Goal: Book appointment/travel/reservation

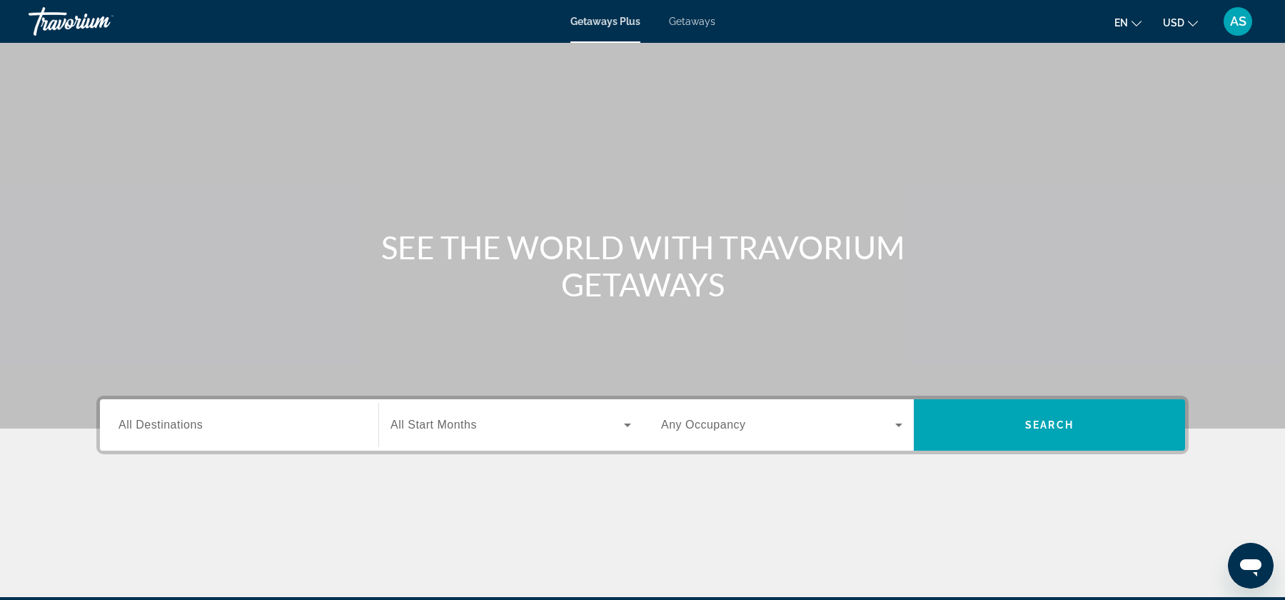
click at [208, 418] on input "Destination All Destinations" at bounding box center [238, 425] width 241 height 17
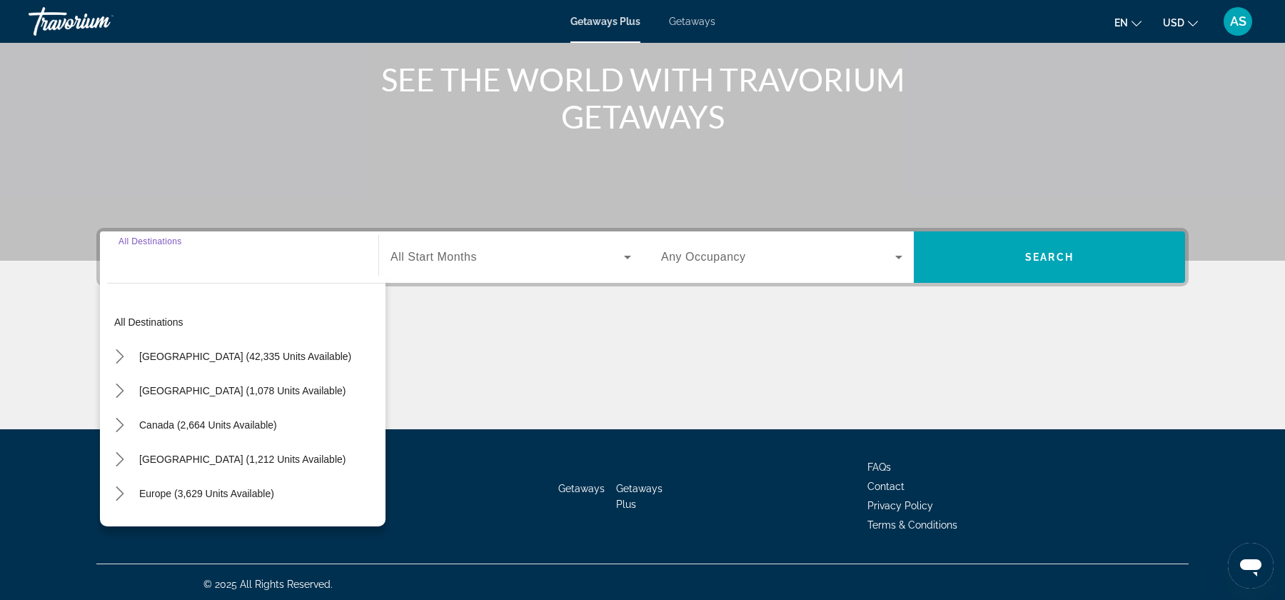
scroll to position [171, 0]
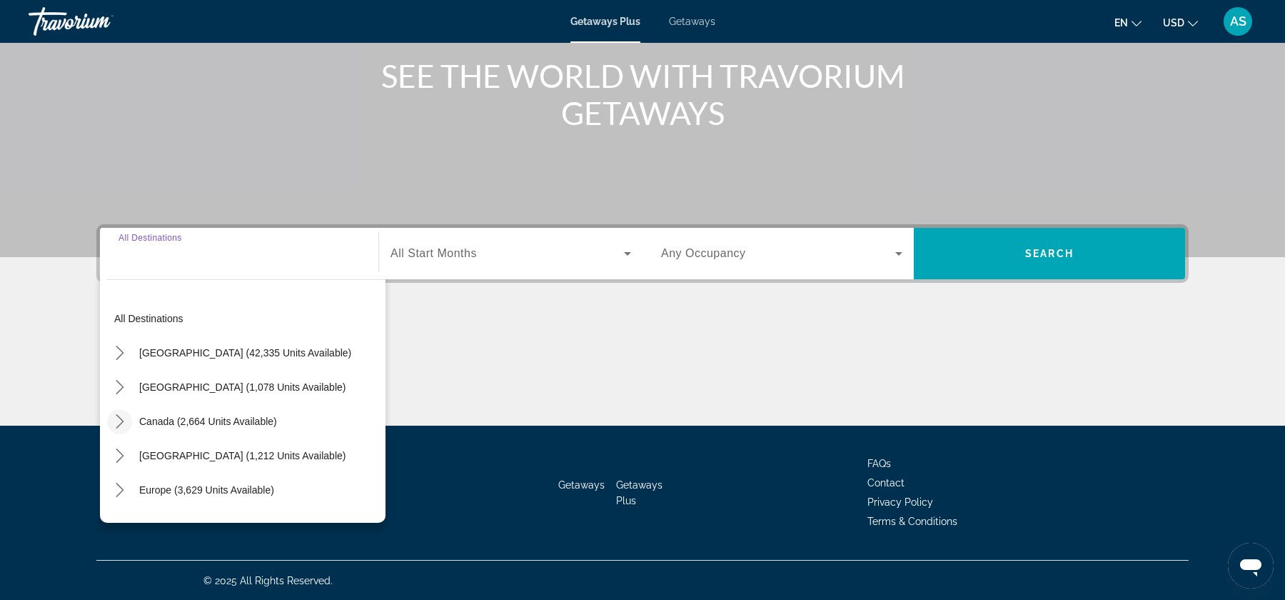
click at [114, 422] on icon "Toggle Canada (2,664 units available) submenu" at bounding box center [120, 421] width 14 height 14
click at [133, 486] on span "Western Canada (1,009 units available)" at bounding box center [217, 489] width 178 height 11
type input "**********"
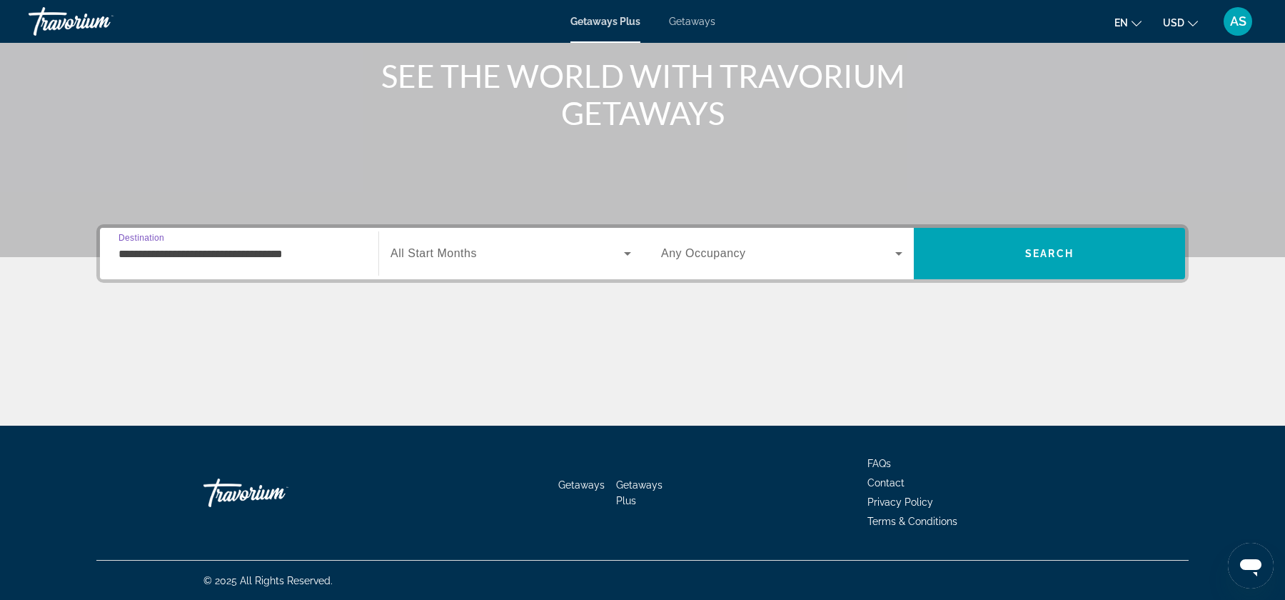
click at [515, 264] on div "Search widget" at bounding box center [510, 253] width 241 height 40
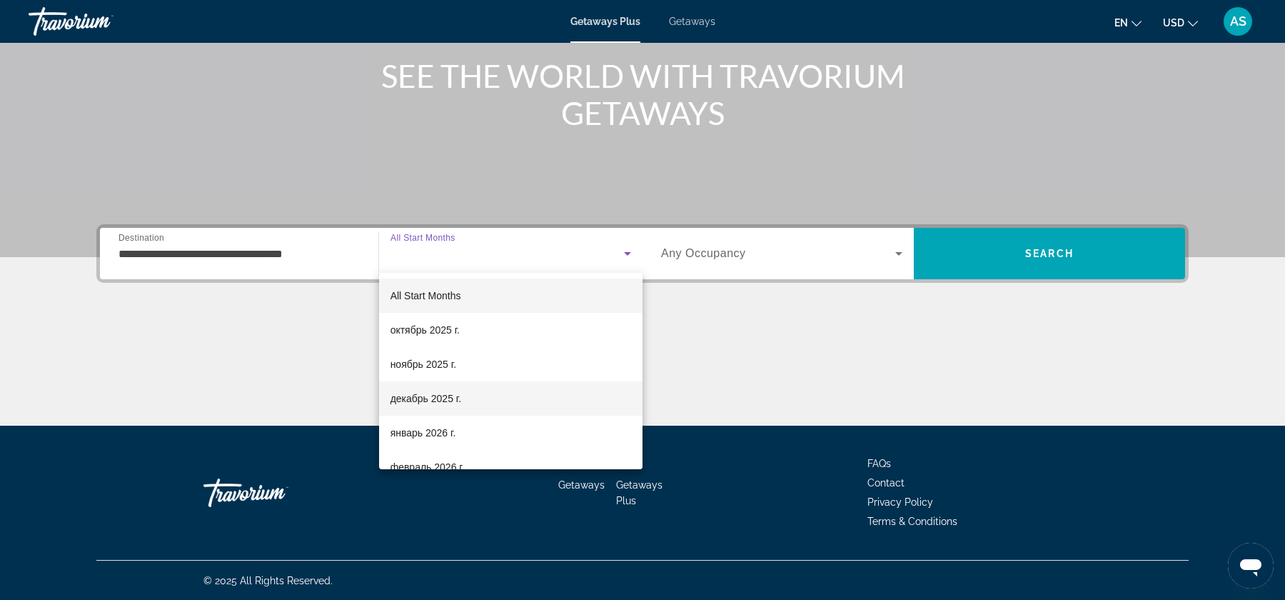
click at [509, 393] on mat-option "декабрь 2025 г." at bounding box center [510, 398] width 263 height 34
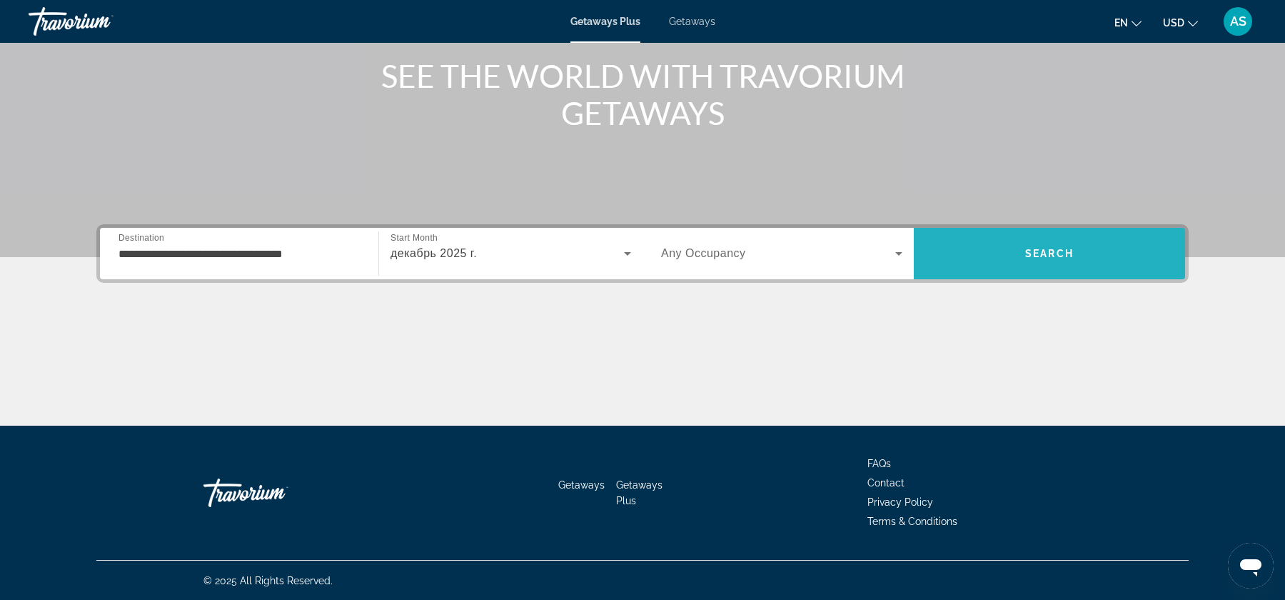
click at [1052, 253] on span "Search" at bounding box center [1049, 253] width 49 height 11
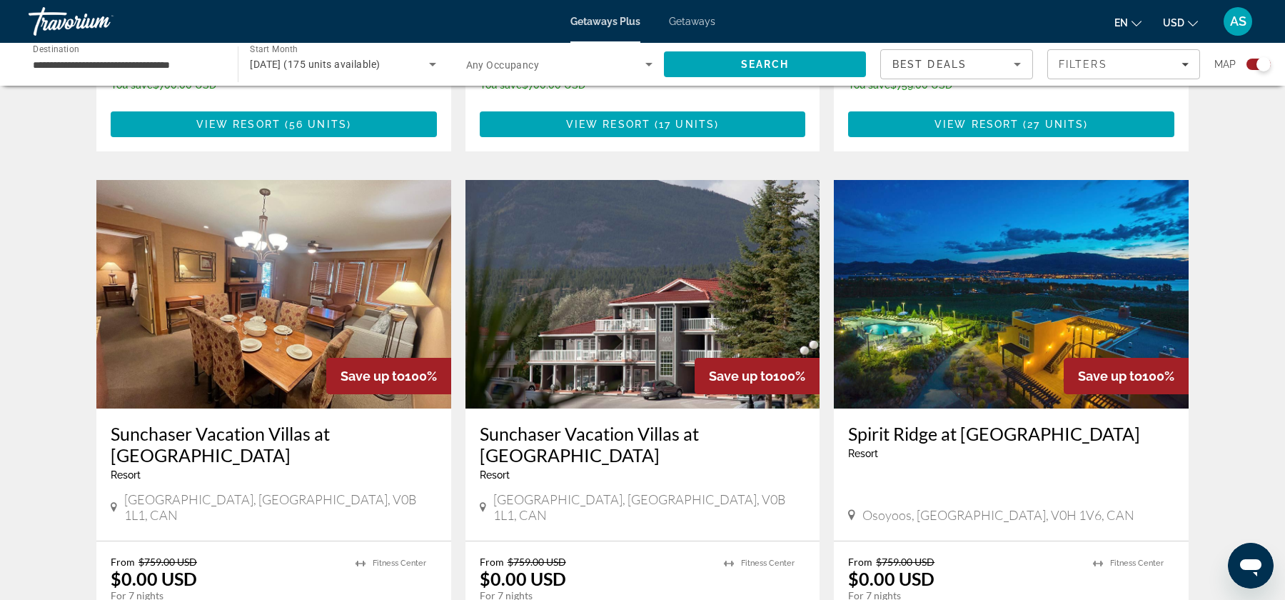
scroll to position [922, 0]
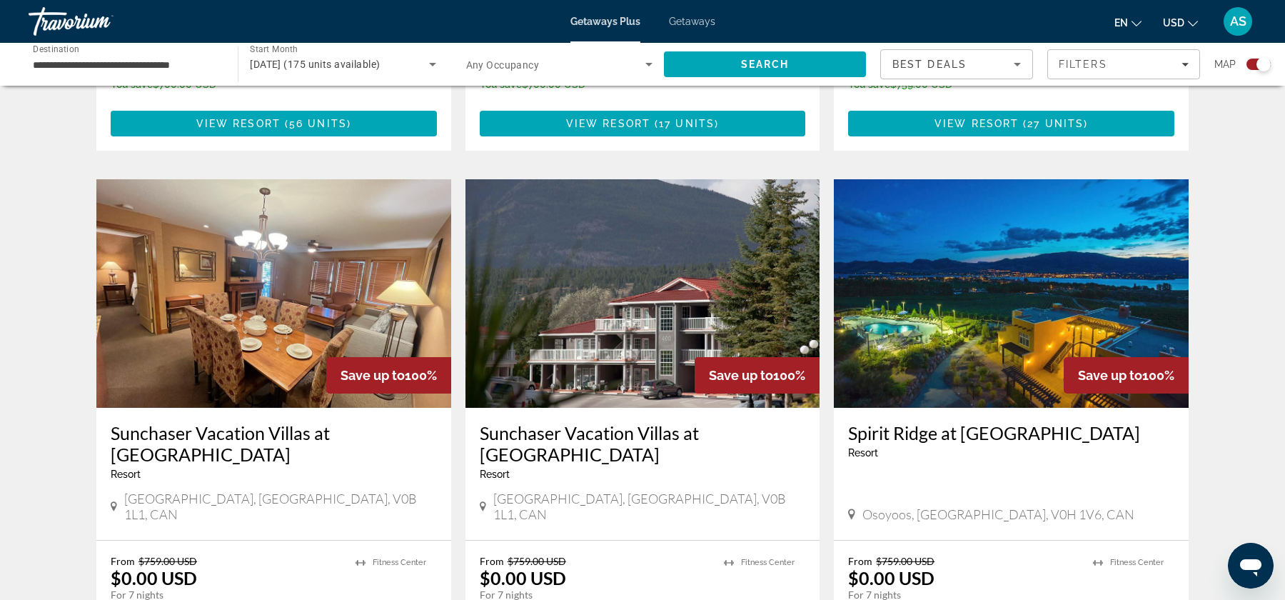
click at [896, 506] on span "Osoyoos, [GEOGRAPHIC_DATA], V0H 1V6, CAN" at bounding box center [998, 514] width 272 height 16
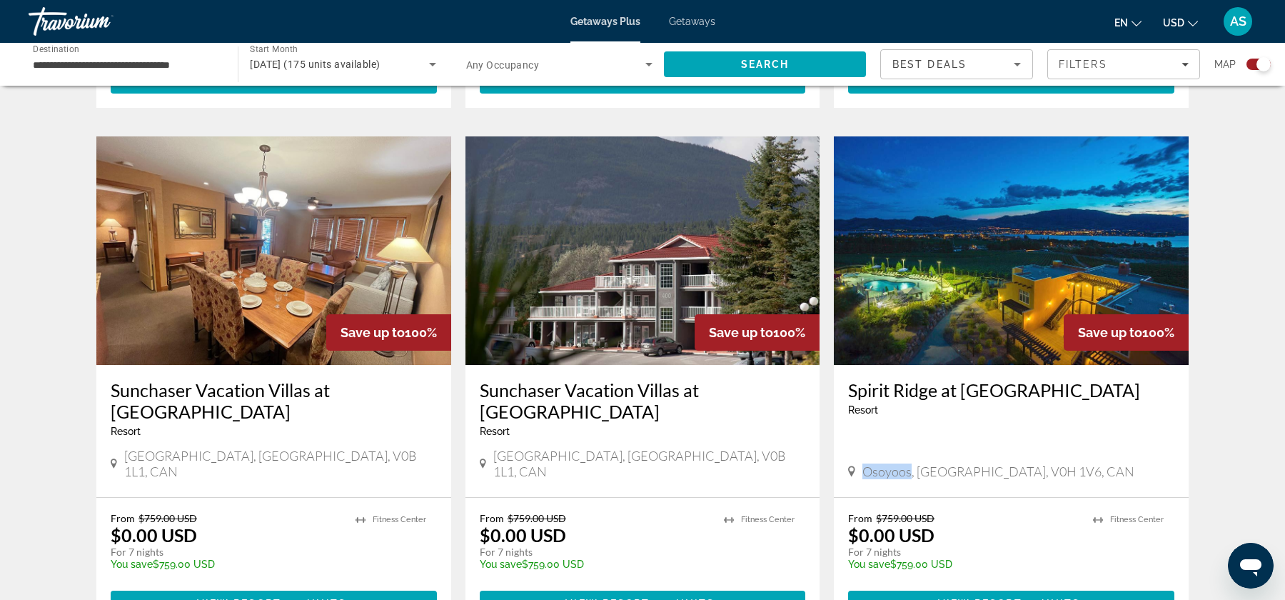
scroll to position [958, 0]
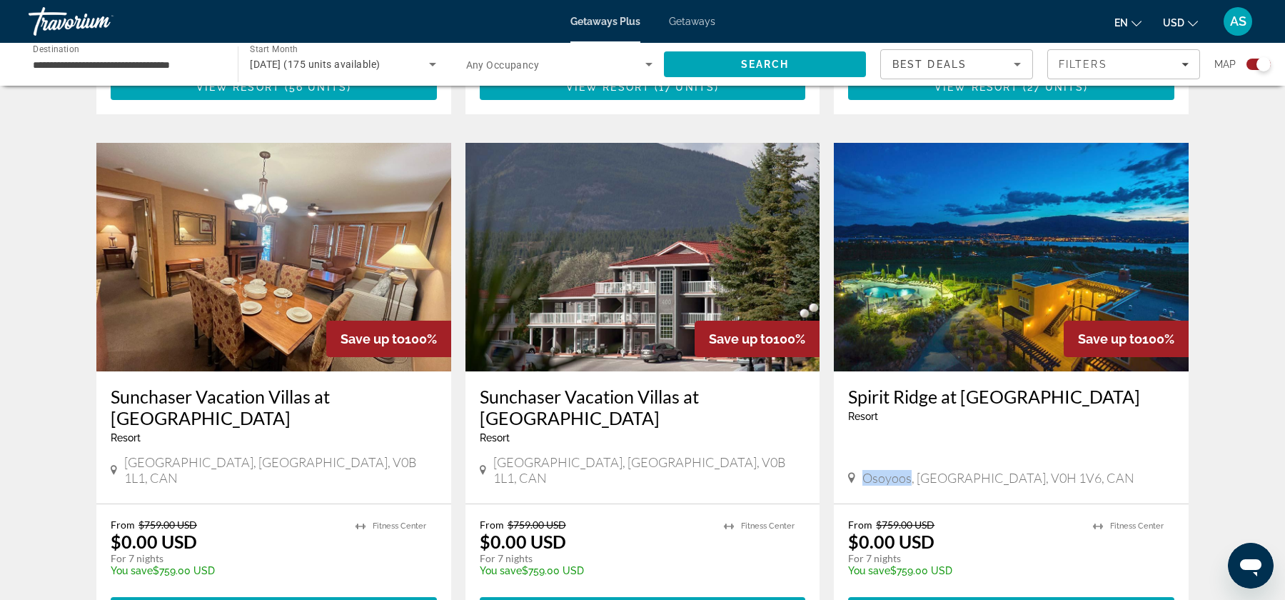
click at [1026, 264] on img "Main content" at bounding box center [1011, 257] width 355 height 228
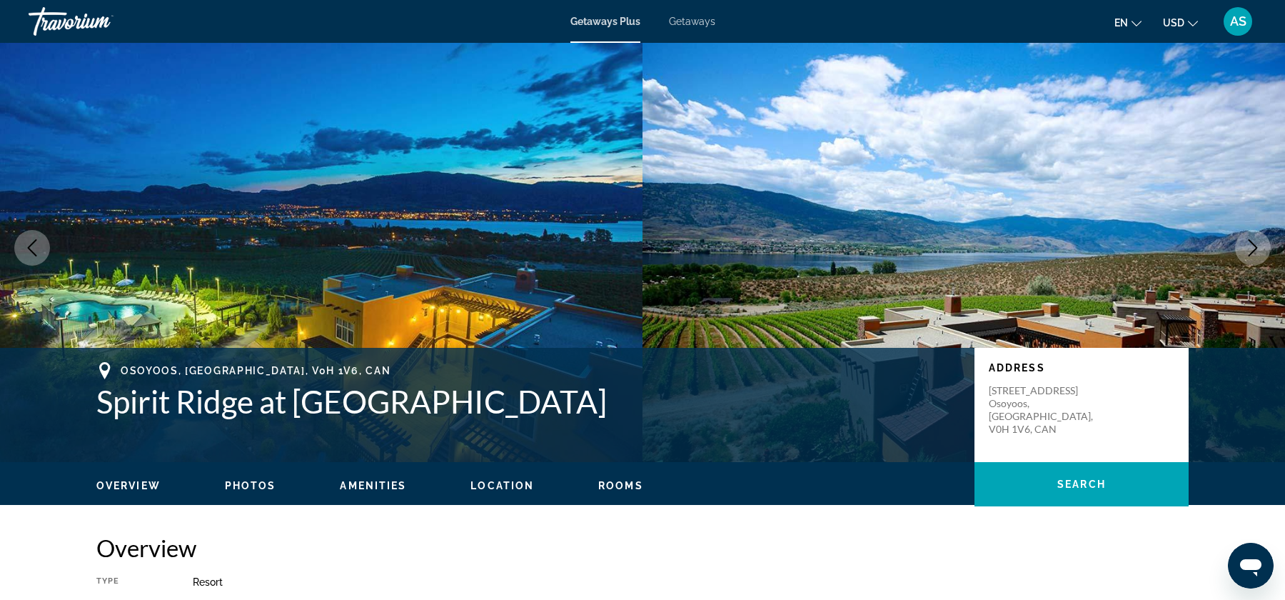
scroll to position [11, 0]
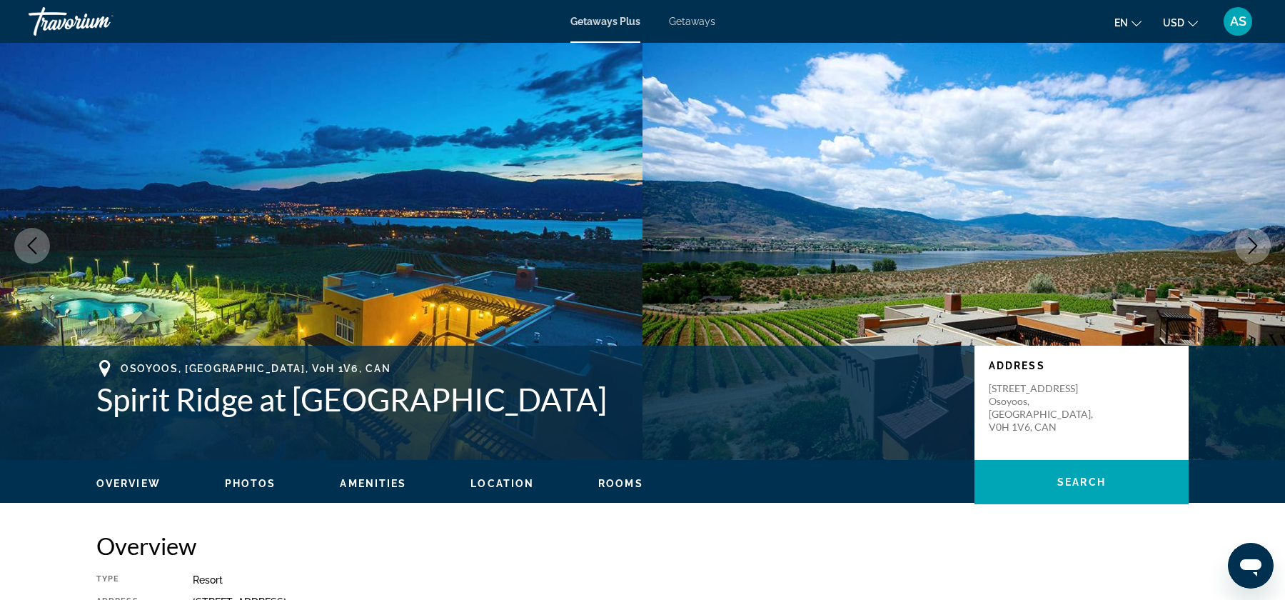
drag, startPoint x: 121, startPoint y: 367, endPoint x: 296, endPoint y: 358, distance: 175.8
click at [296, 358] on div "Osoyoos, [GEOGRAPHIC_DATA], V0H 1V6, [GEOGRAPHIC_DATA] at [GEOGRAPHIC_DATA] Add…" at bounding box center [642, 402] width 1285 height 114
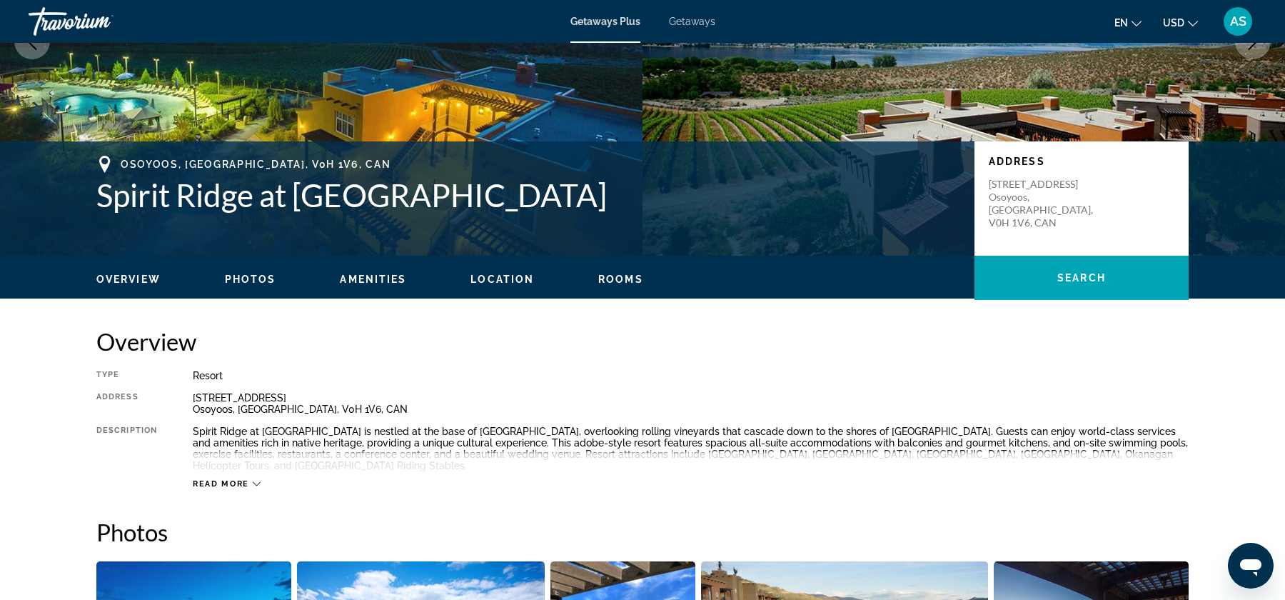
scroll to position [216, 0]
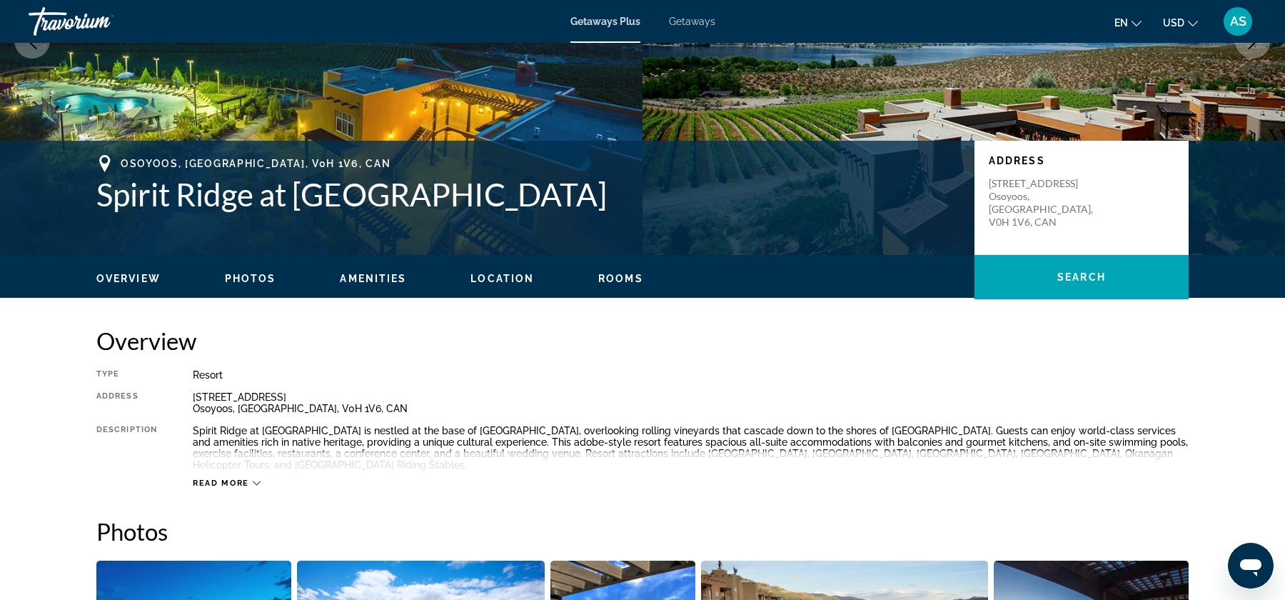
drag, startPoint x: 331, startPoint y: 402, endPoint x: 218, endPoint y: 391, distance: 113.3
click at [218, 391] on div "[STREET_ADDRESS]" at bounding box center [691, 402] width 996 height 23
drag, startPoint x: 193, startPoint y: 395, endPoint x: 336, endPoint y: 412, distance: 143.7
click at [336, 412] on div "[STREET_ADDRESS]" at bounding box center [691, 402] width 996 height 23
copy div "[STREET_ADDRESS]"
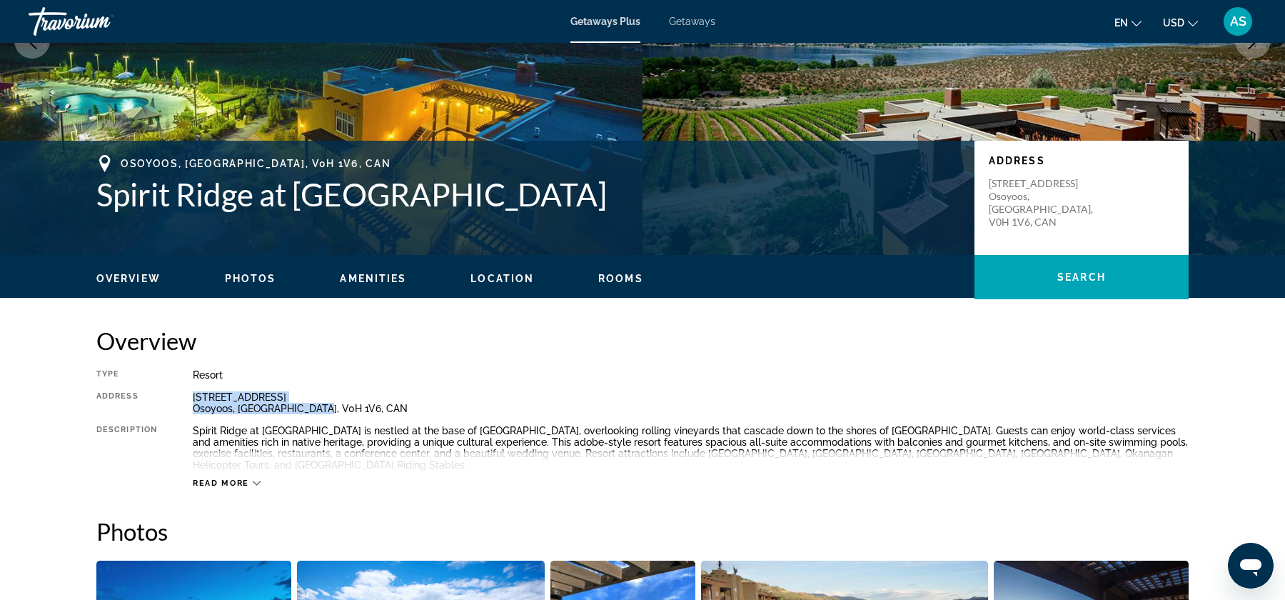
scroll to position [0, 0]
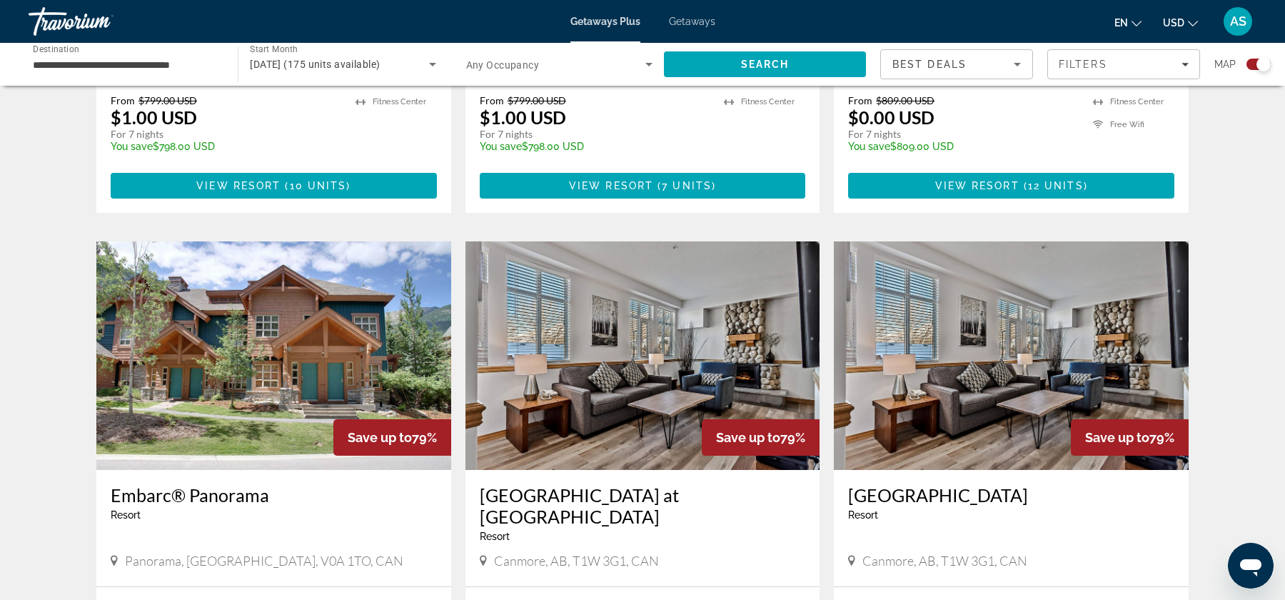
scroll to position [1890, 0]
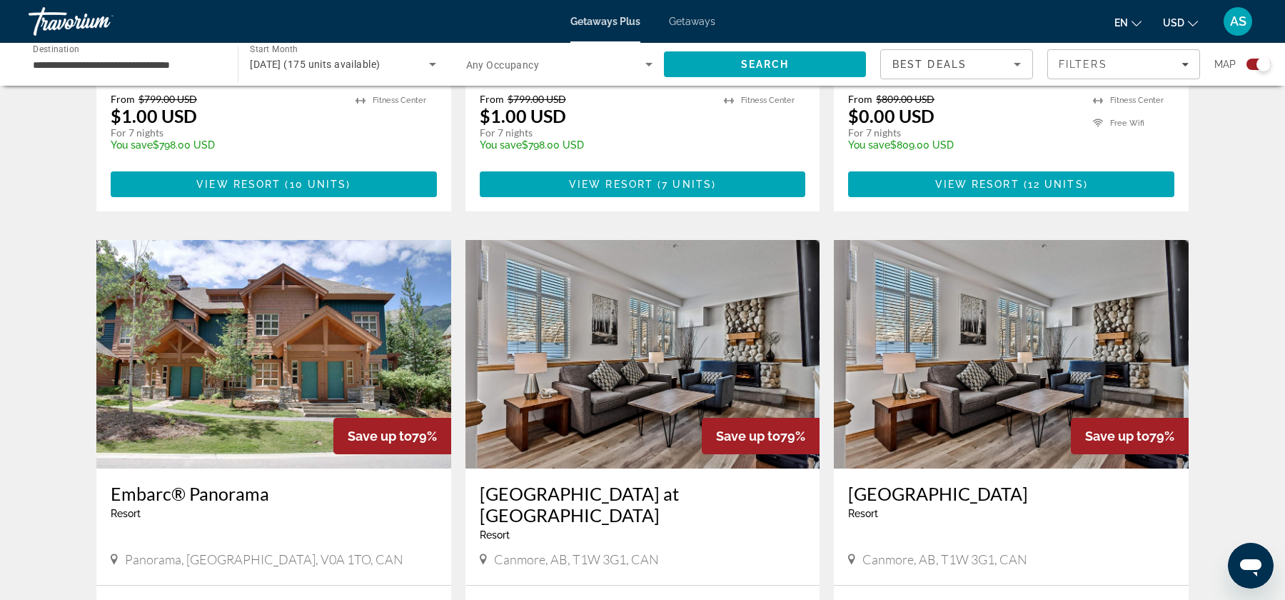
click at [208, 313] on img "Main content" at bounding box center [273, 354] width 355 height 228
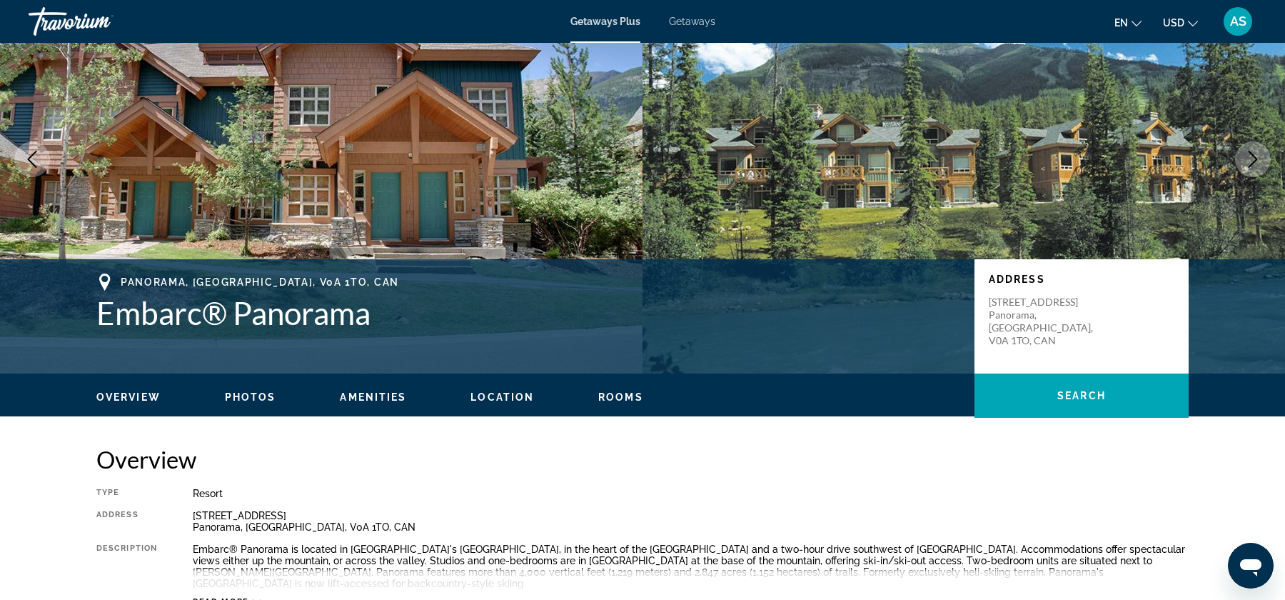
scroll to position [130, 0]
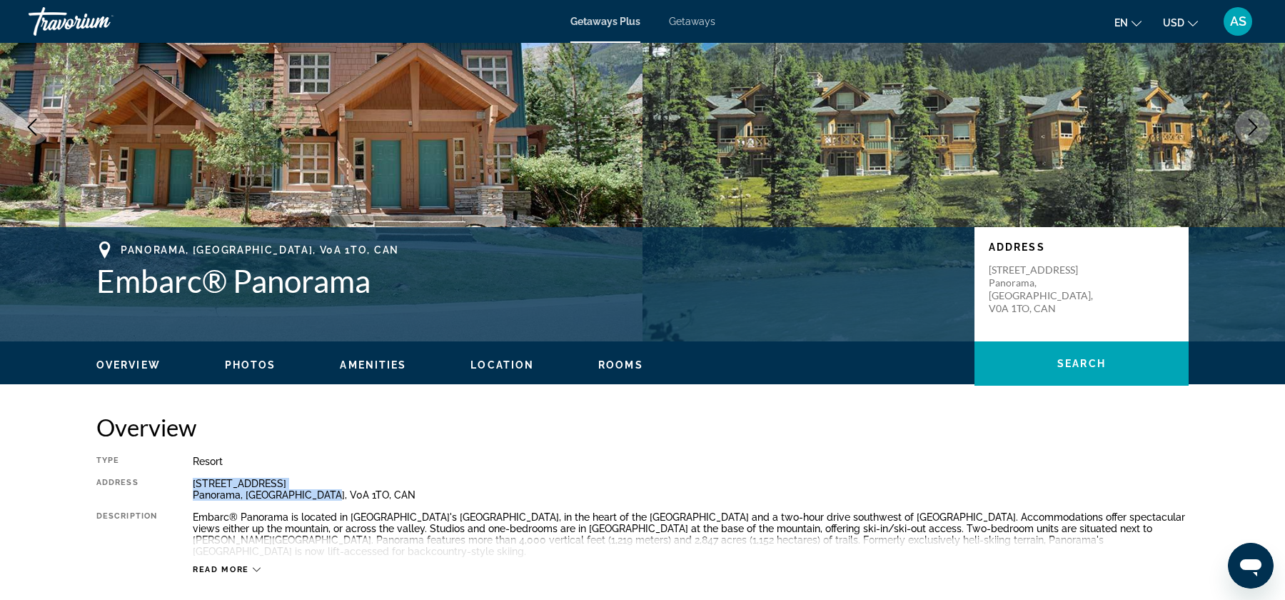
drag, startPoint x: 338, startPoint y: 492, endPoint x: 179, endPoint y: 481, distance: 158.8
click at [179, 481] on div "Type Resort All-Inclusive No All-Inclusive Address [STREET_ADDRESS] Description…" at bounding box center [642, 514] width 1092 height 119
copy div "[STREET_ADDRESS]"
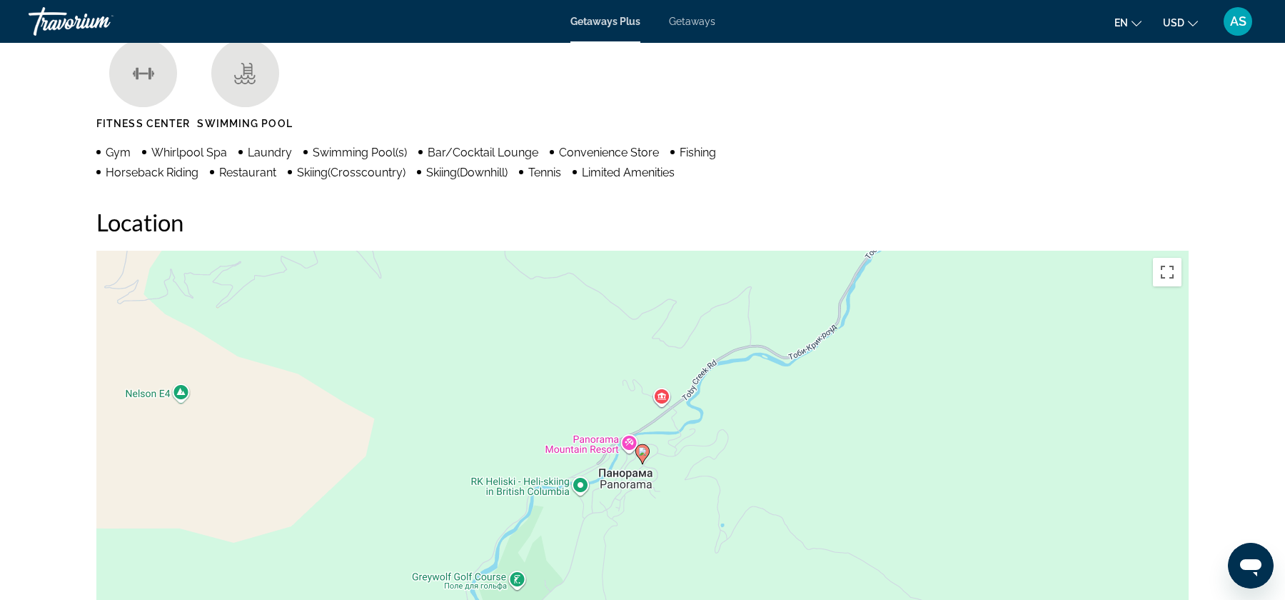
scroll to position [481, 0]
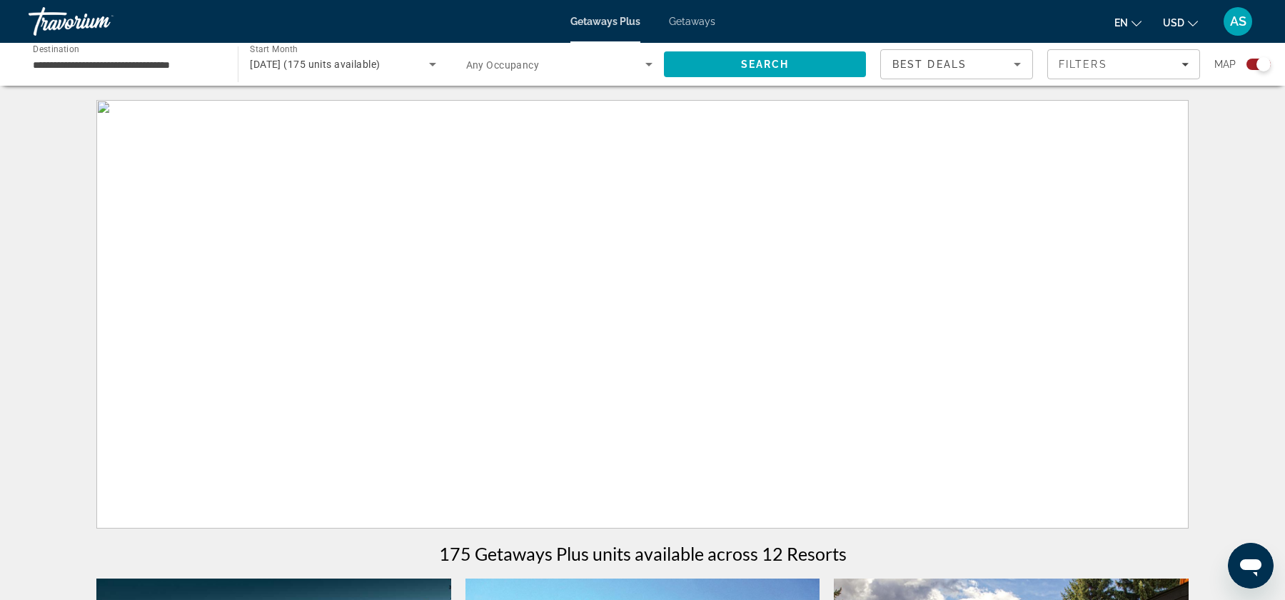
click at [702, 21] on span "Getaways" at bounding box center [692, 21] width 46 height 11
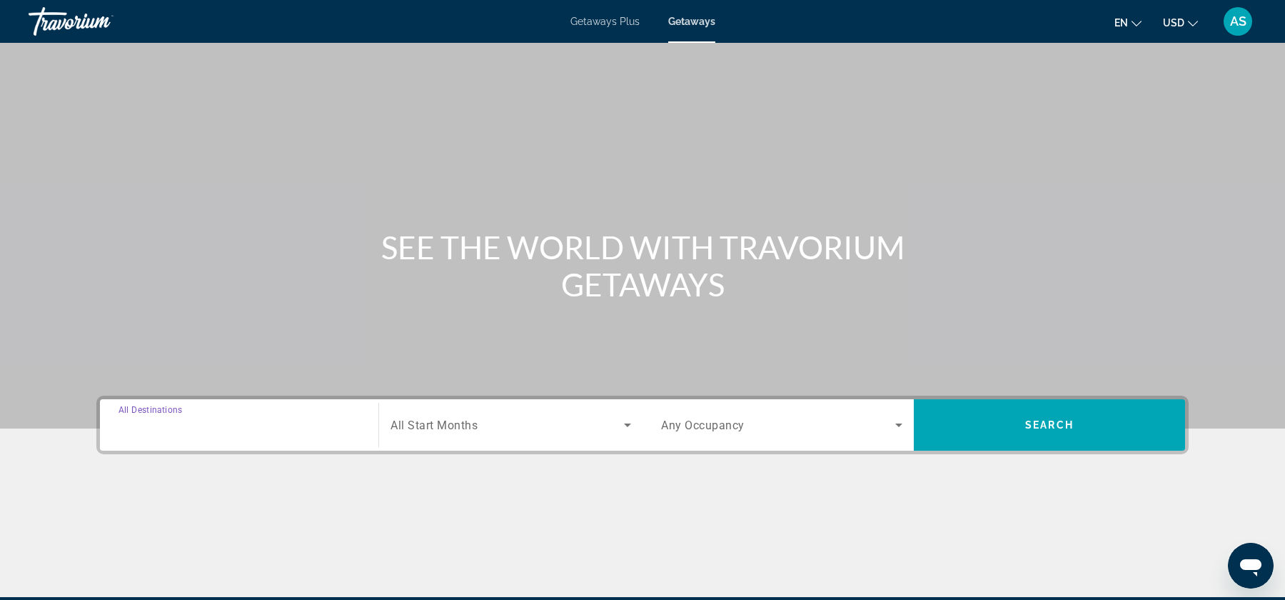
click at [205, 418] on input "Destination All Destinations" at bounding box center [238, 425] width 241 height 17
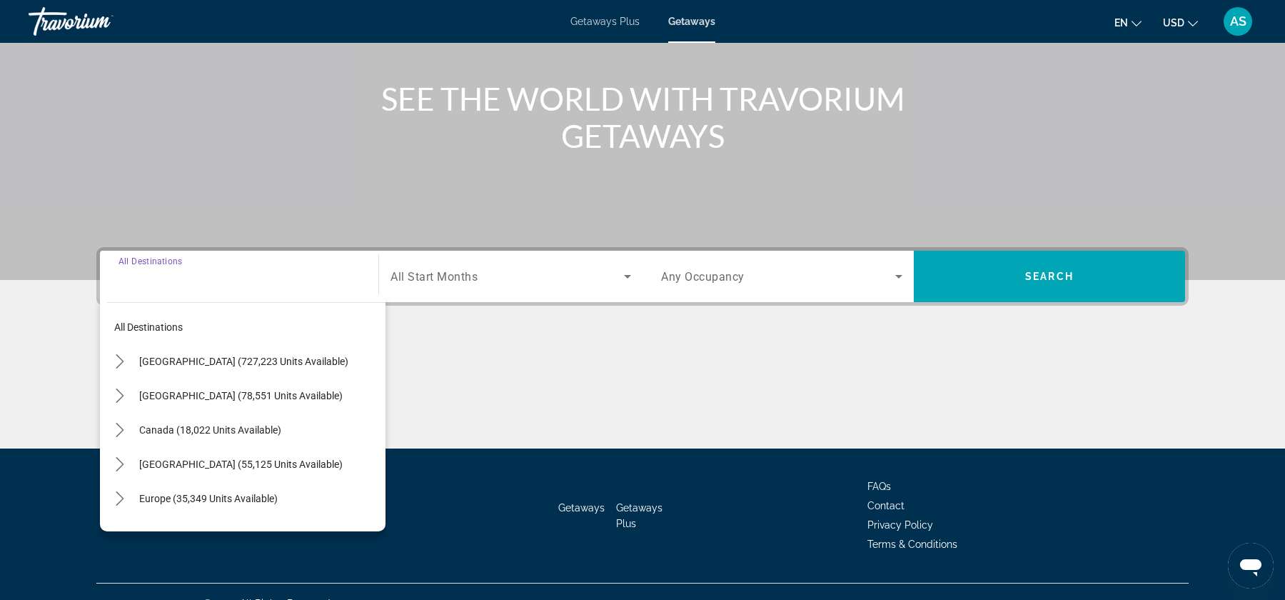
scroll to position [171, 0]
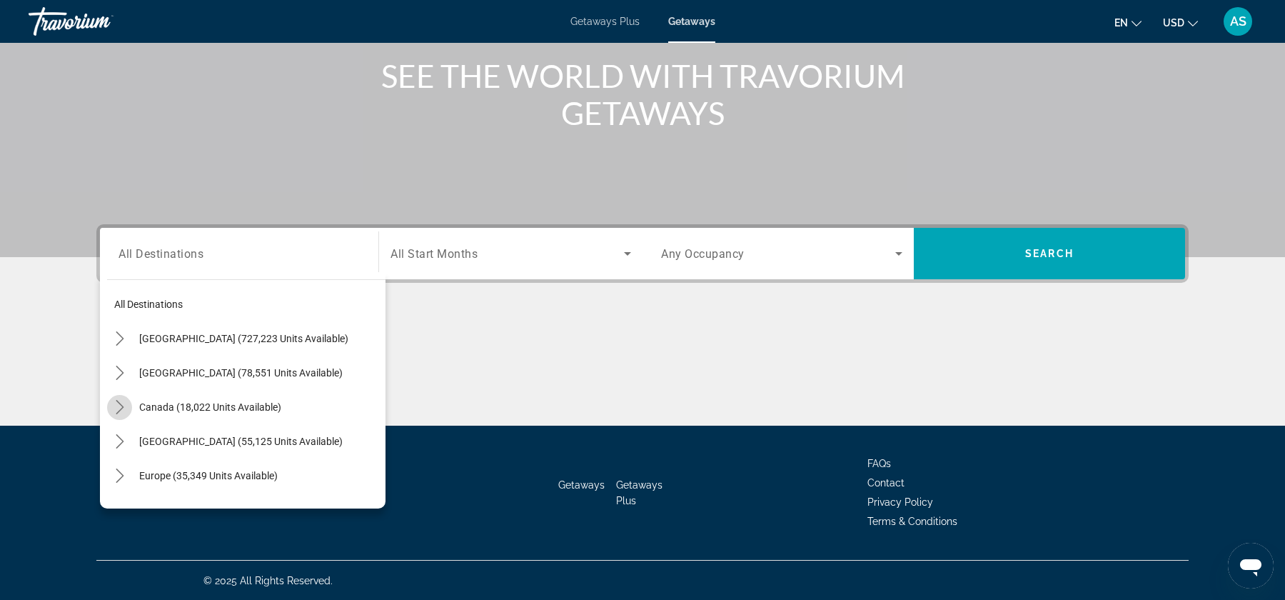
click at [121, 400] on icon "Toggle Canada (18,022 units available) submenu" at bounding box center [120, 407] width 14 height 14
click at [133, 470] on span "[GEOGRAPHIC_DATA] (6,502 units available)" at bounding box center [227, 475] width 198 height 11
type input "**********"
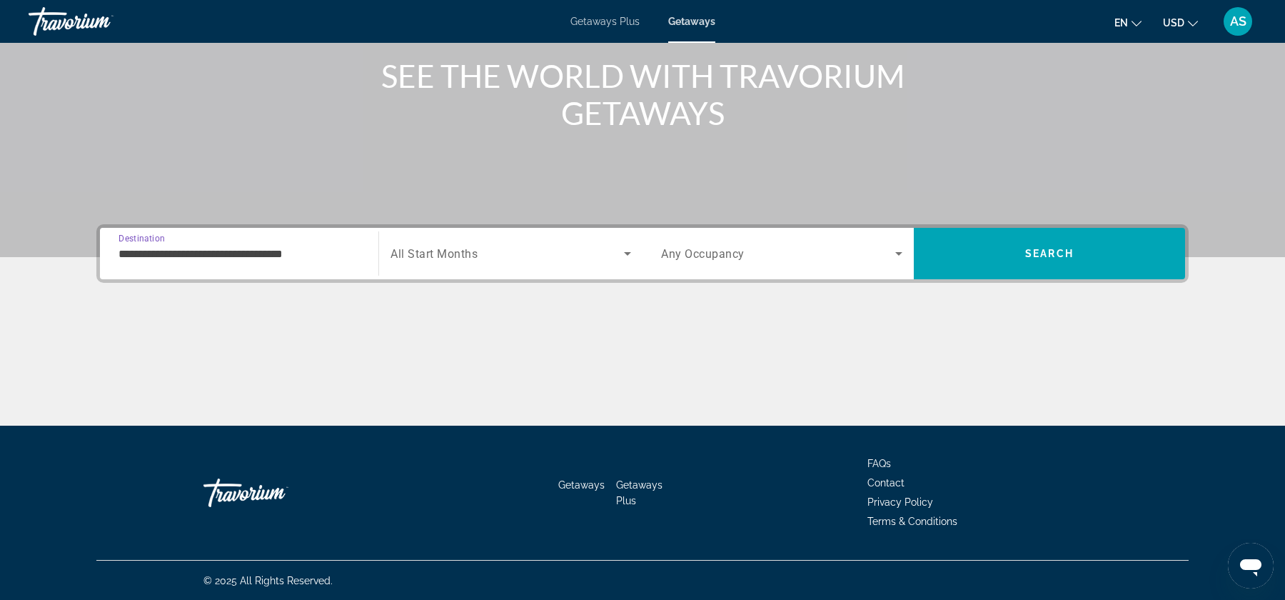
click at [448, 241] on div "Search widget" at bounding box center [510, 253] width 241 height 40
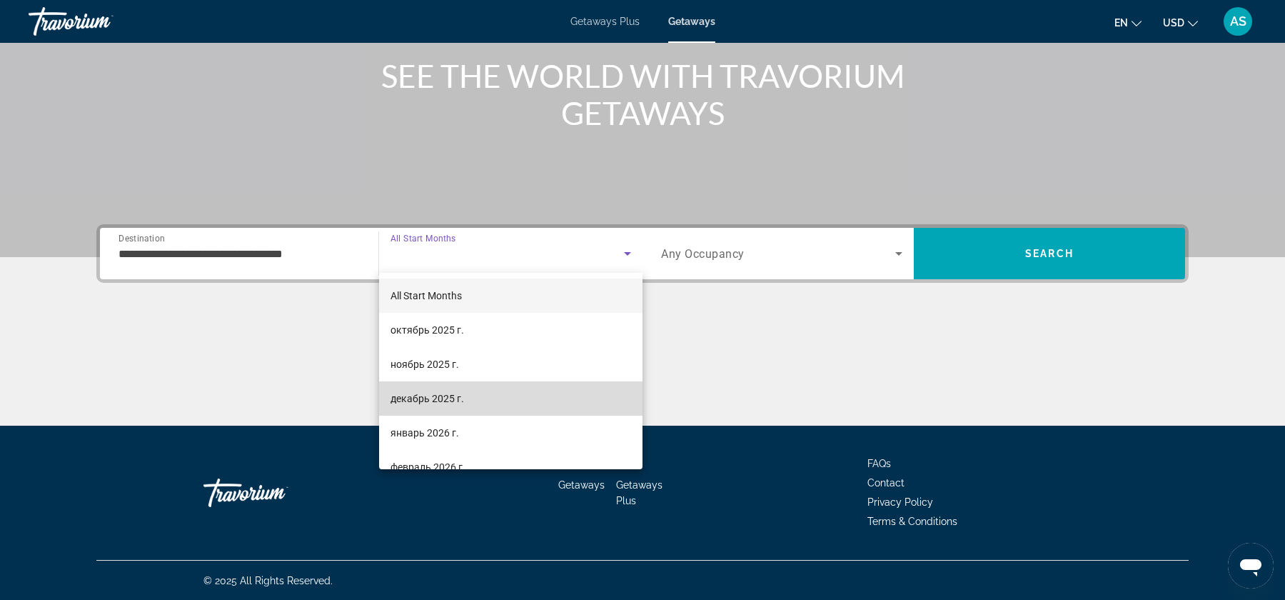
click at [431, 401] on span "декабрь 2025 г." at bounding box center [427, 398] width 74 height 17
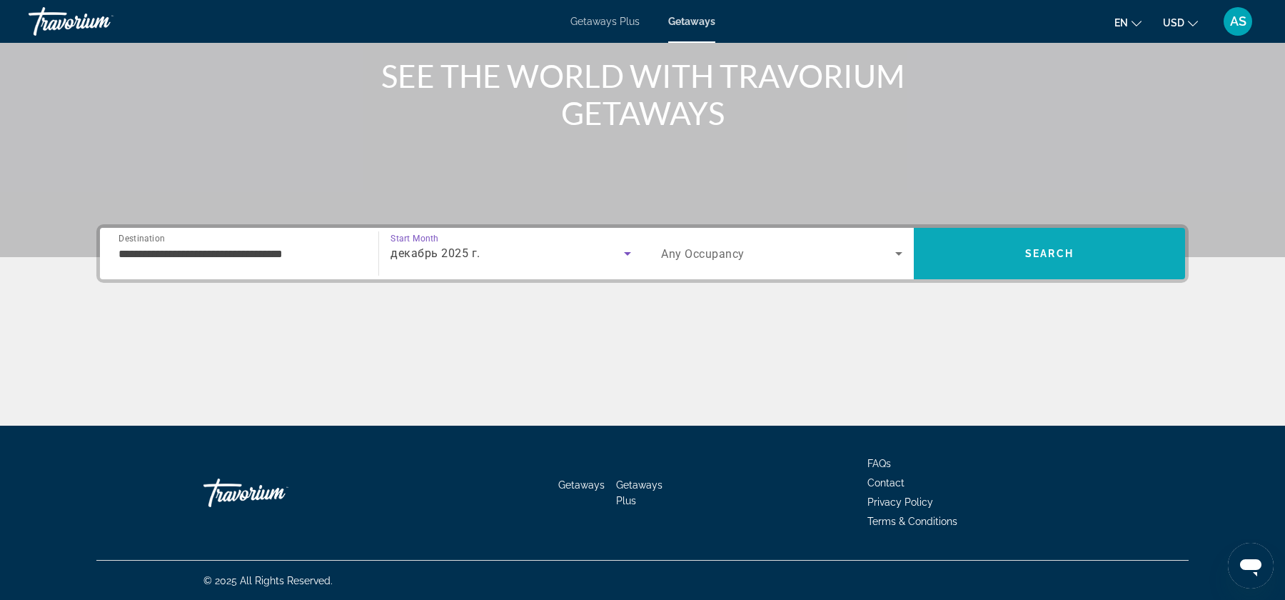
click at [1008, 253] on span "Search" at bounding box center [1049, 253] width 271 height 34
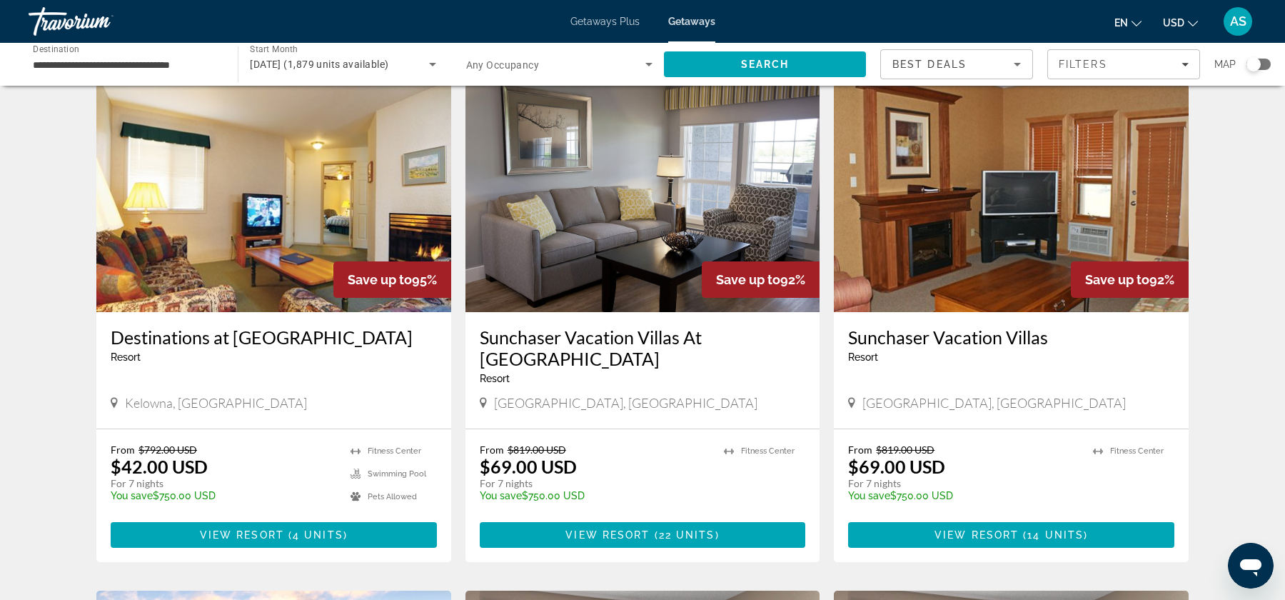
scroll to position [534, 0]
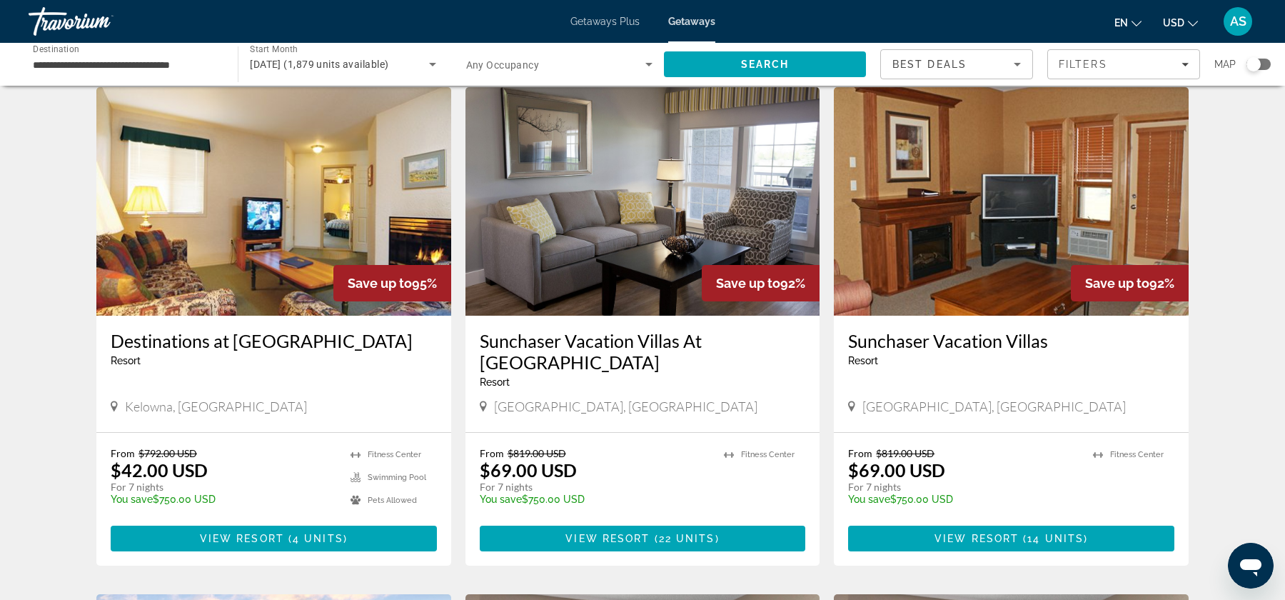
click at [287, 255] on img "Main content" at bounding box center [273, 201] width 355 height 228
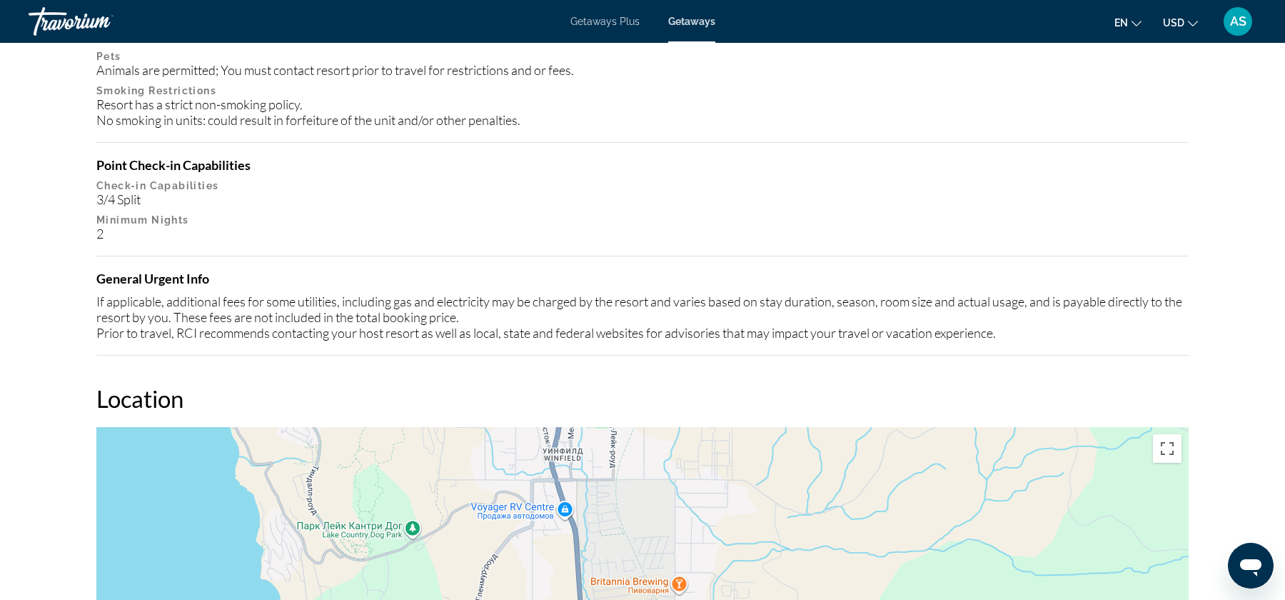
scroll to position [1197, 0]
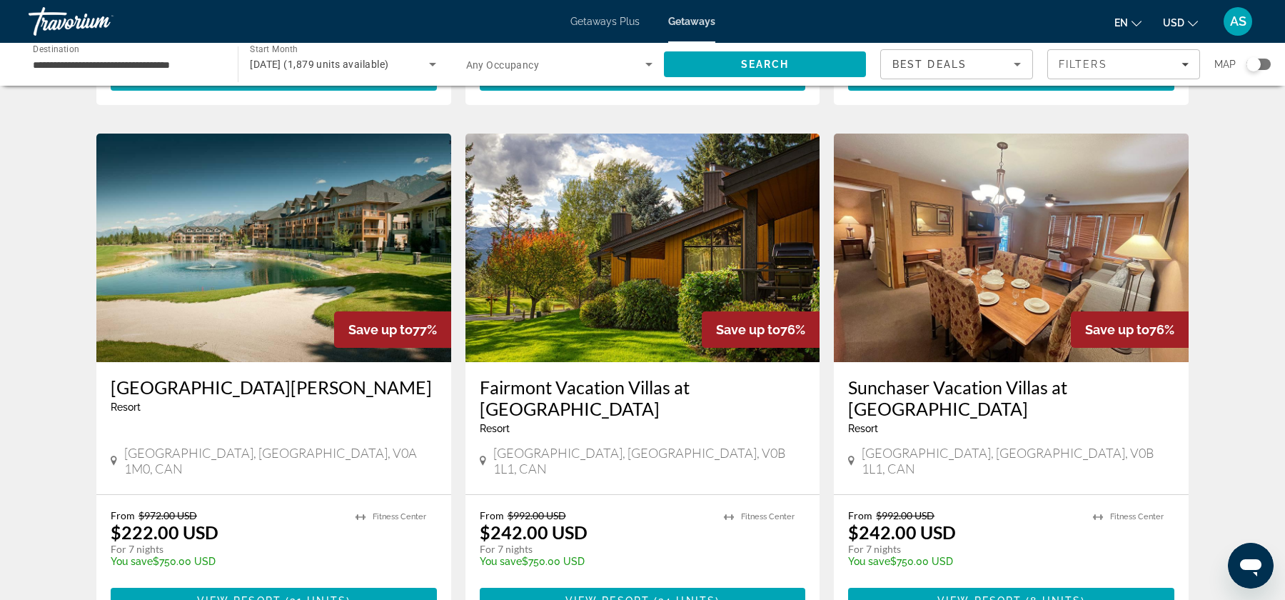
scroll to position [1503, 0]
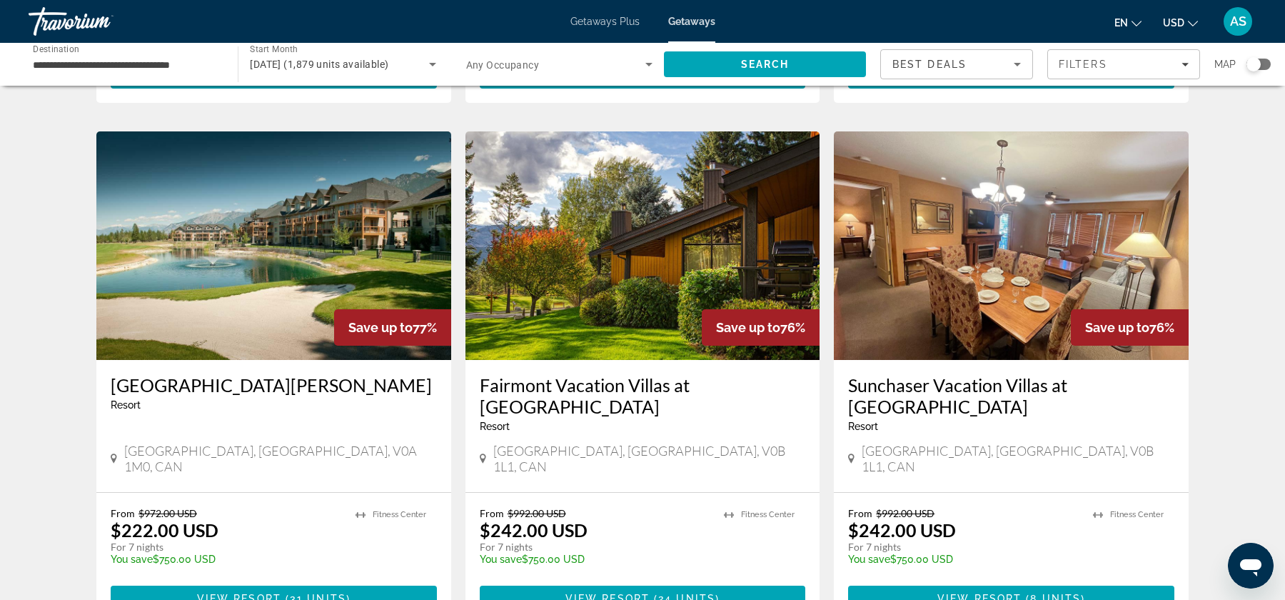
click at [636, 222] on img "Main content" at bounding box center [642, 245] width 355 height 228
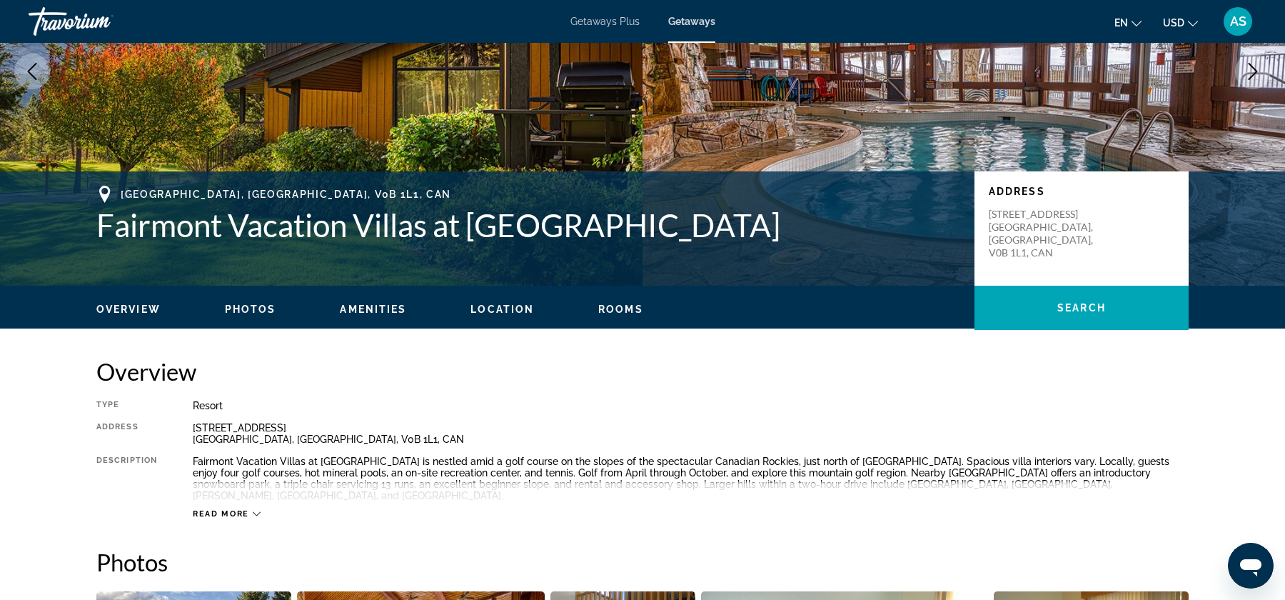
scroll to position [179, 0]
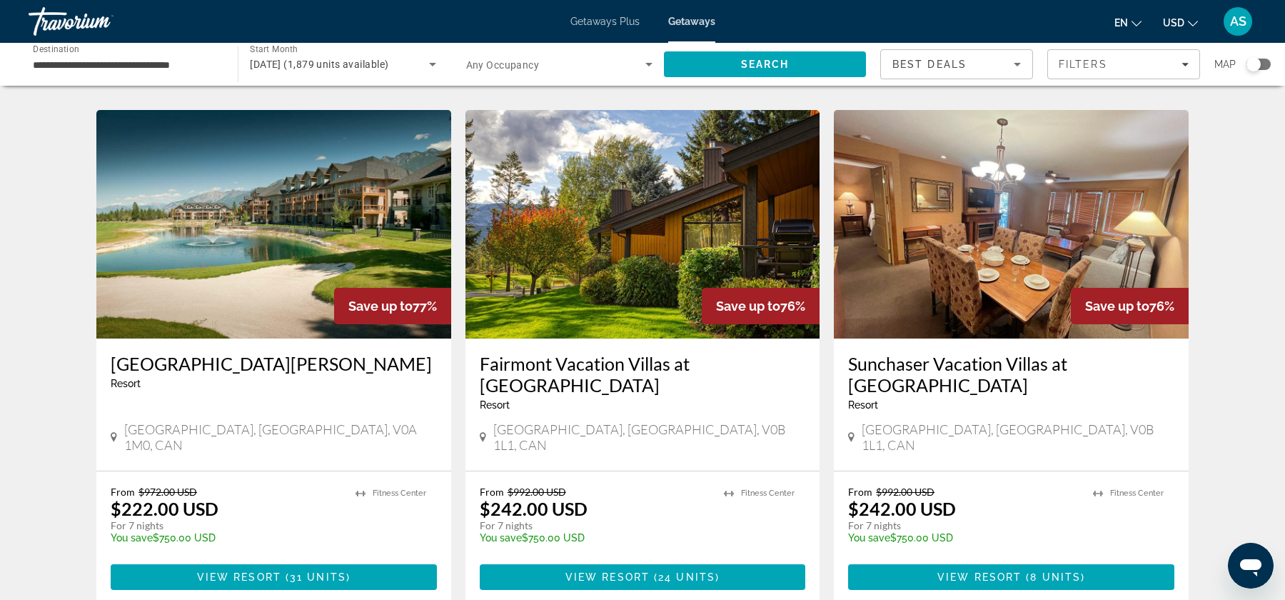
scroll to position [1630, 0]
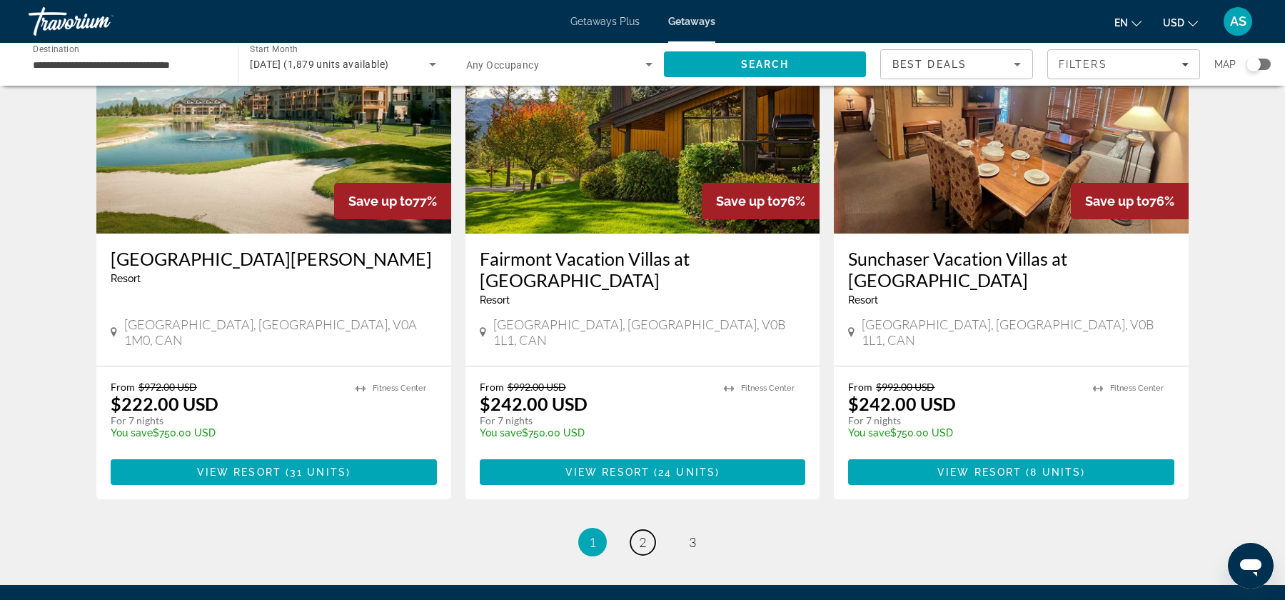
click at [651, 530] on link "page 2" at bounding box center [642, 542] width 25 height 25
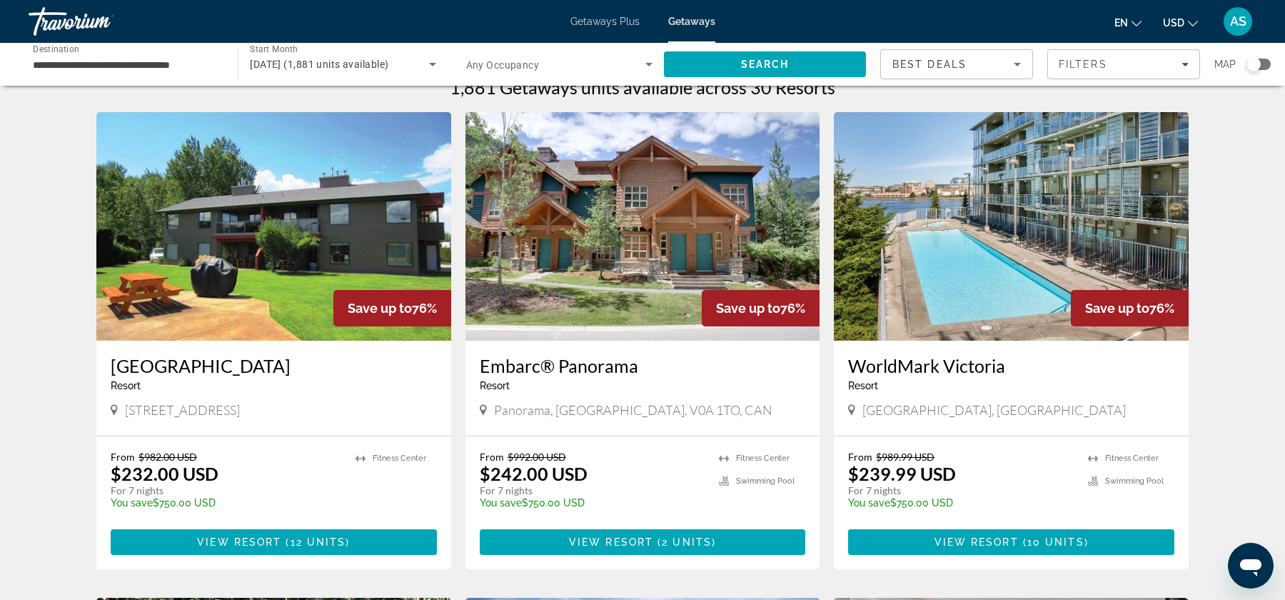
scroll to position [25, 0]
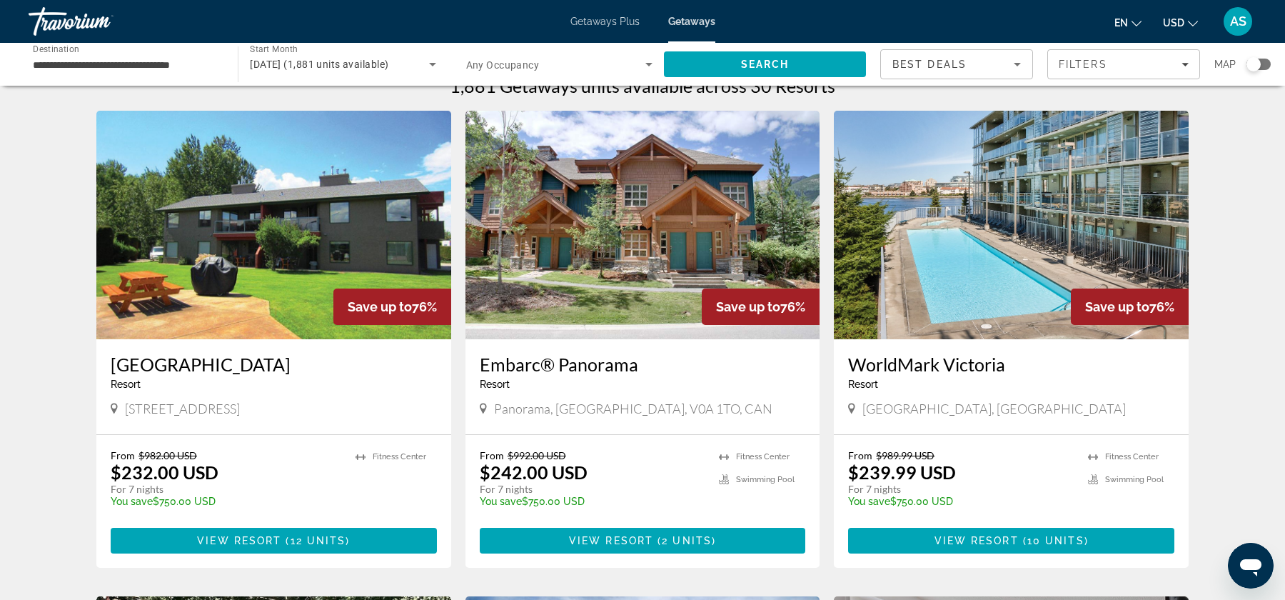
click at [985, 231] on img "Main content" at bounding box center [1011, 225] width 355 height 228
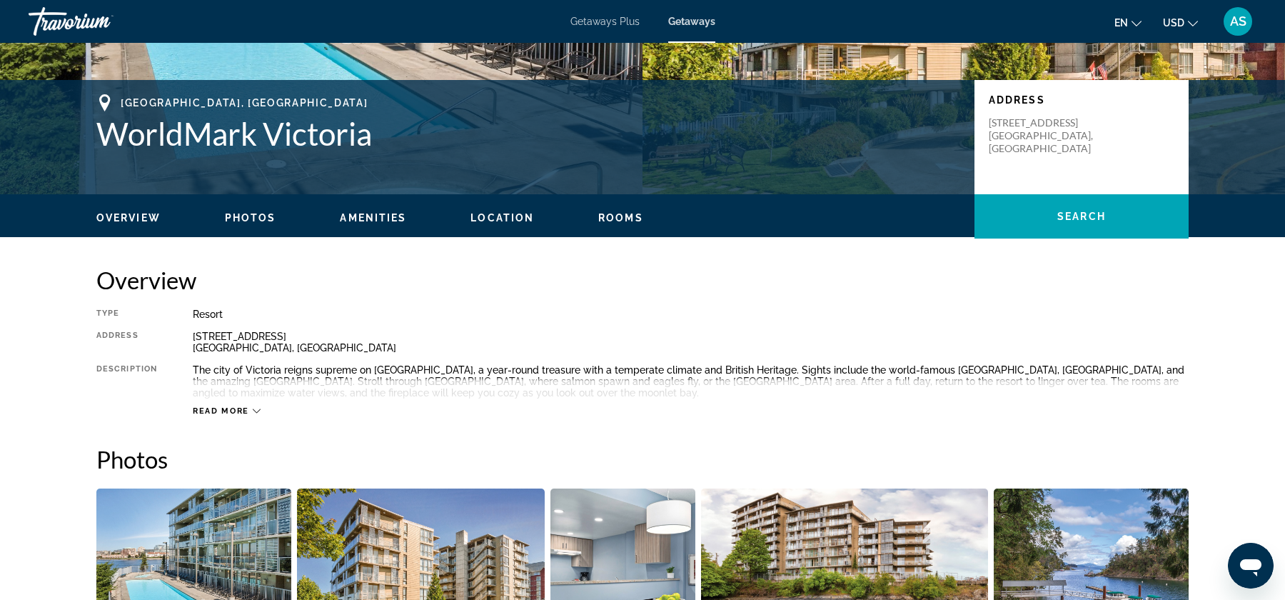
scroll to position [256, 0]
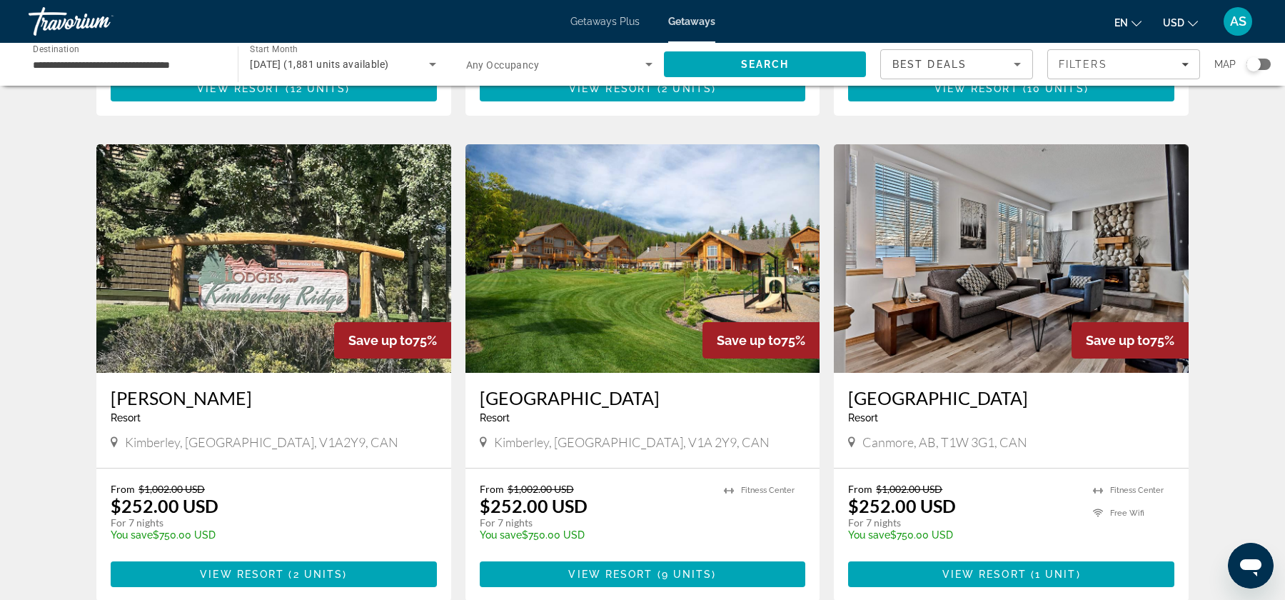
scroll to position [491, 0]
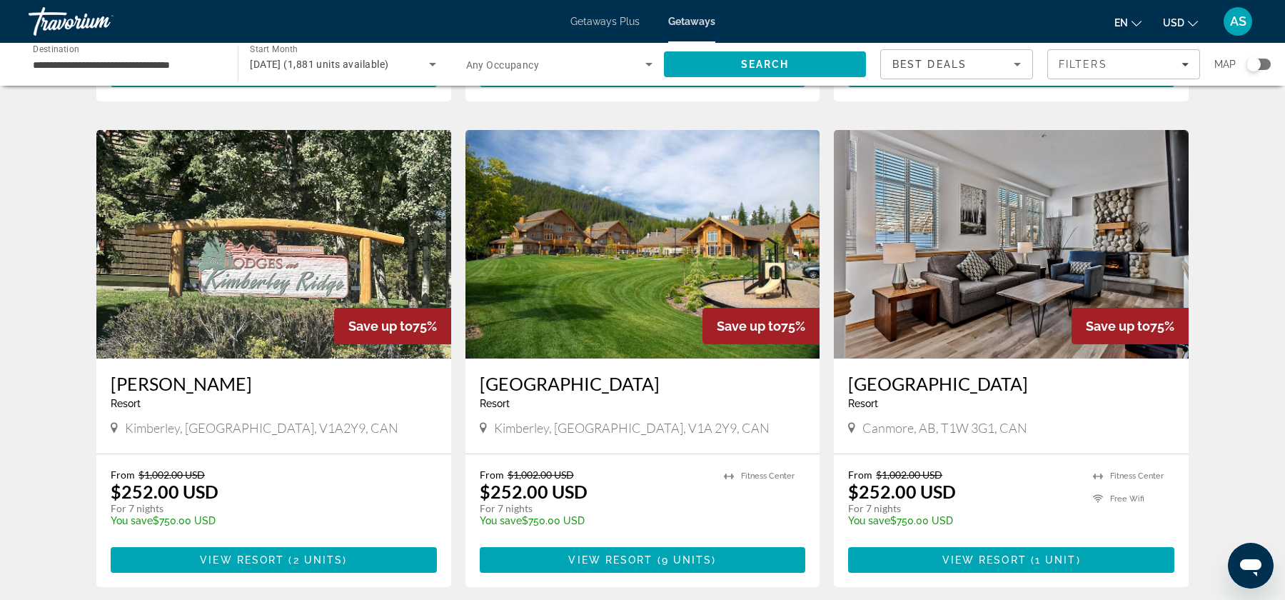
click at [530, 429] on span "Kimberley, [GEOGRAPHIC_DATA], V1A 2Y9, CAN" at bounding box center [632, 428] width 276 height 16
copy span "[PERSON_NAME]"
click at [592, 297] on img "Main content" at bounding box center [642, 244] width 355 height 228
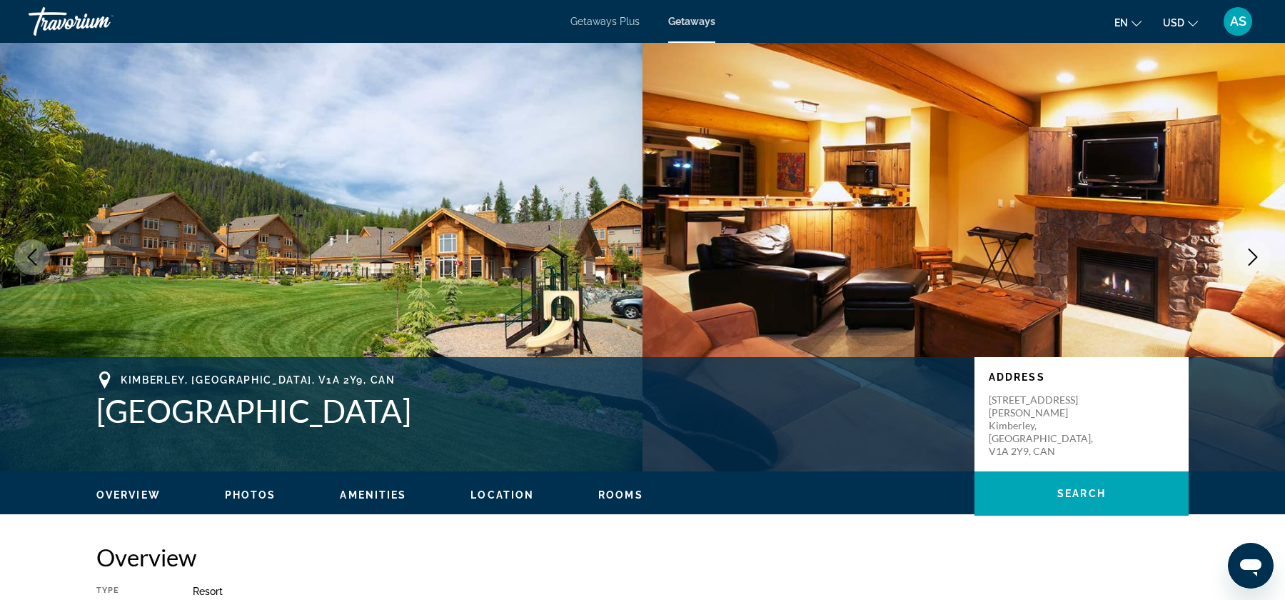
drag, startPoint x: 123, startPoint y: 379, endPoint x: 318, endPoint y: 369, distance: 195.8
click at [318, 369] on div "[GEOGRAPHIC_DATA], [GEOGRAPHIC_DATA], V1A 2Y9, [GEOGRAPHIC_DATA] Address [STREE…" at bounding box center [642, 414] width 1285 height 114
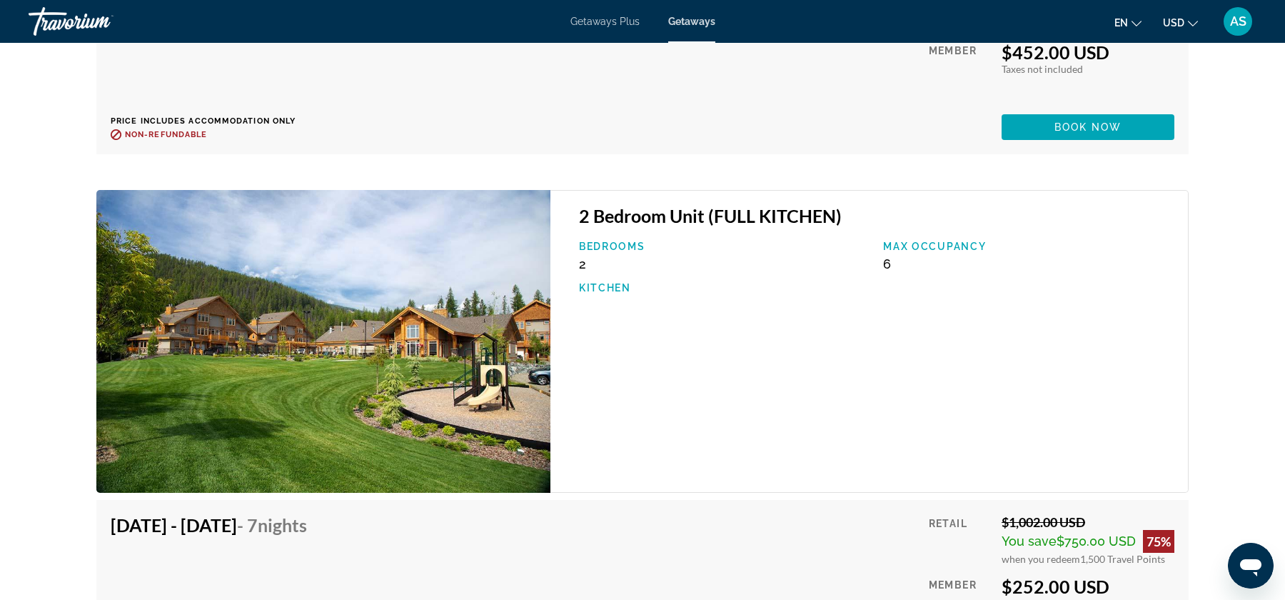
scroll to position [2796, 0]
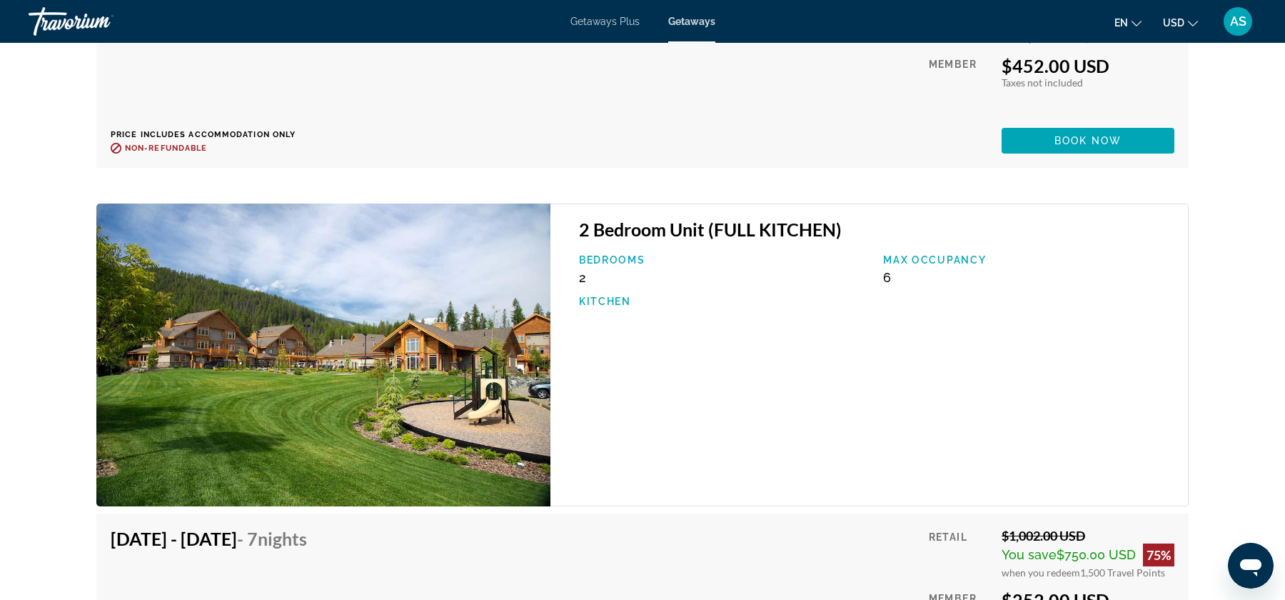
click at [581, 282] on span "2" at bounding box center [582, 277] width 7 height 15
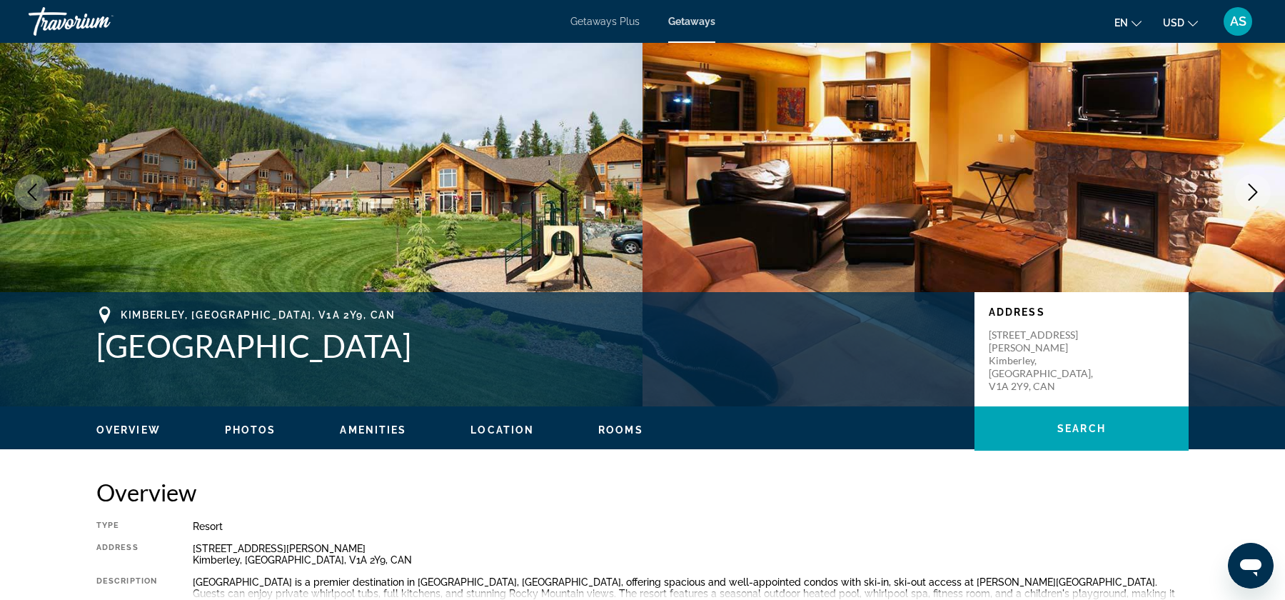
scroll to position [61, 0]
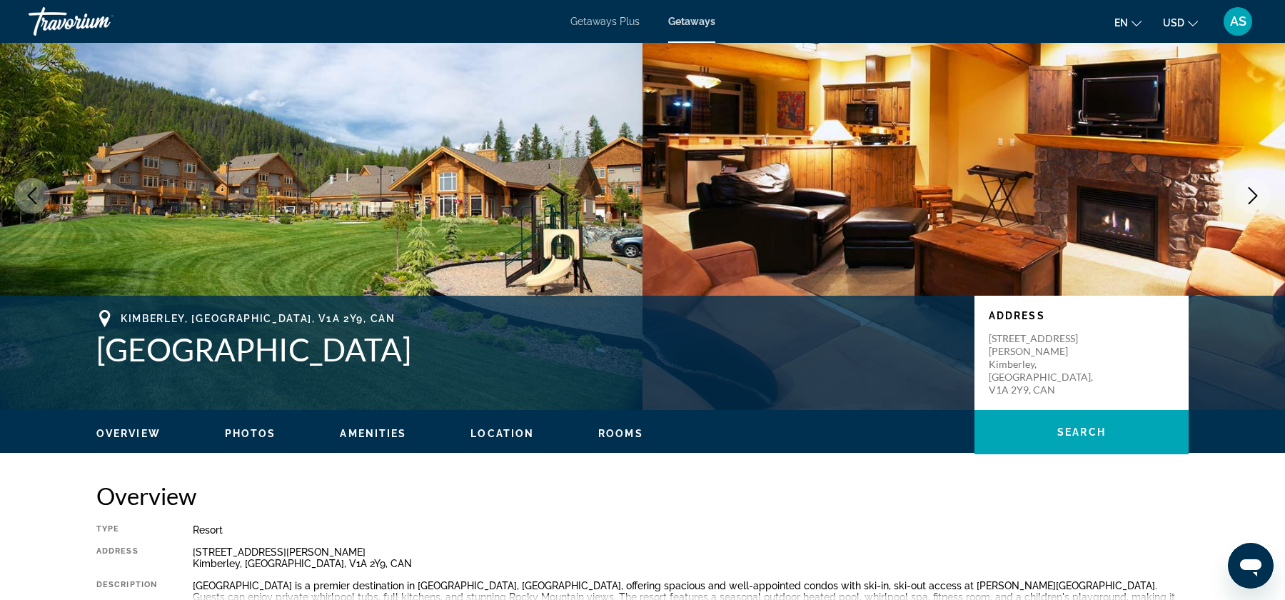
click at [267, 425] on ul "Overview Photos Amenities Location Rooms Search" at bounding box center [642, 432] width 1092 height 16
click at [264, 435] on span "Photos" at bounding box center [250, 433] width 51 height 11
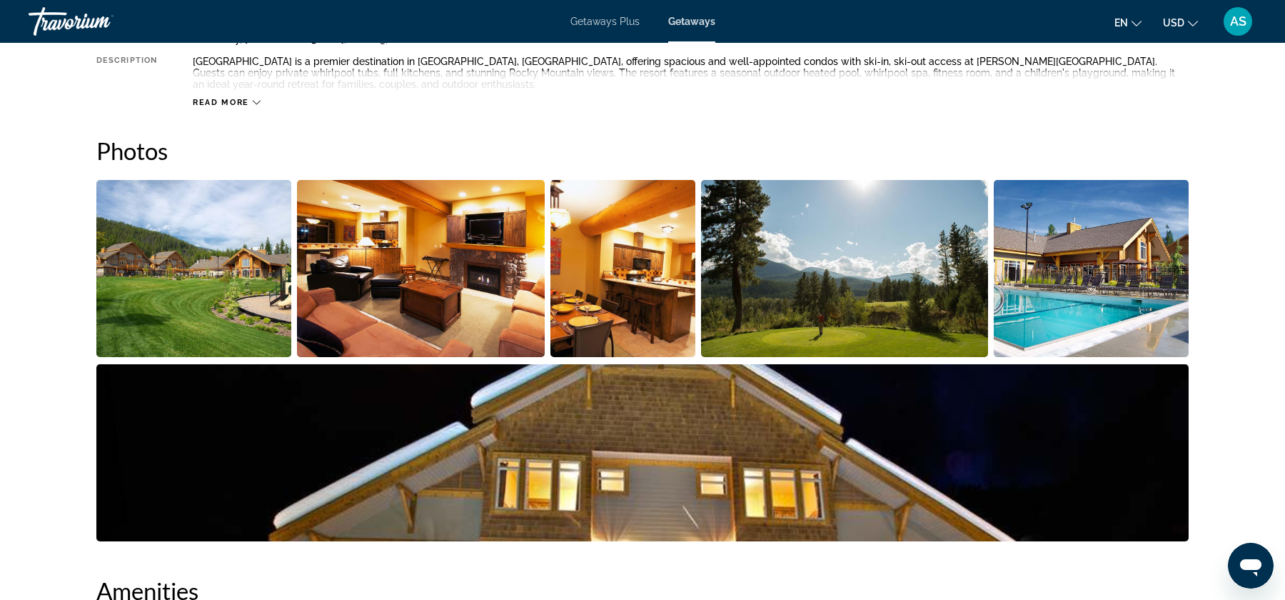
scroll to position [405, 0]
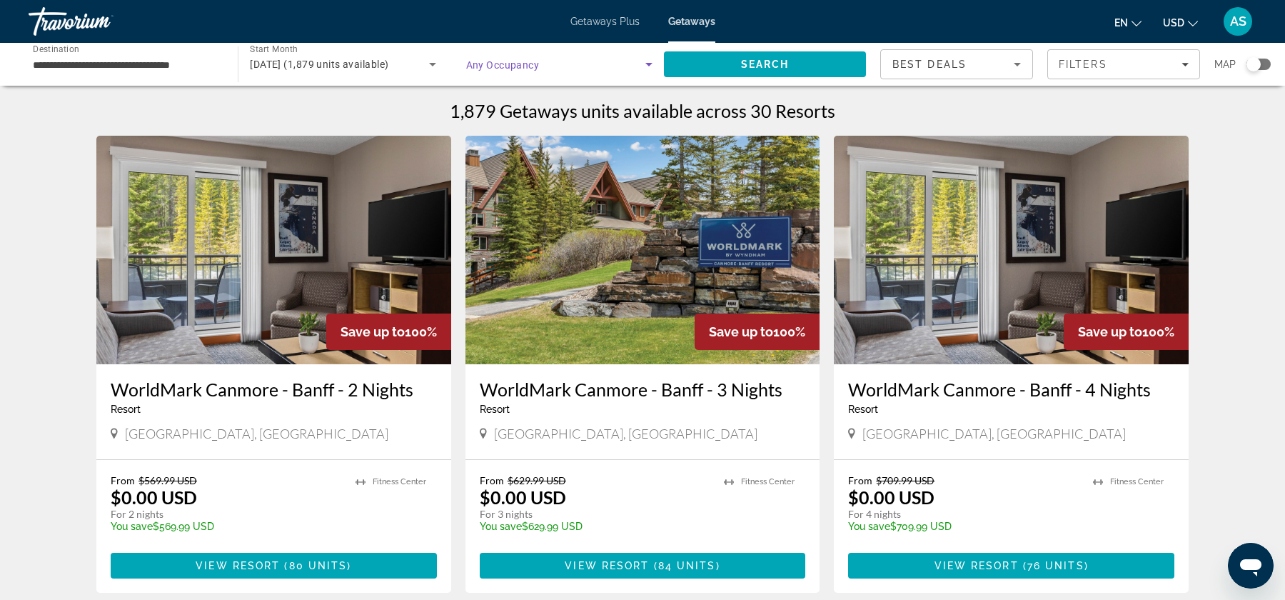
click at [634, 61] on span "Search widget" at bounding box center [555, 64] width 179 height 17
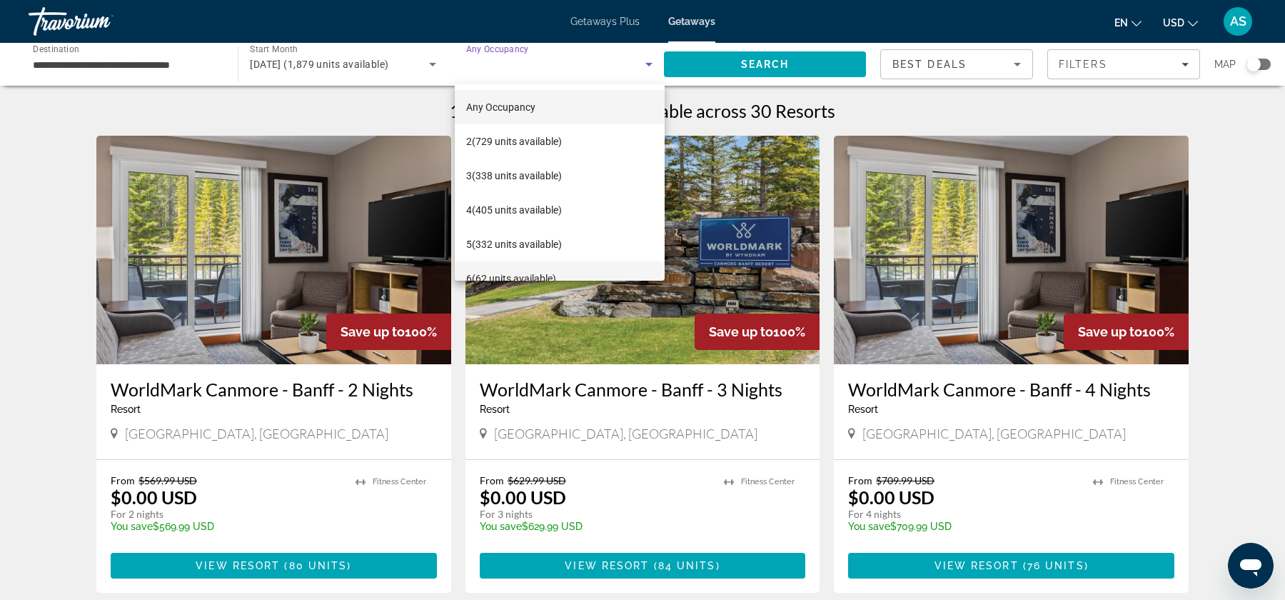
click at [528, 276] on span "6 (62 units available)" at bounding box center [511, 278] width 90 height 17
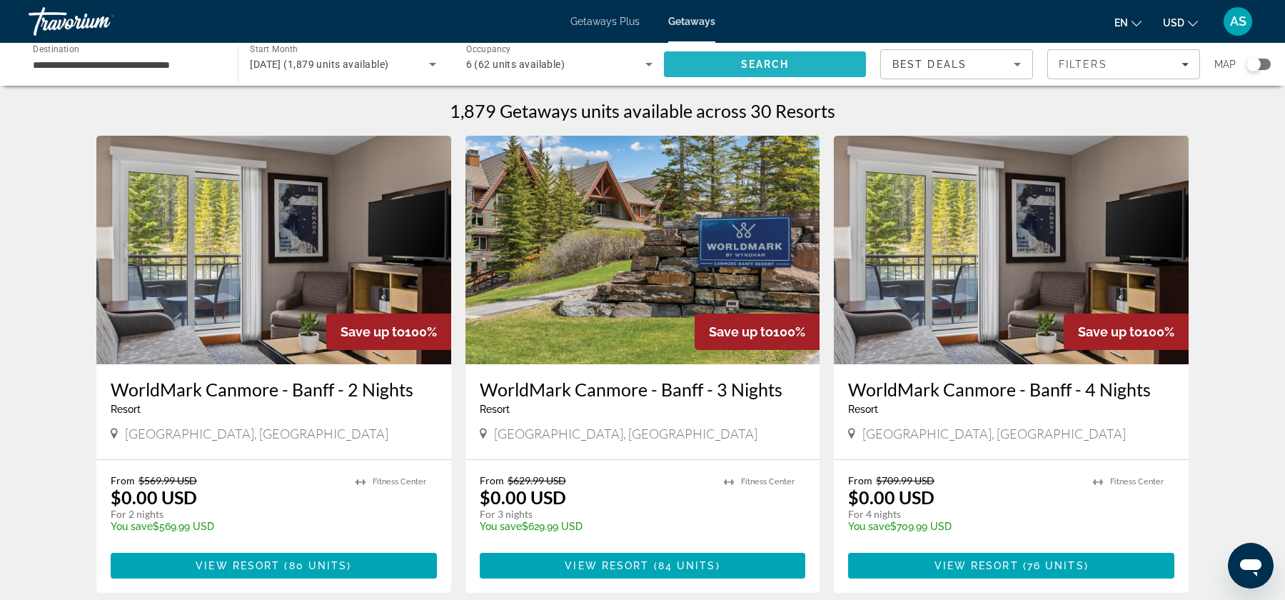
click at [757, 68] on span "Search" at bounding box center [765, 64] width 49 height 11
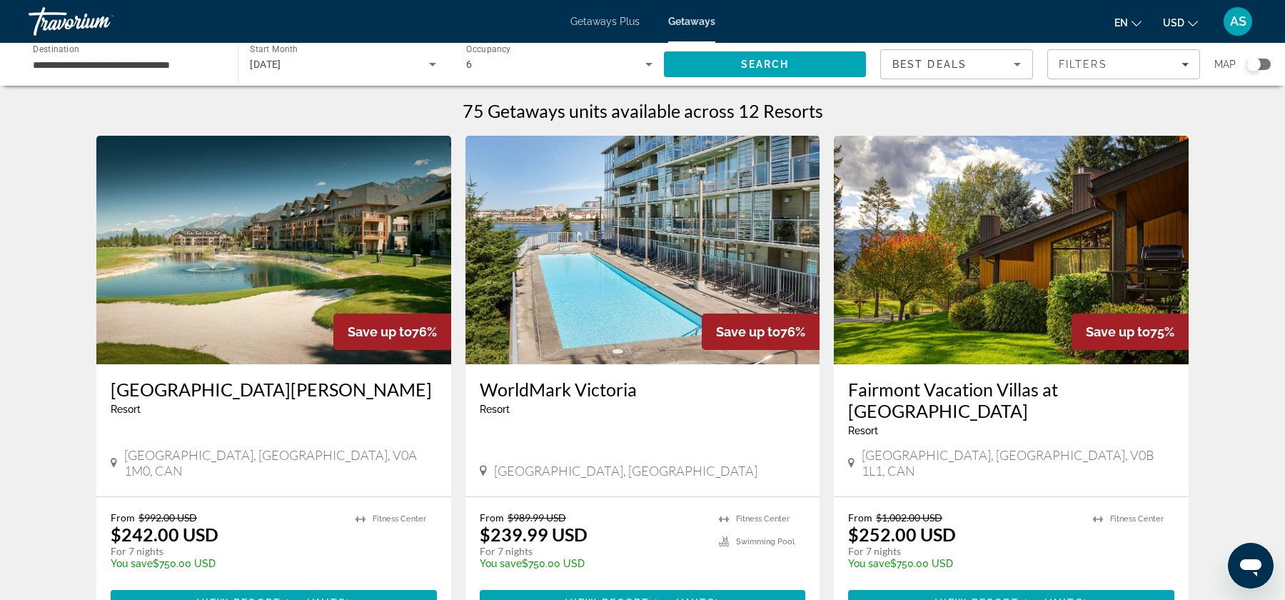
click at [143, 71] on input "**********" at bounding box center [126, 64] width 186 height 17
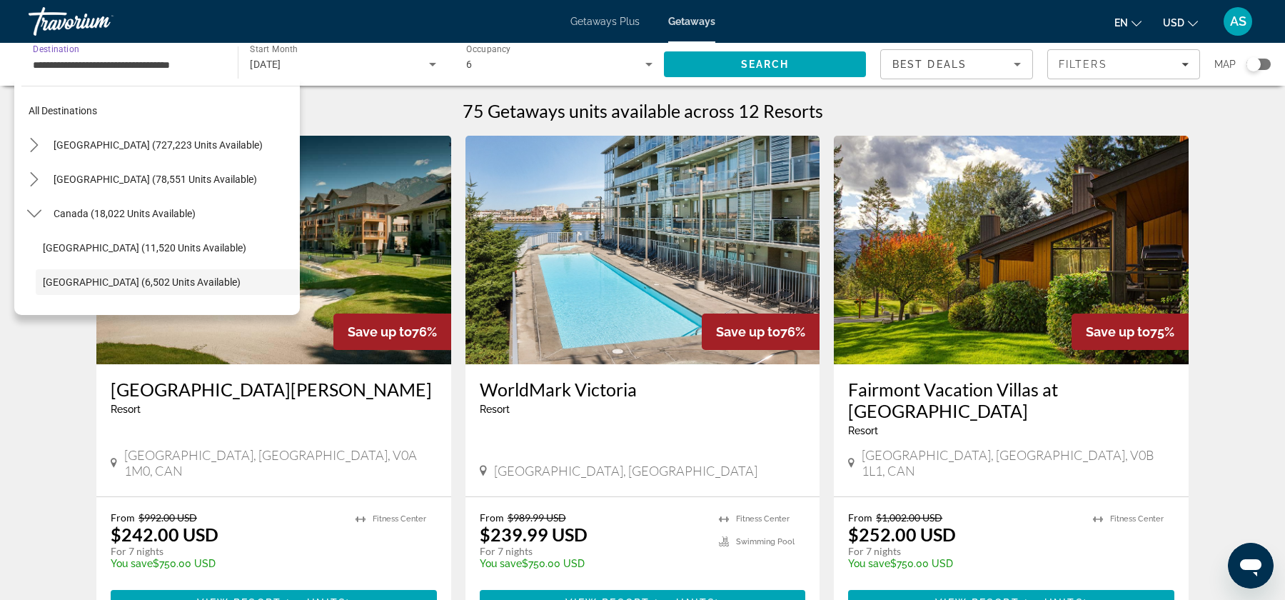
scroll to position [84, 0]
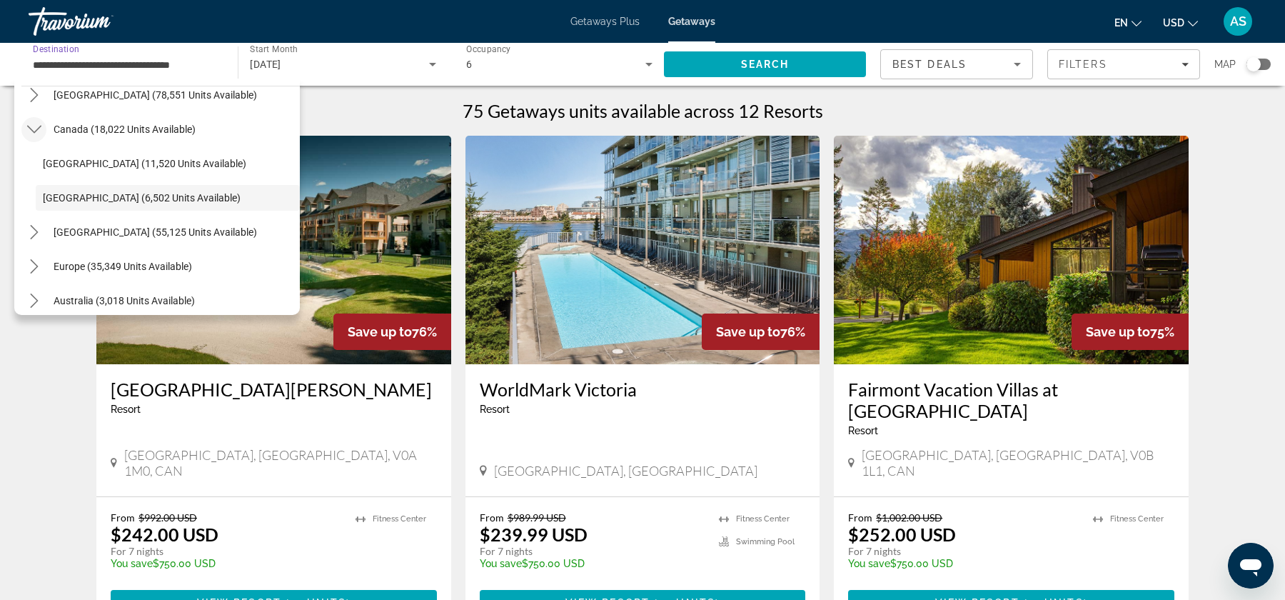
click at [43, 120] on mat-icon "Toggle Canada (18,022 units available) submenu" at bounding box center [33, 129] width 25 height 25
click at [27, 89] on icon "Toggle Mexico (78,551 units available) submenu" at bounding box center [34, 95] width 14 height 14
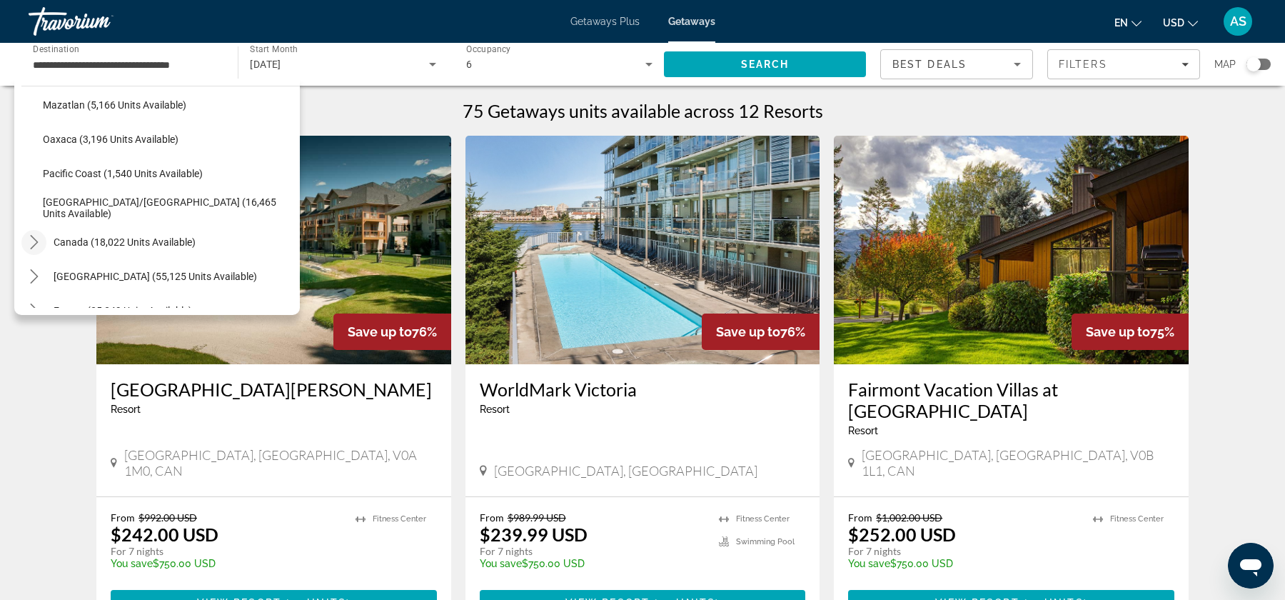
scroll to position [344, 0]
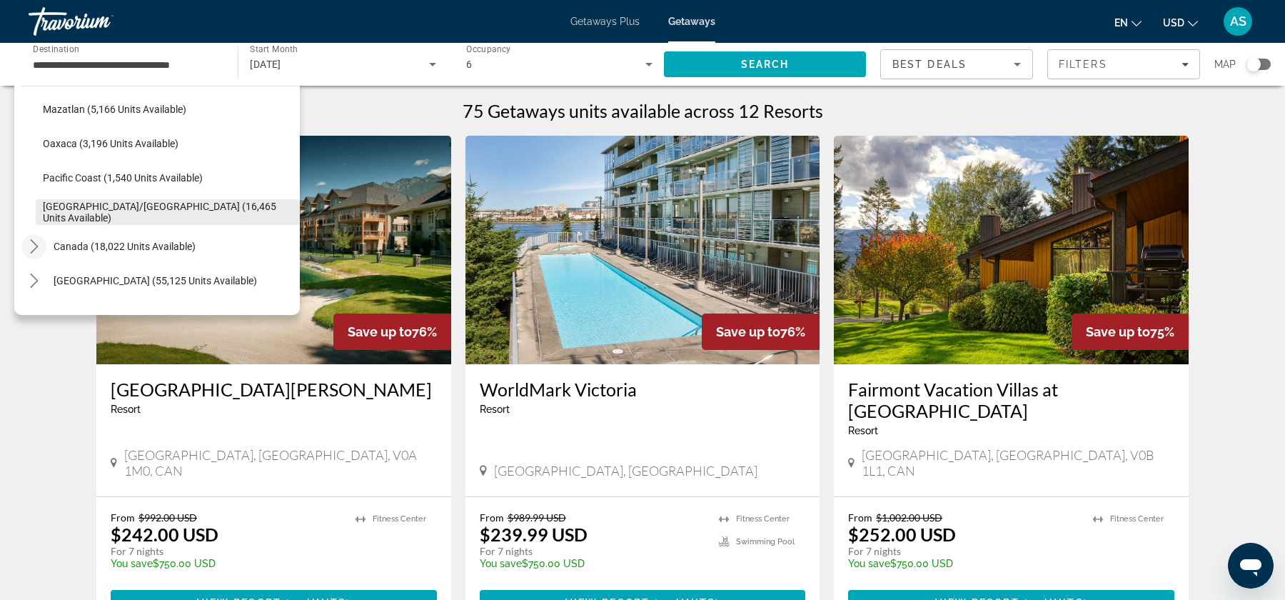
click at [108, 209] on span "[GEOGRAPHIC_DATA]/[GEOGRAPHIC_DATA] (16,465 units available)" at bounding box center [168, 212] width 250 height 23
type input "**********"
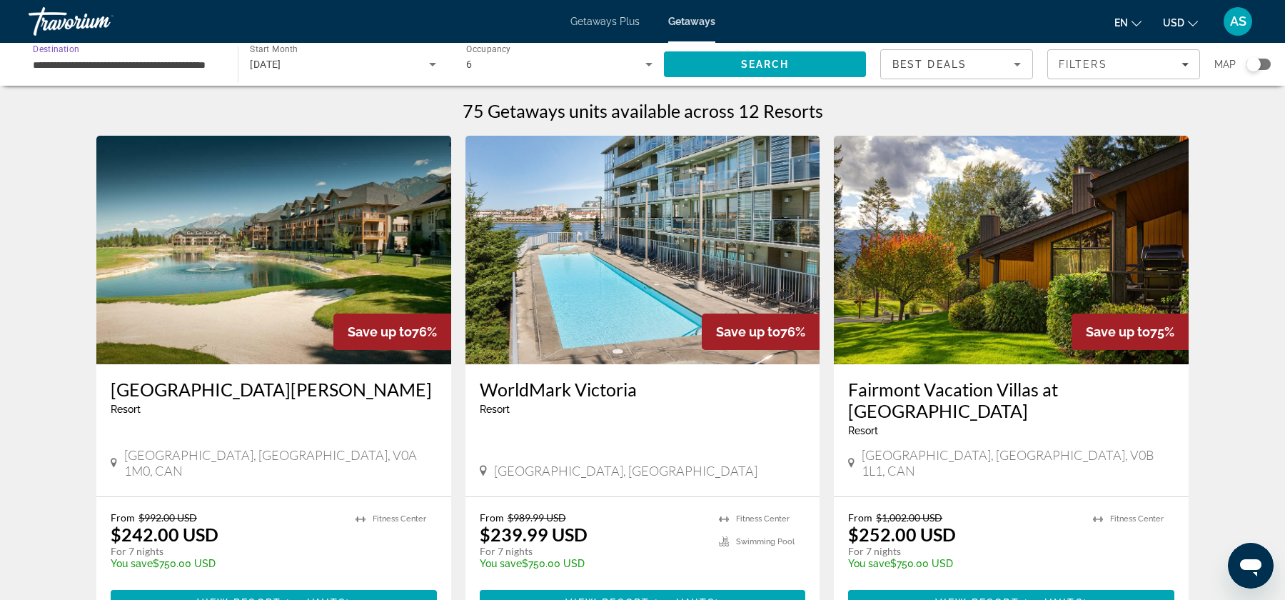
click at [369, 69] on div "[DATE]" at bounding box center [339, 64] width 178 height 17
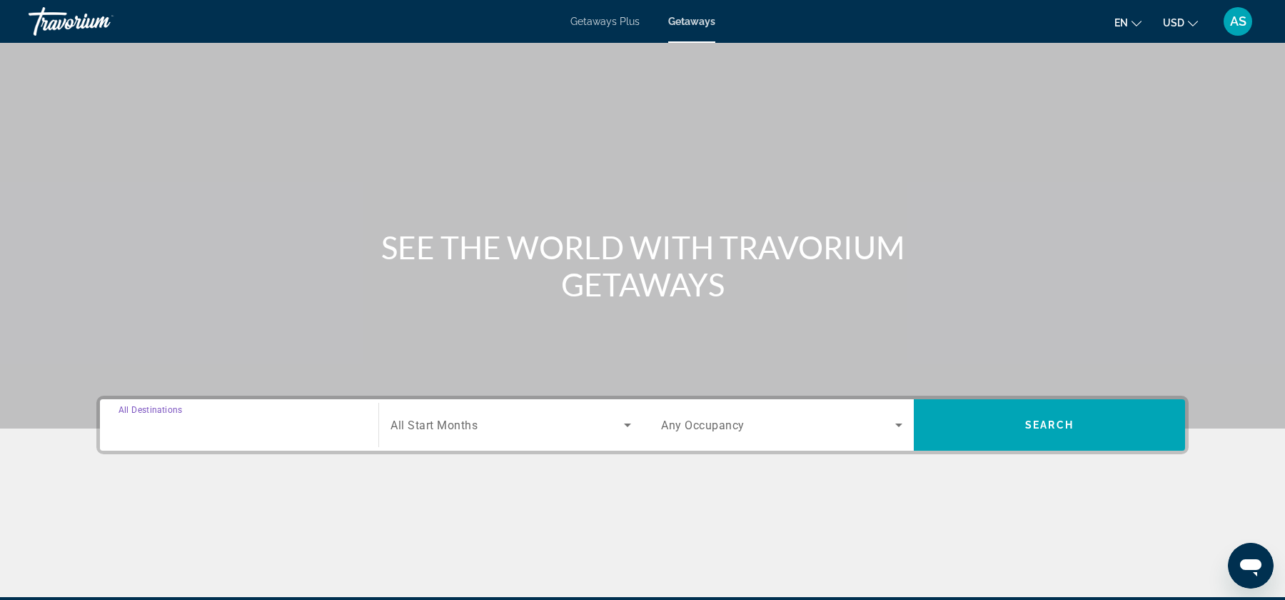
click at [357, 431] on input "Destination All Destinations" at bounding box center [238, 425] width 241 height 17
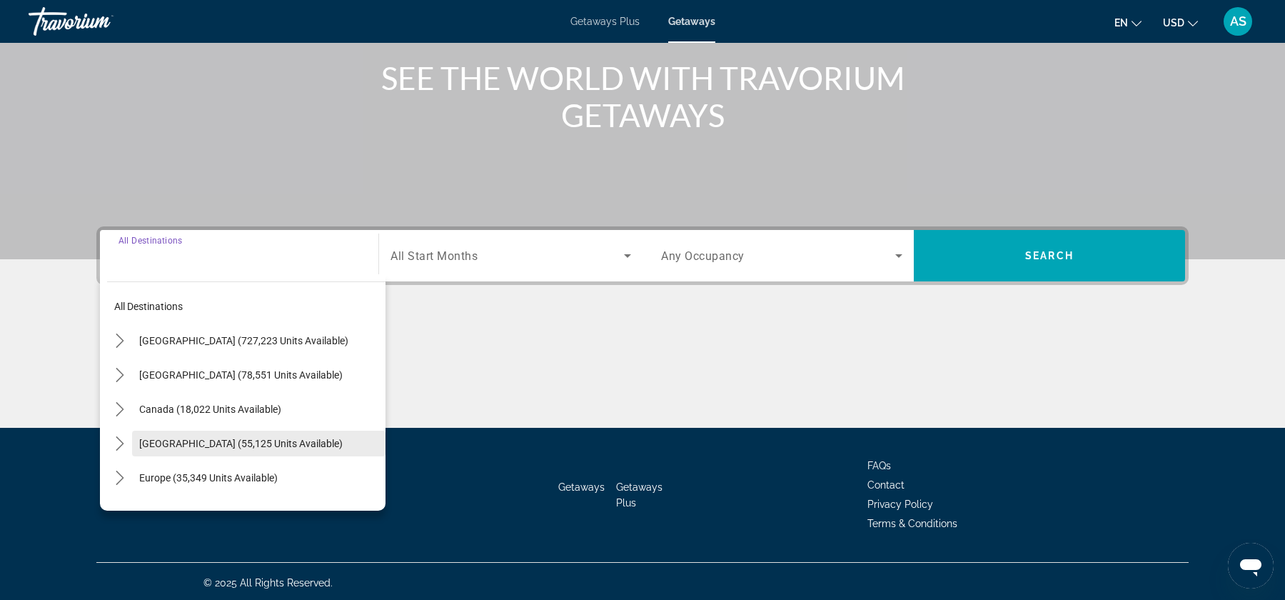
scroll to position [171, 0]
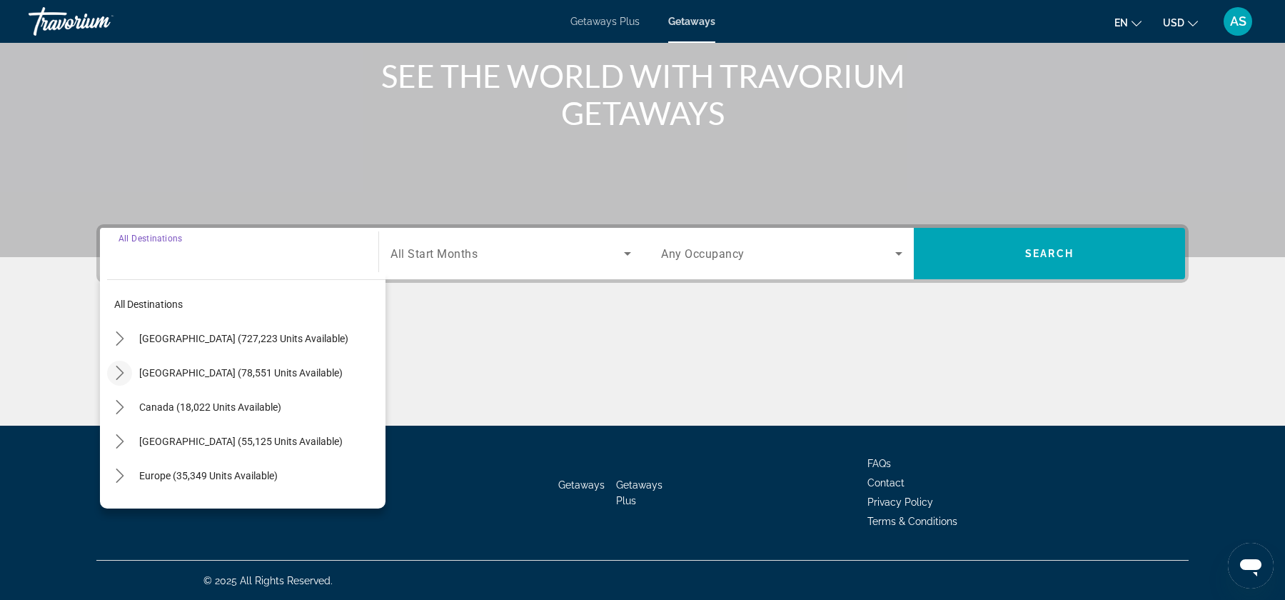
click at [122, 380] on mat-icon "Toggle Mexico (78,551 units available) submenu" at bounding box center [119, 372] width 25 height 25
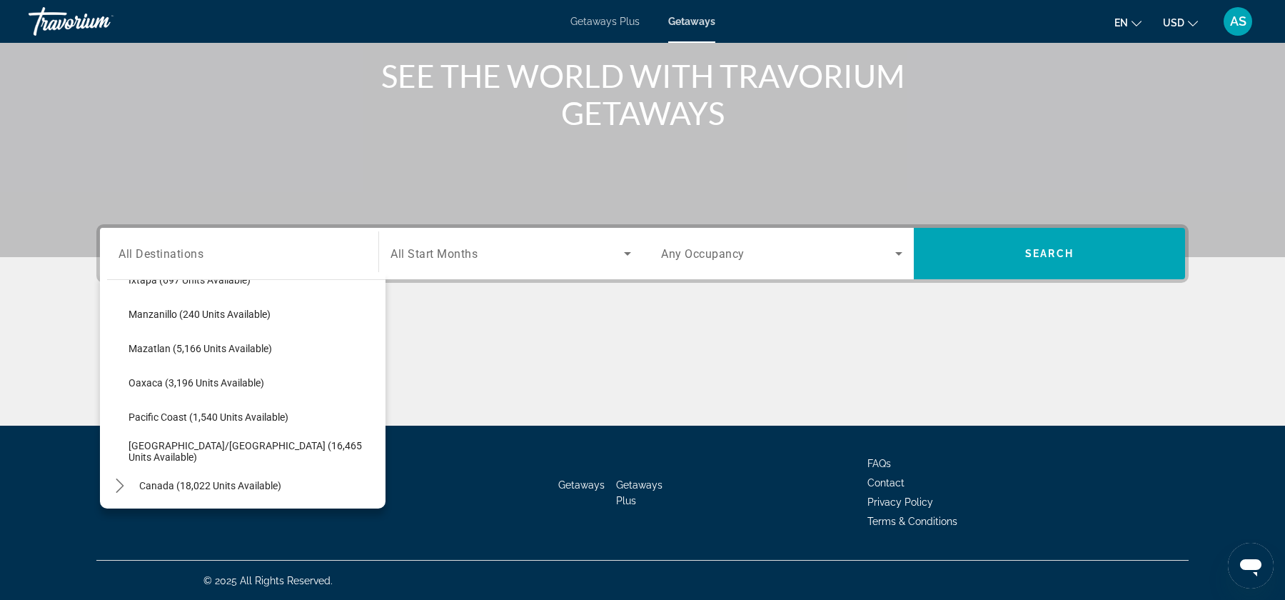
scroll to position [301, 0]
click at [218, 443] on span "[GEOGRAPHIC_DATA]/[GEOGRAPHIC_DATA] (16,465 units available)" at bounding box center [253, 449] width 250 height 23
type input "**********"
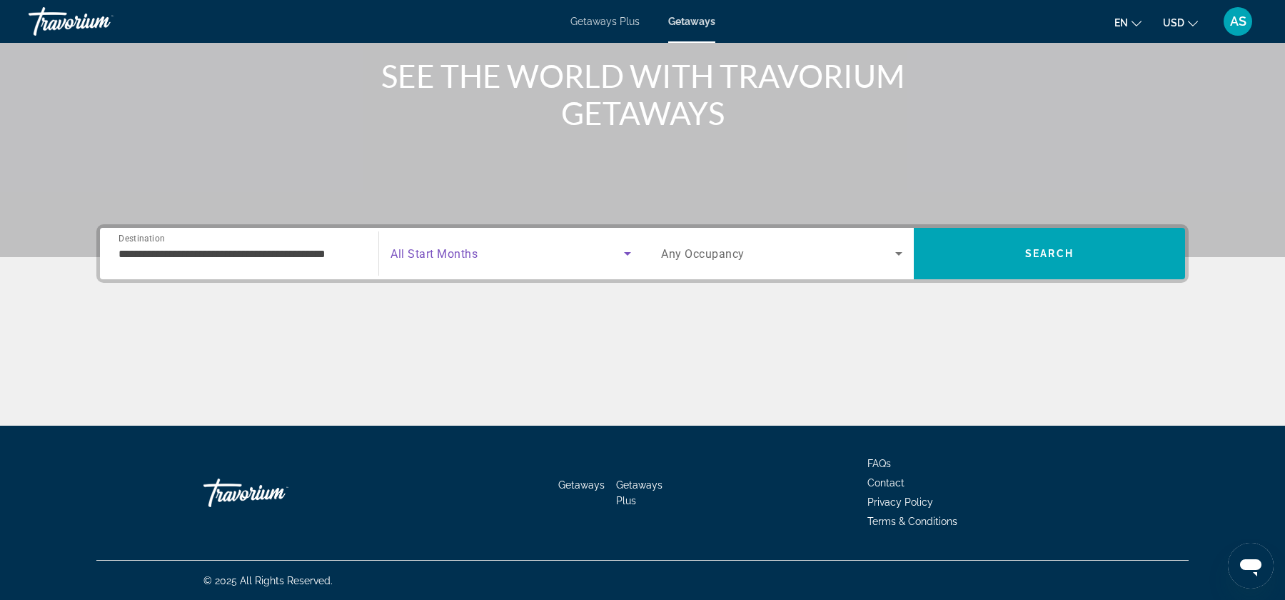
click at [568, 258] on span "Search widget" at bounding box center [506, 253] width 233 height 17
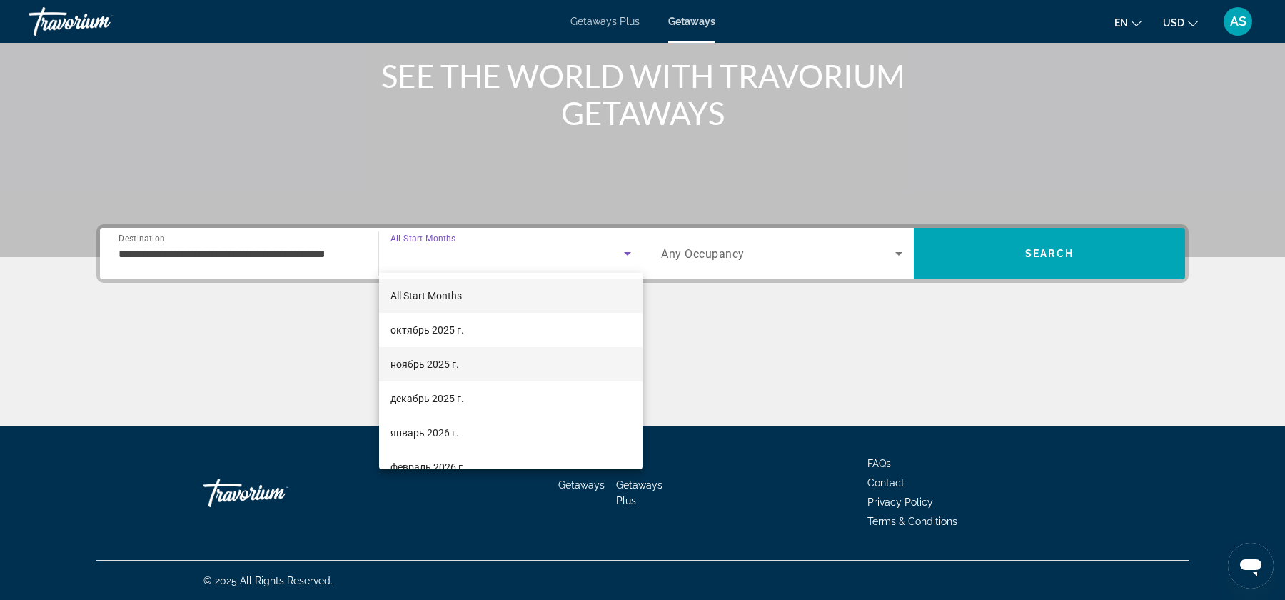
click at [495, 375] on mat-option "ноябрь 2025 г." at bounding box center [510, 364] width 263 height 34
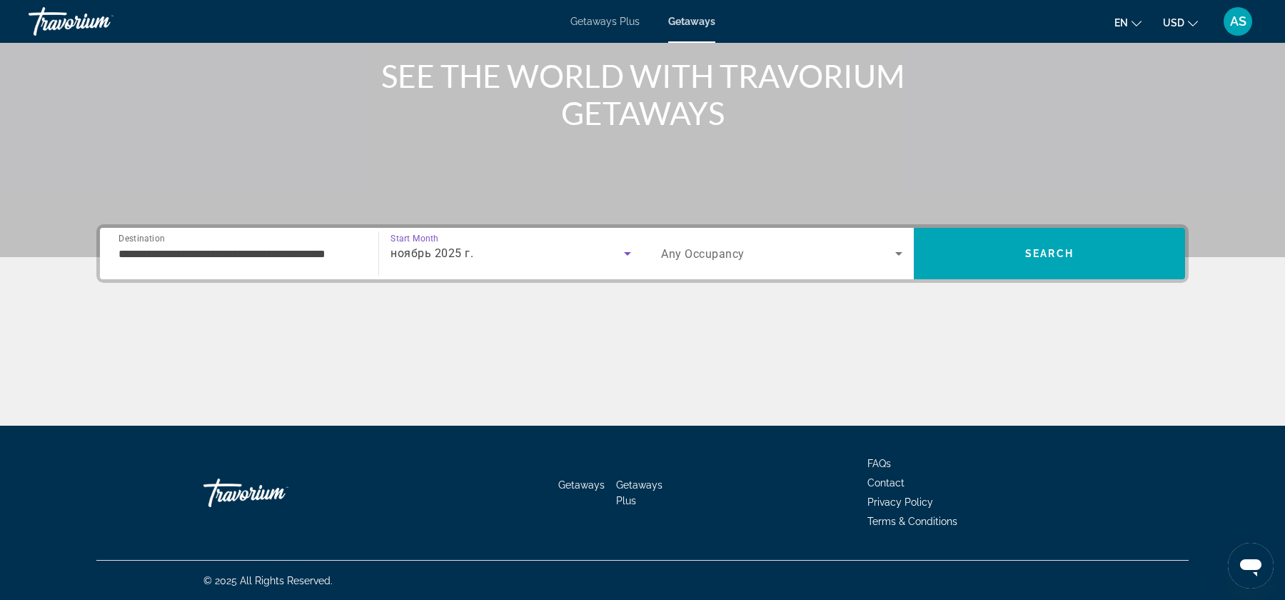
click at [895, 246] on icon "Search widget" at bounding box center [898, 253] width 17 height 17
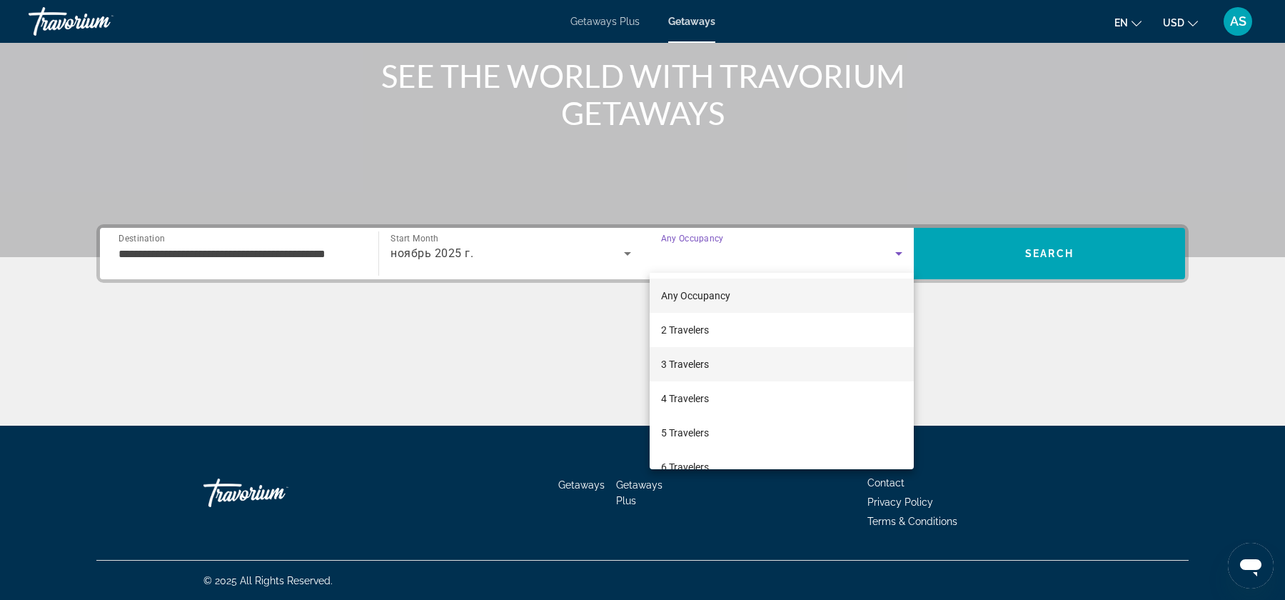
click at [807, 363] on mat-option "3 Travelers" at bounding box center [782, 364] width 264 height 34
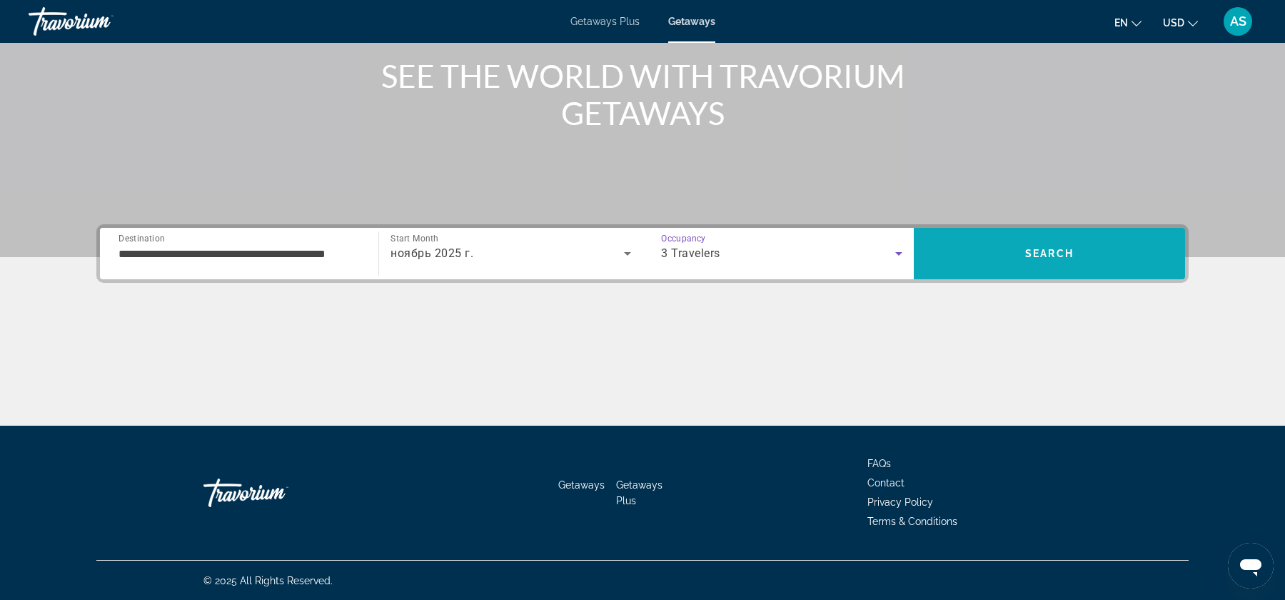
click at [1093, 263] on span "Search" at bounding box center [1049, 253] width 271 height 34
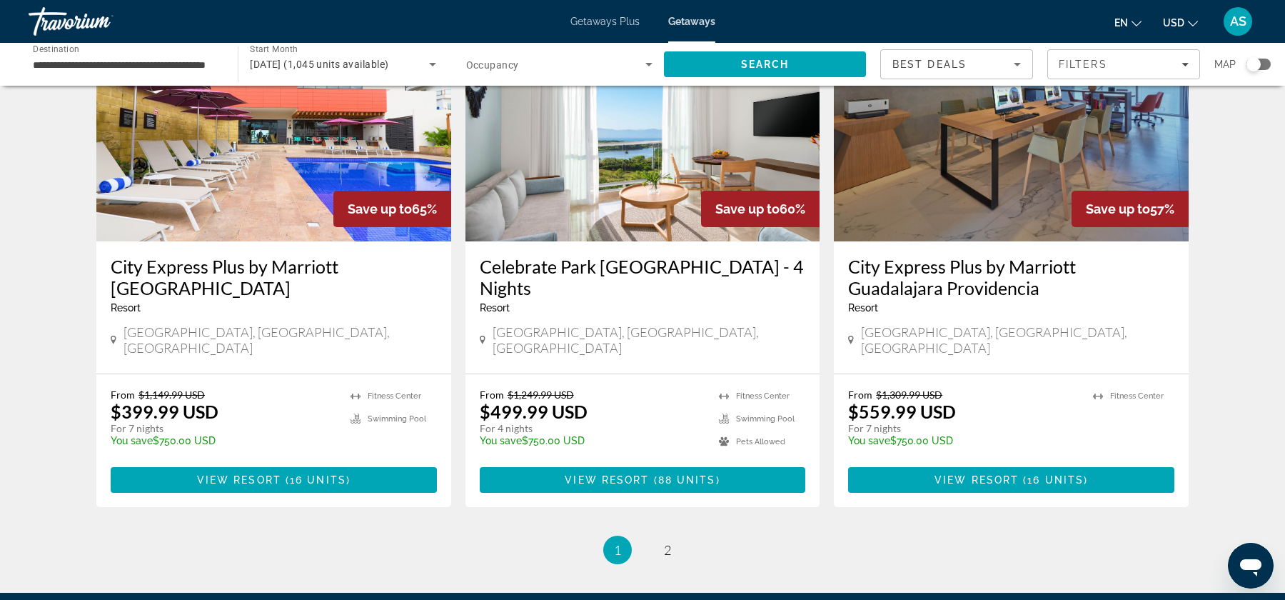
scroll to position [1693, 0]
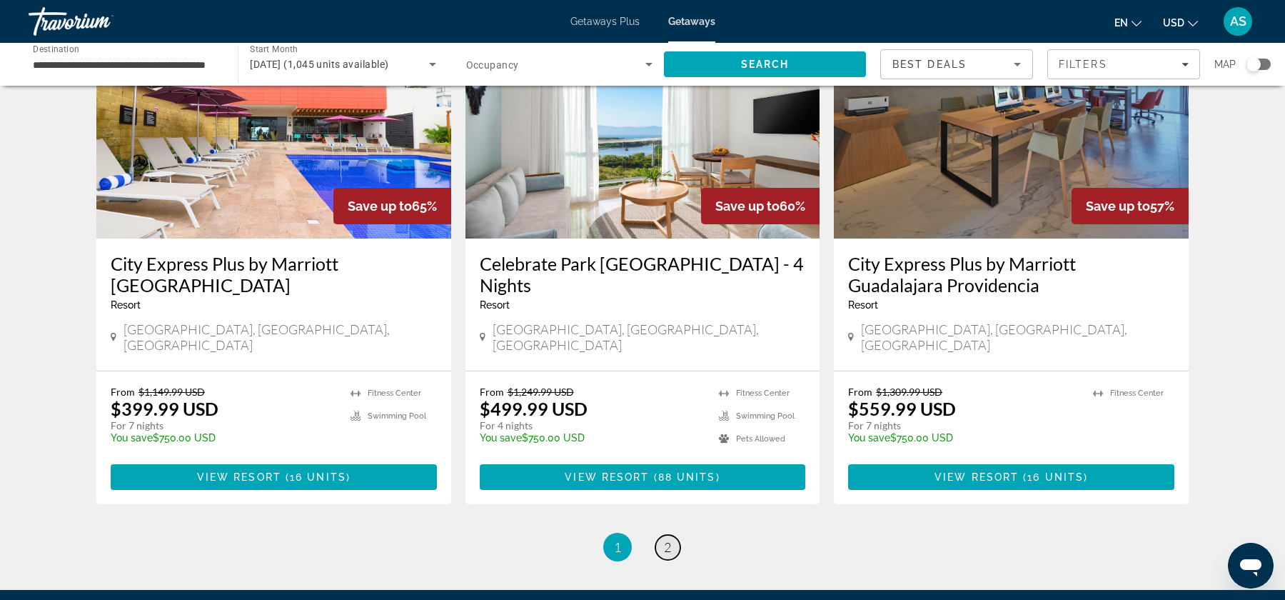
click at [660, 535] on link "page 2" at bounding box center [667, 547] width 25 height 25
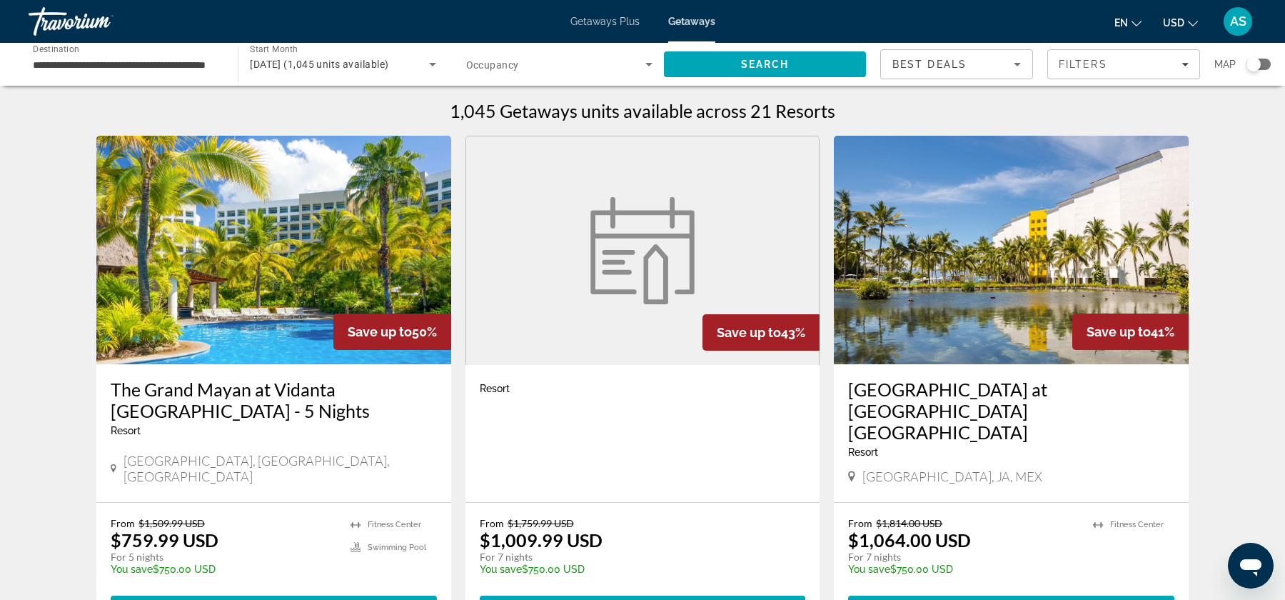
click at [388, 63] on span "[DATE] (1,045 units available)" at bounding box center [319, 64] width 138 height 11
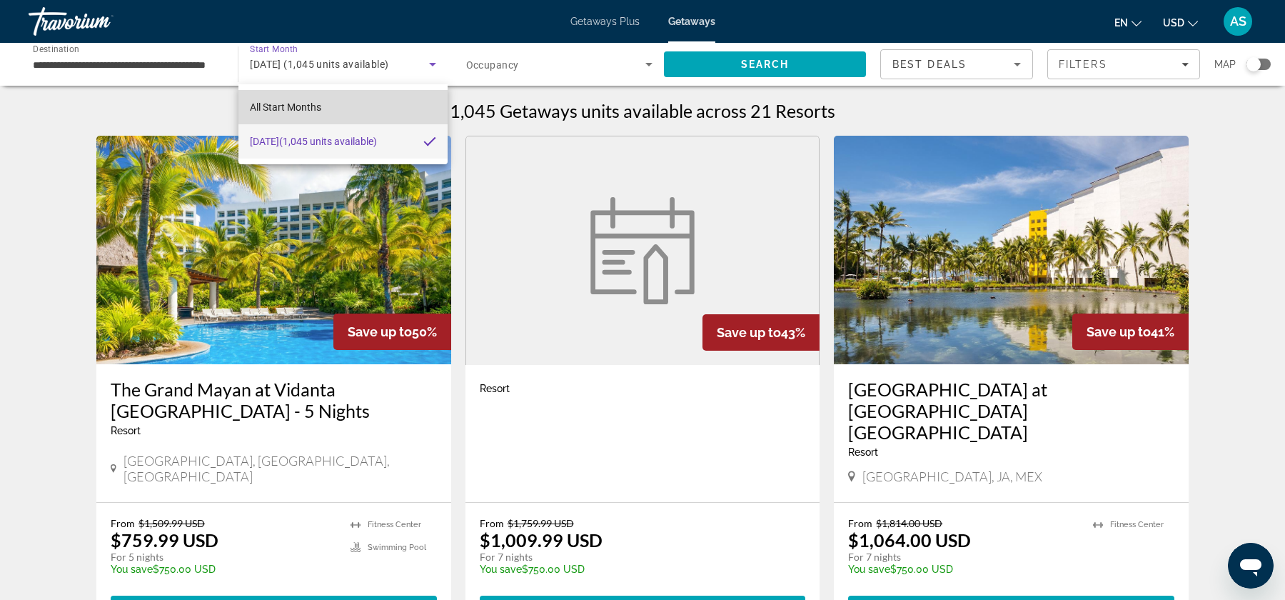
click at [336, 104] on mat-option "All Start Months" at bounding box center [342, 107] width 209 height 34
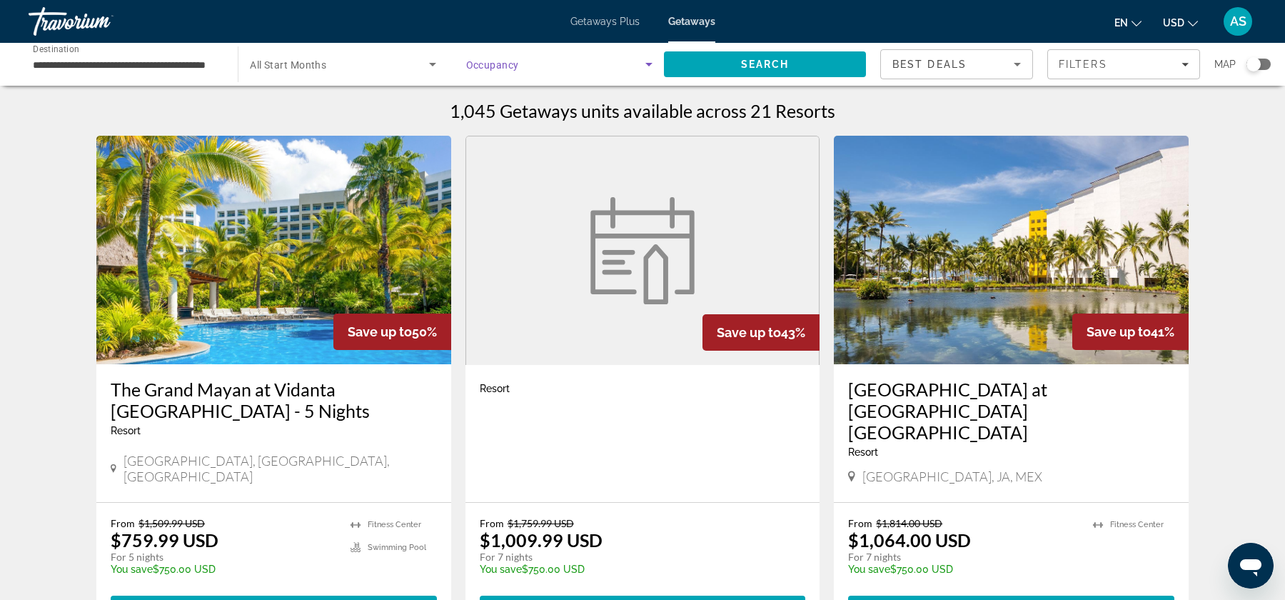
click at [591, 59] on span "Search widget" at bounding box center [555, 64] width 179 height 17
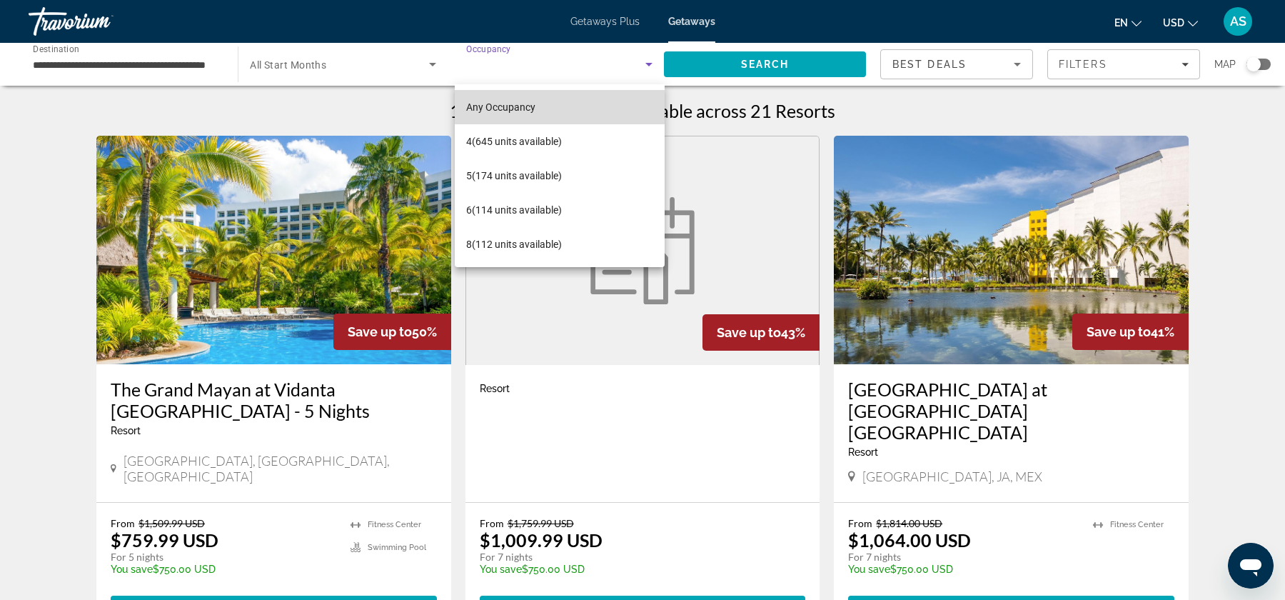
click at [577, 116] on mat-option "Any Occupancy" at bounding box center [560, 107] width 210 height 34
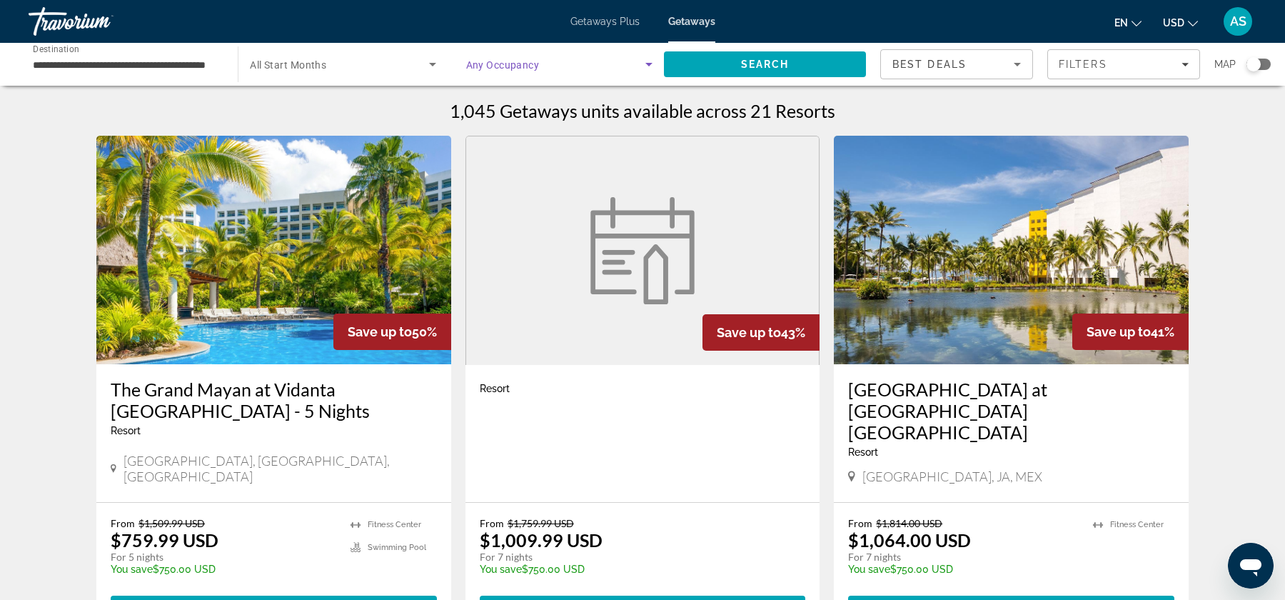
click at [605, 67] on span "Search widget" at bounding box center [555, 64] width 179 height 17
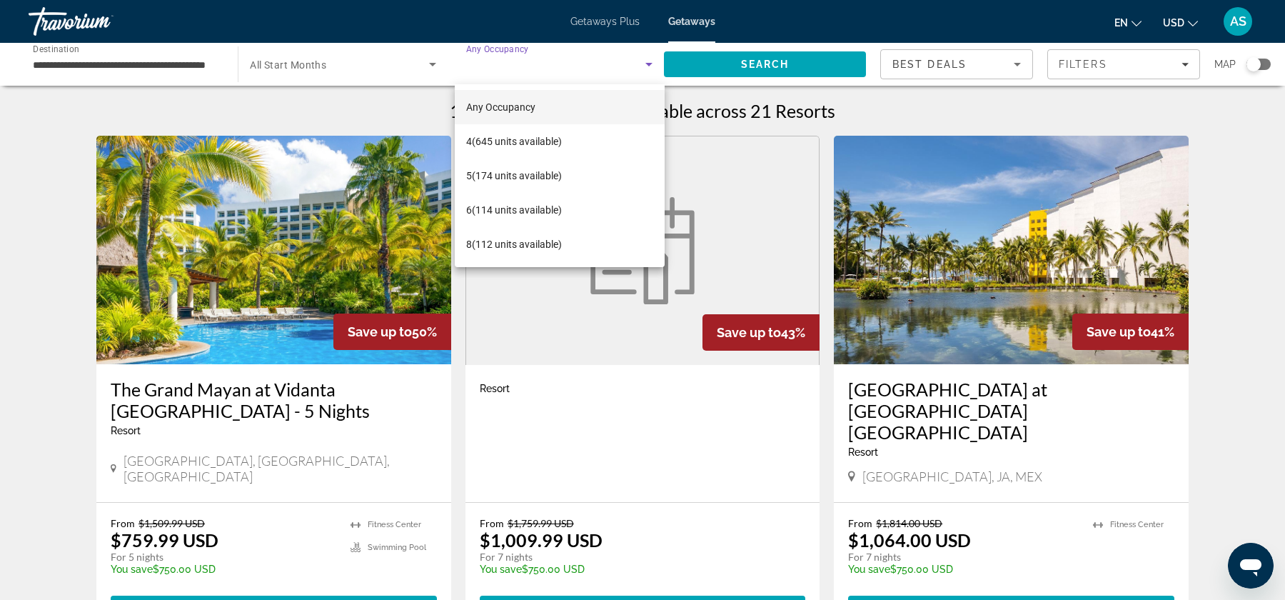
click at [729, 62] on div at bounding box center [642, 300] width 1285 height 600
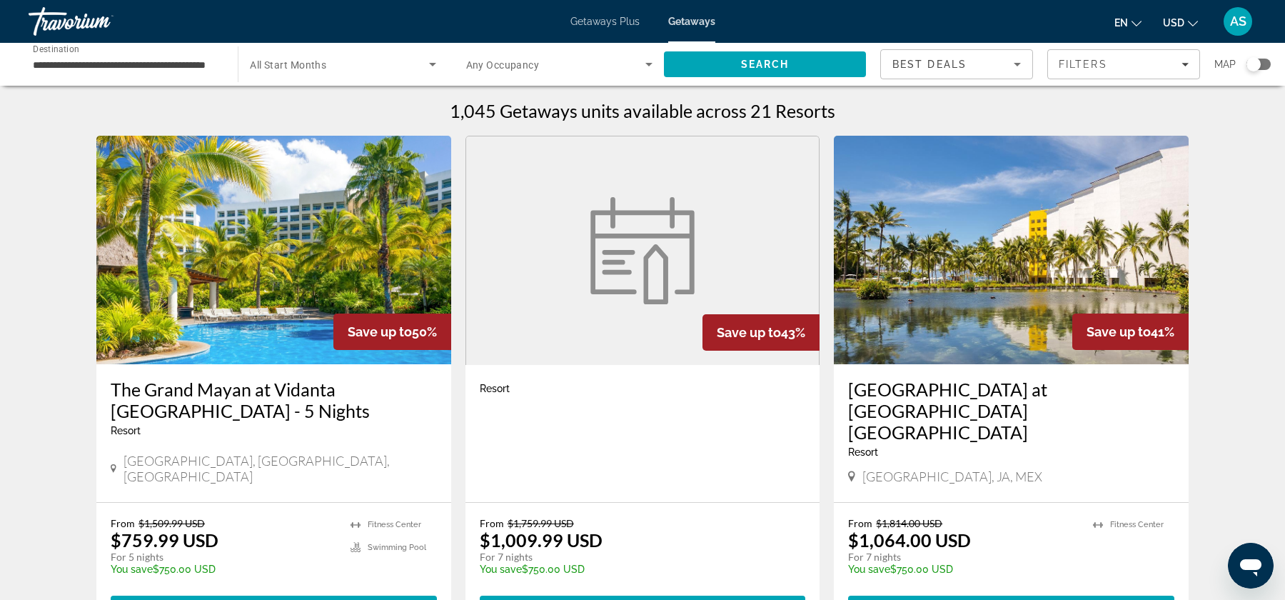
click at [729, 62] on span "Search" at bounding box center [765, 64] width 202 height 34
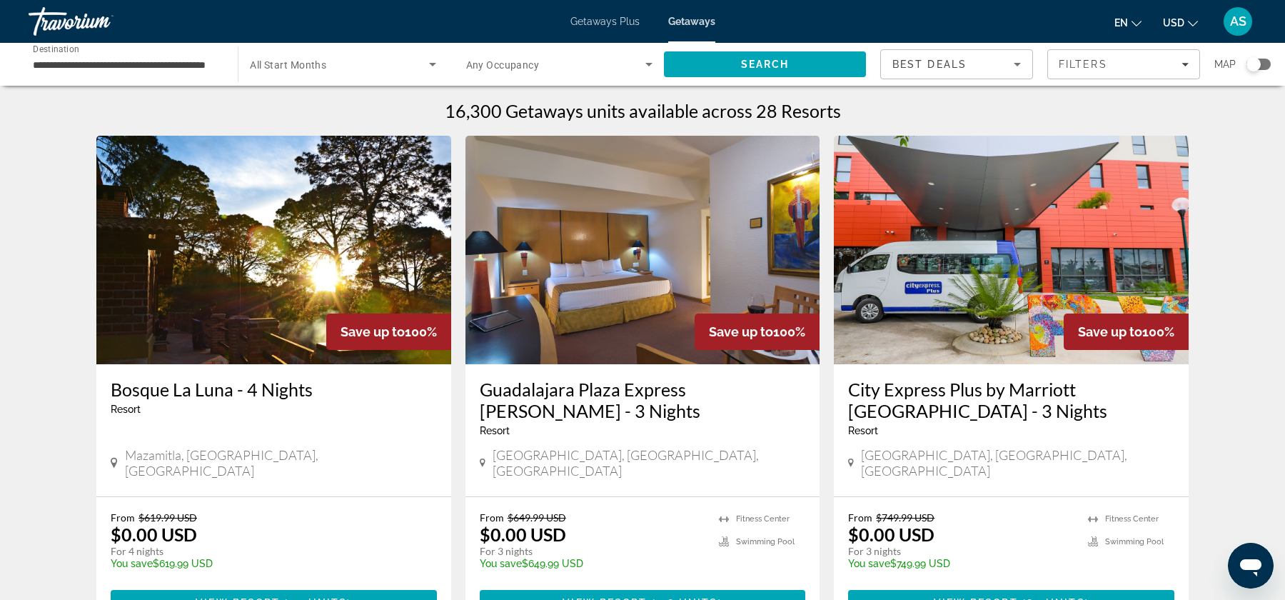
click at [352, 58] on span "Search widget" at bounding box center [339, 64] width 178 height 17
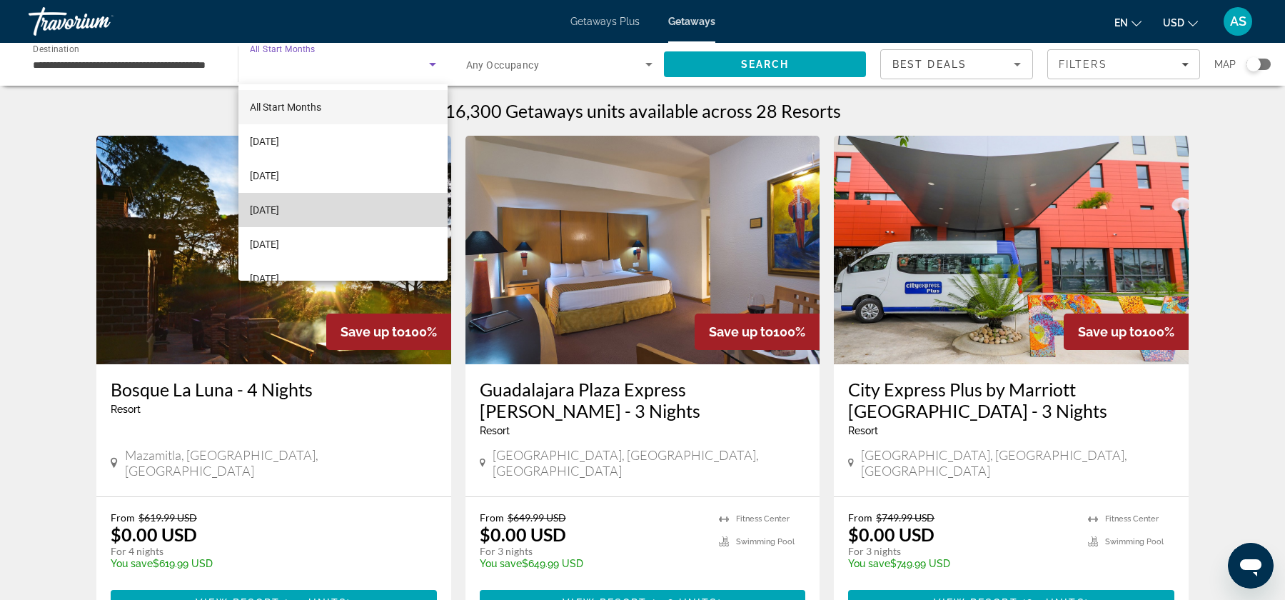
click at [334, 205] on mat-option "[DATE]" at bounding box center [342, 210] width 209 height 34
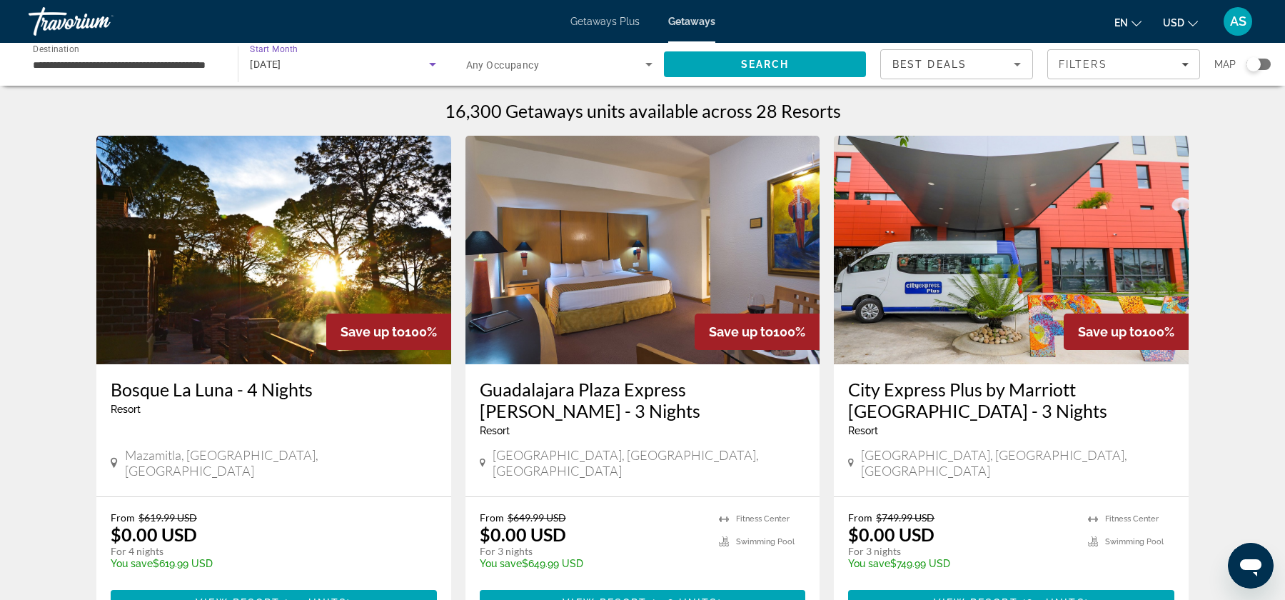
click at [606, 71] on span "Search widget" at bounding box center [555, 64] width 179 height 17
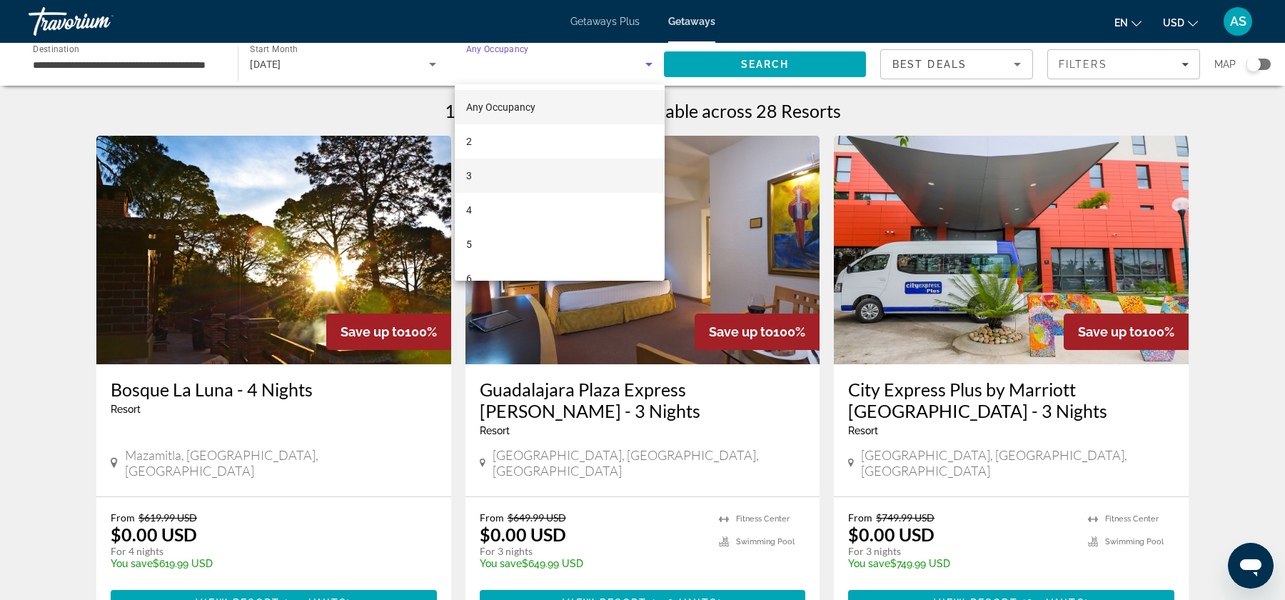
click at [532, 169] on mat-option "3" at bounding box center [560, 175] width 210 height 34
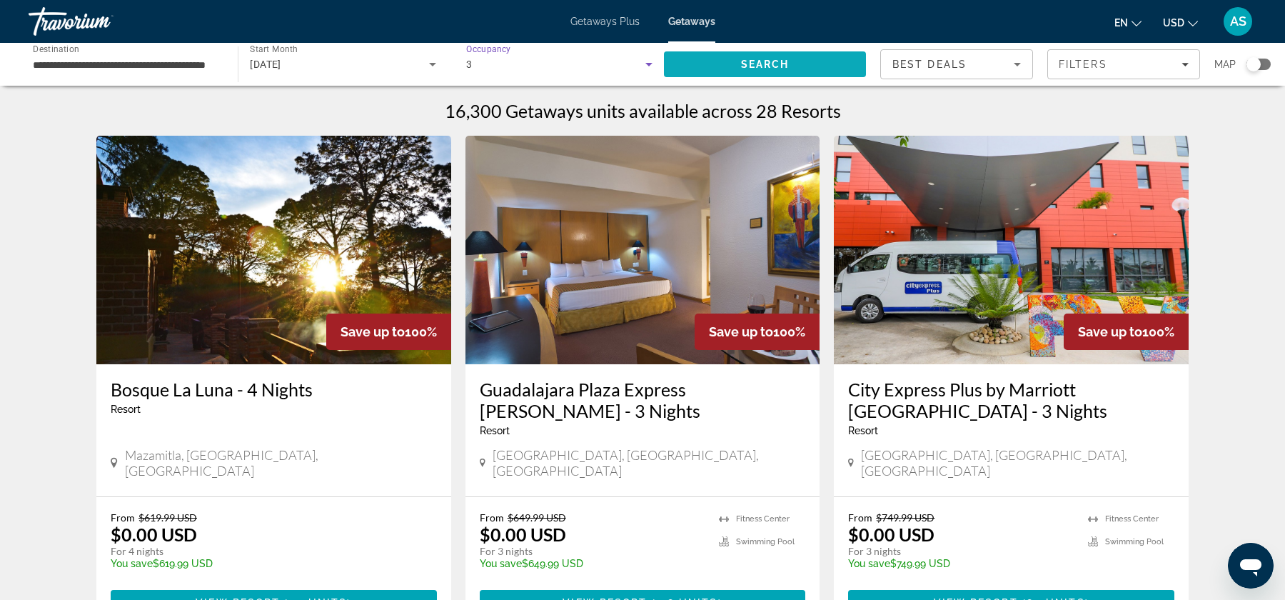
click at [752, 62] on span "Search" at bounding box center [765, 64] width 49 height 11
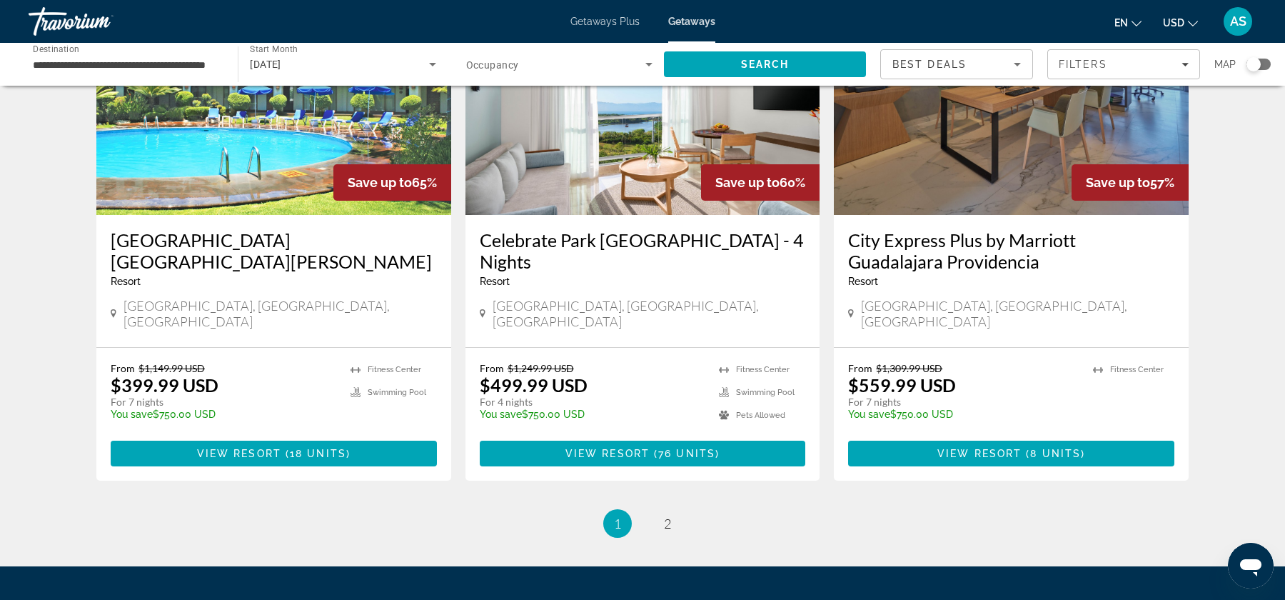
scroll to position [1734, 0]
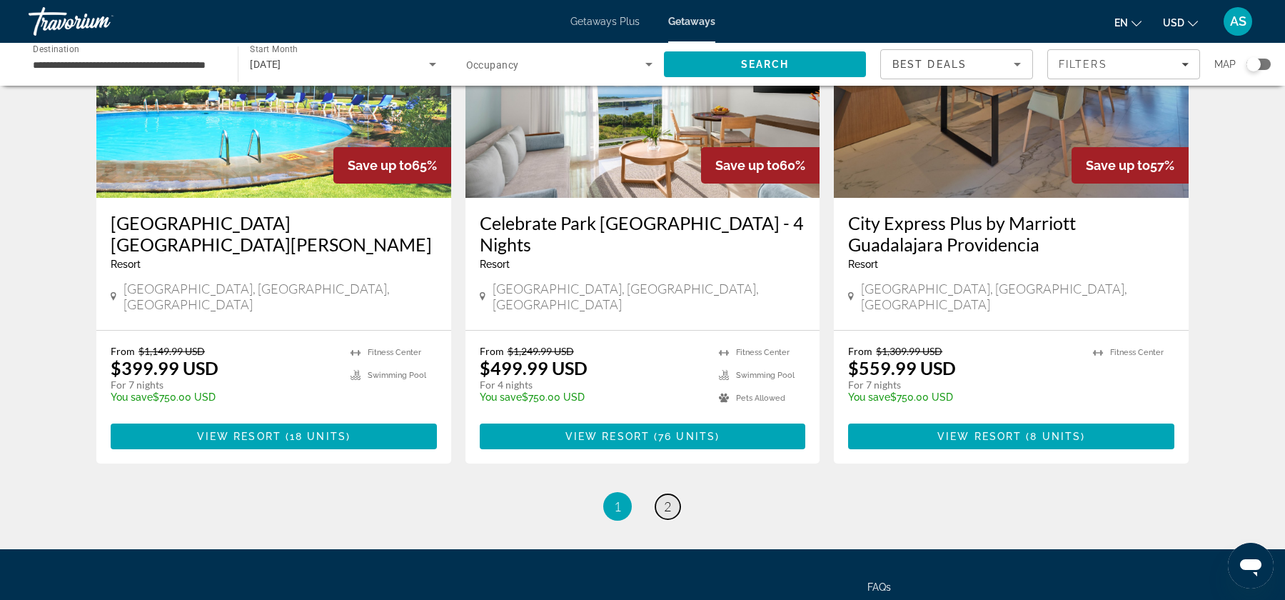
click at [666, 498] on span "2" at bounding box center [667, 506] width 7 height 16
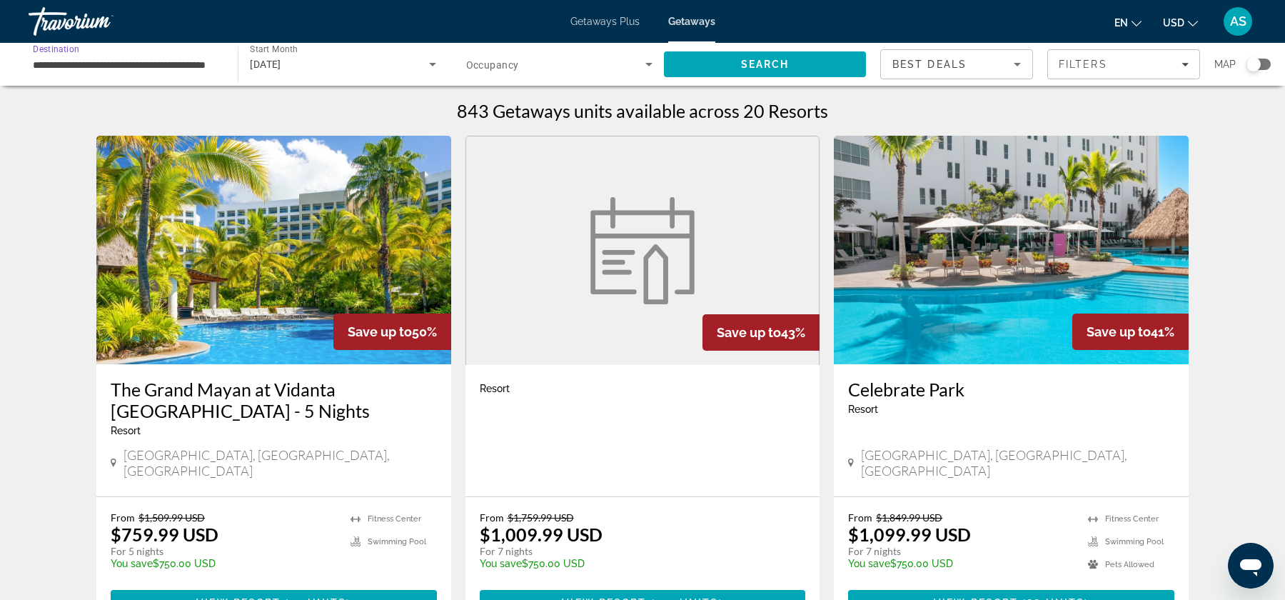
click at [194, 69] on input "**********" at bounding box center [126, 64] width 186 height 17
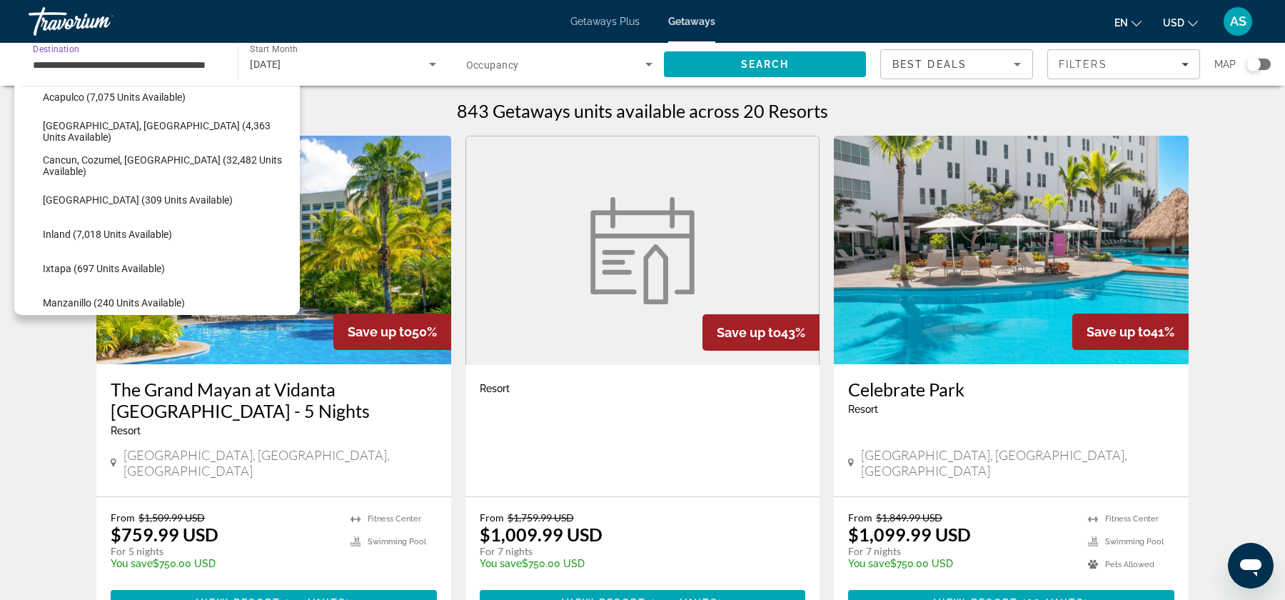
scroll to position [86, 0]
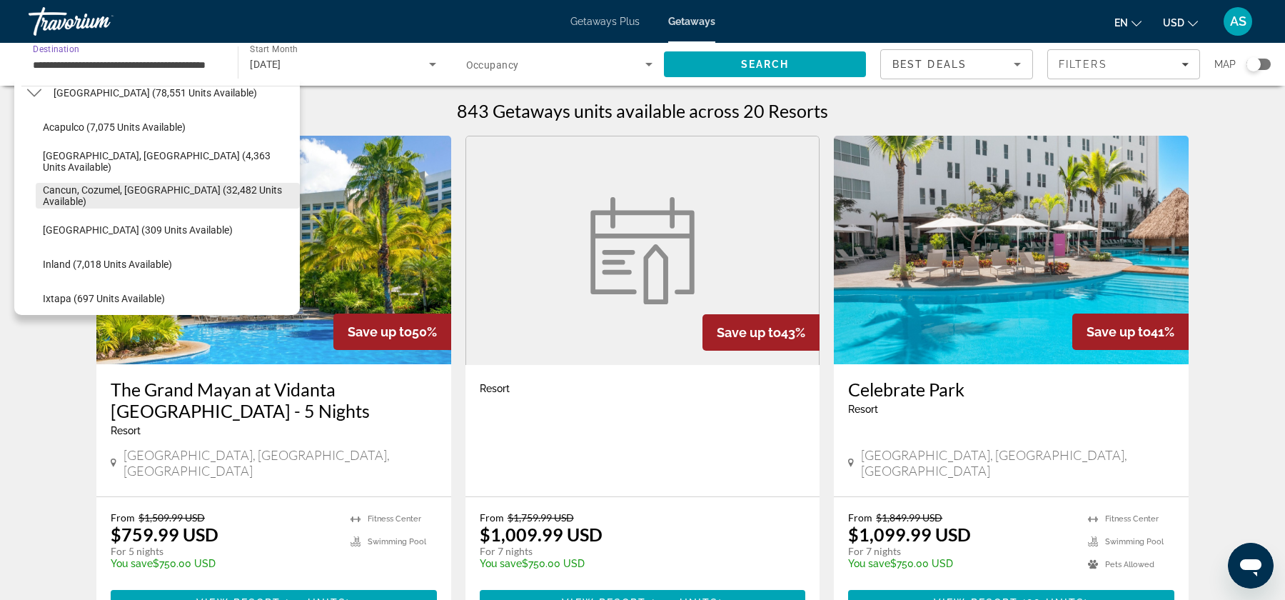
click at [126, 191] on span "Cancun, Cozumel, [GEOGRAPHIC_DATA] (32,482 units available)" at bounding box center [168, 195] width 250 height 23
type input "**********"
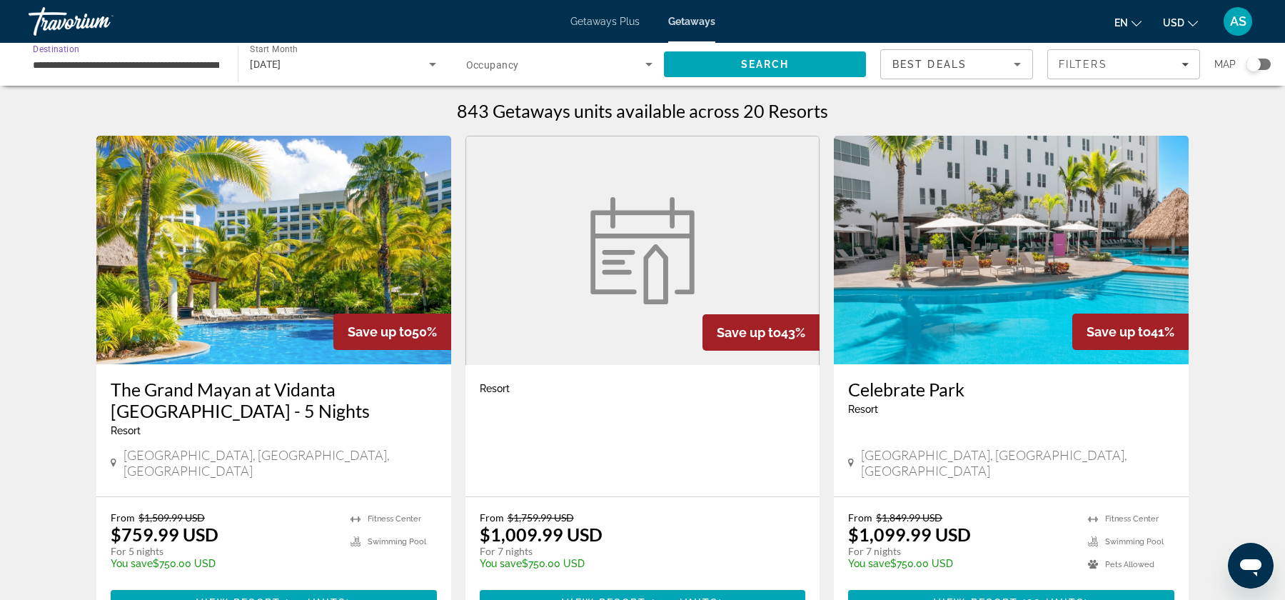
click at [623, 64] on span "Search widget" at bounding box center [555, 64] width 179 height 17
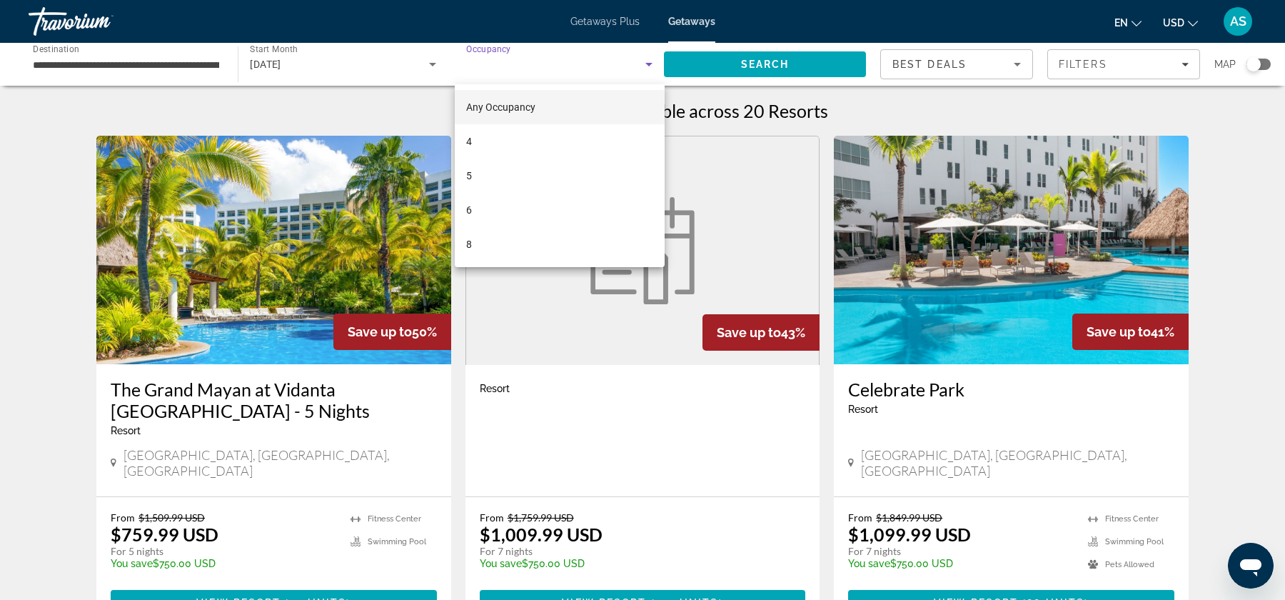
click at [580, 111] on mat-option "Any Occupancy" at bounding box center [560, 107] width 210 height 34
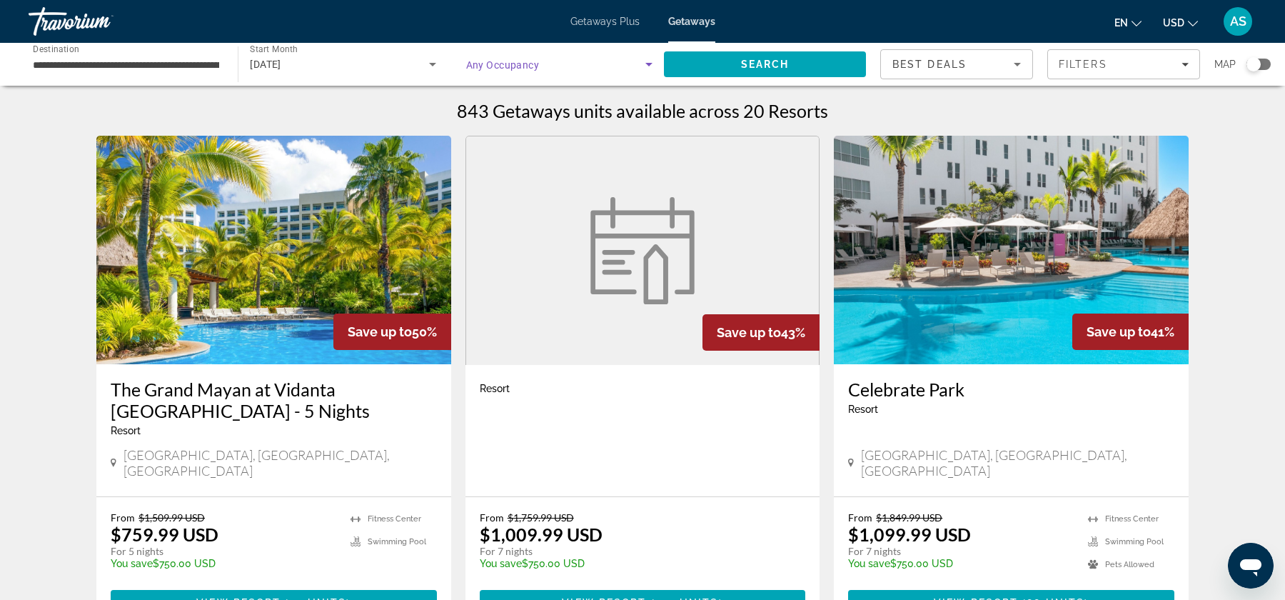
click at [633, 66] on span "Search widget" at bounding box center [555, 64] width 179 height 17
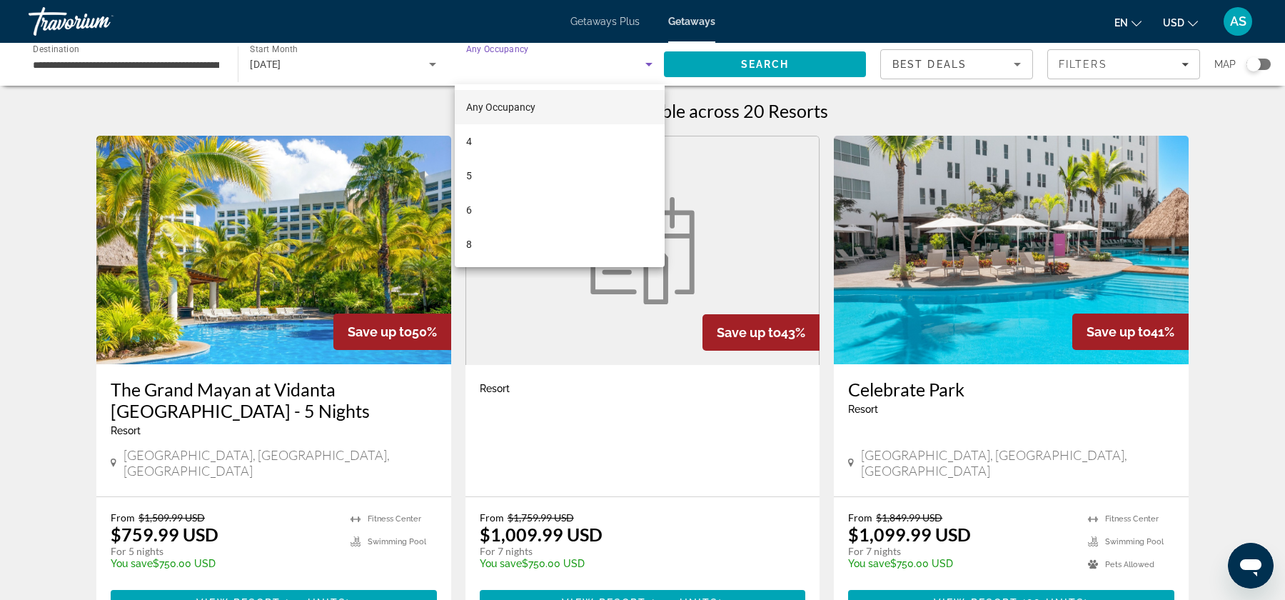
click at [708, 62] on div at bounding box center [642, 300] width 1285 height 600
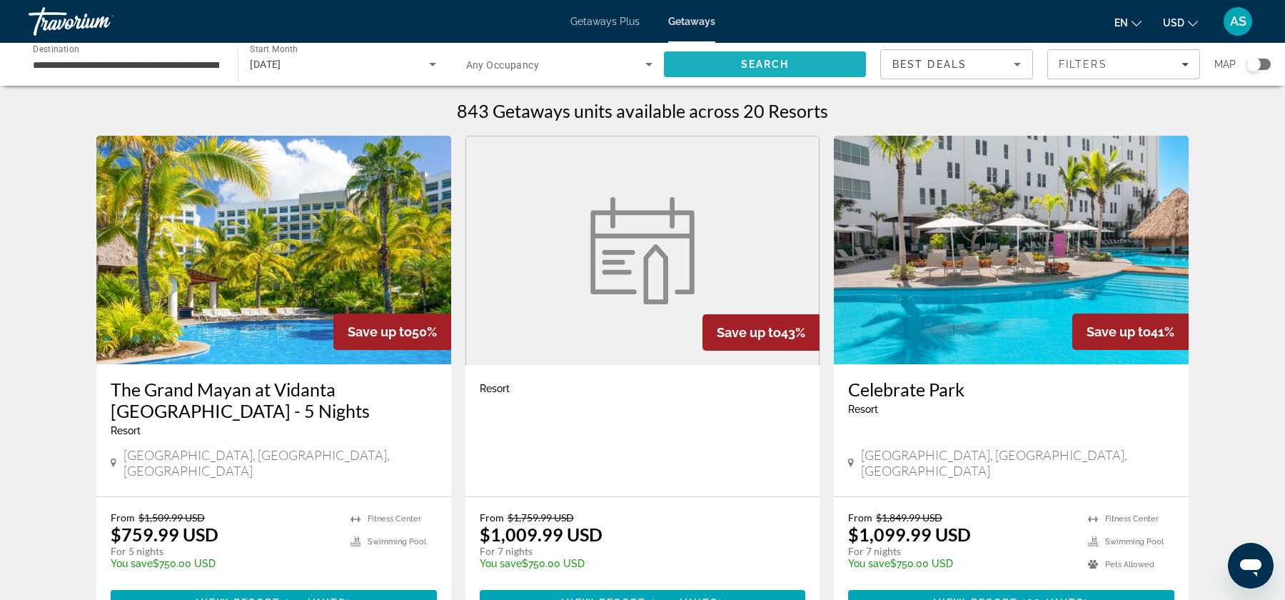
click at [708, 62] on span "Search" at bounding box center [765, 64] width 202 height 34
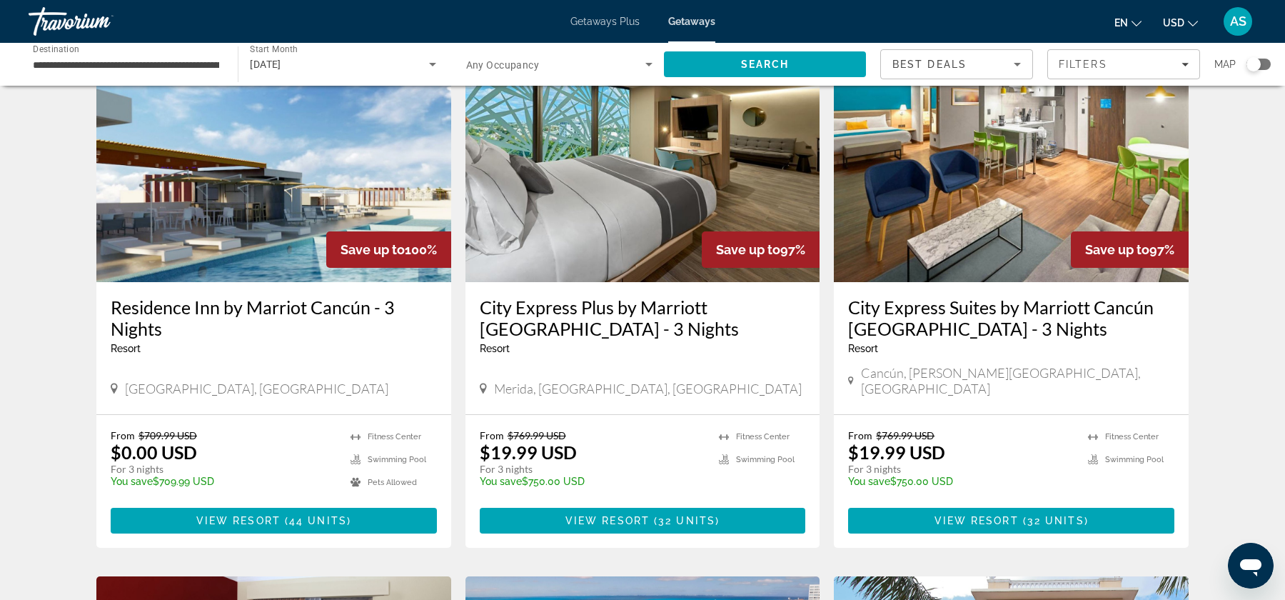
scroll to position [632, 0]
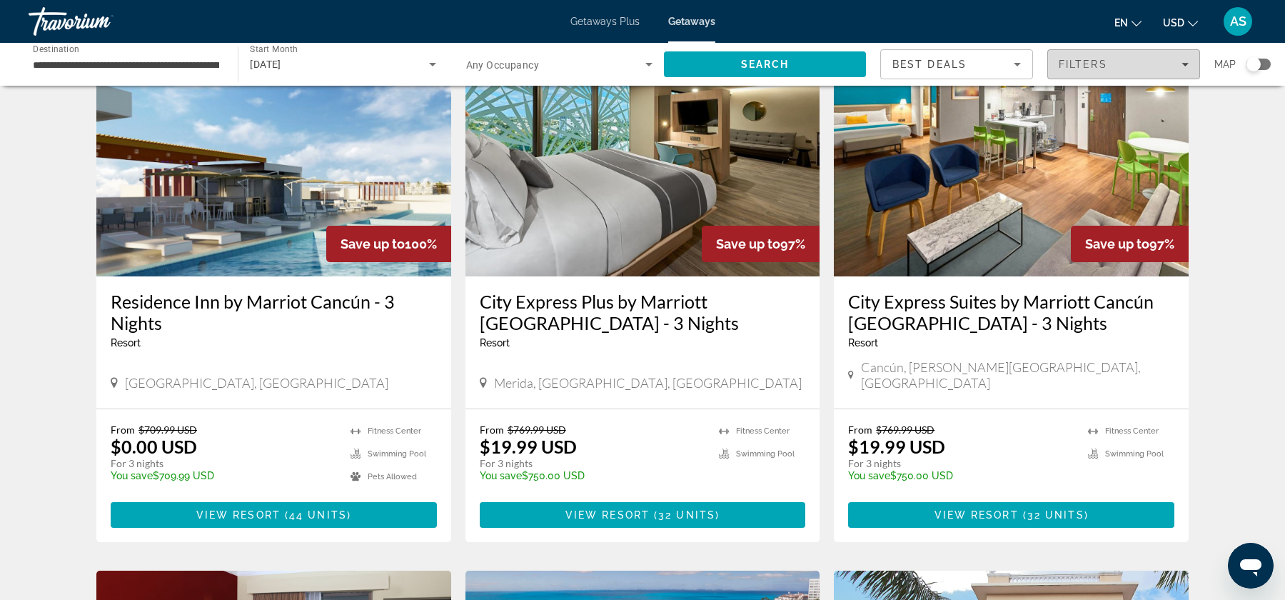
click at [1141, 72] on span "Filters" at bounding box center [1123, 64] width 151 height 34
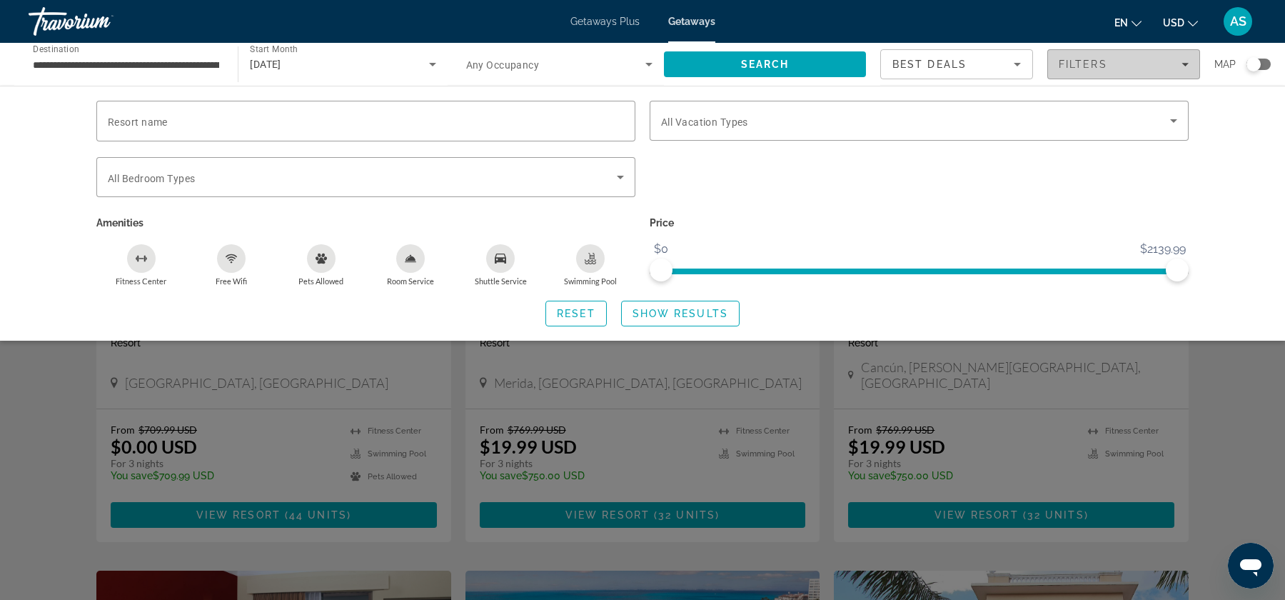
click at [1176, 71] on span "Filters" at bounding box center [1123, 64] width 151 height 34
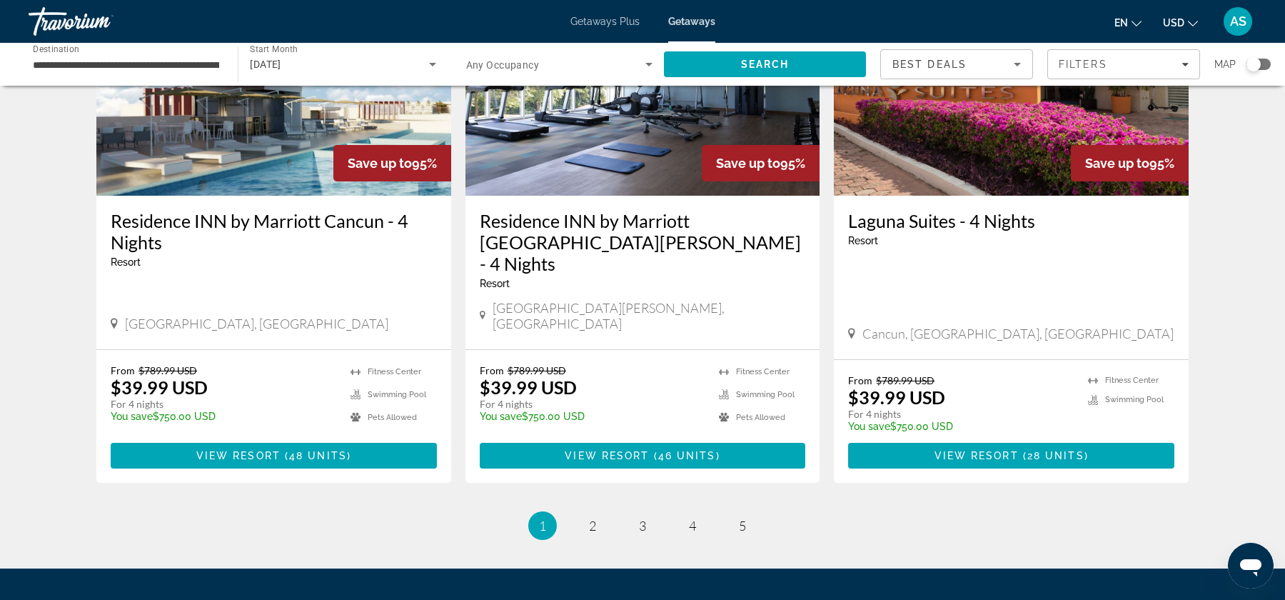
scroll to position [1750, 0]
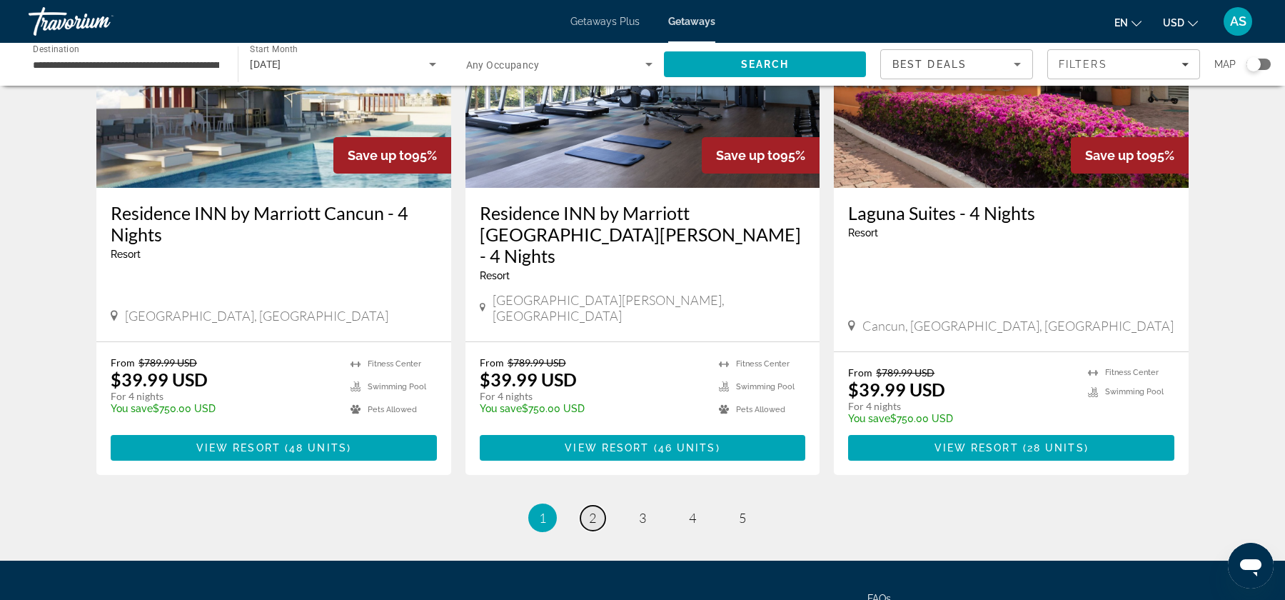
click at [590, 510] on span "2" at bounding box center [592, 518] width 7 height 16
